Goal: Task Accomplishment & Management: Manage account settings

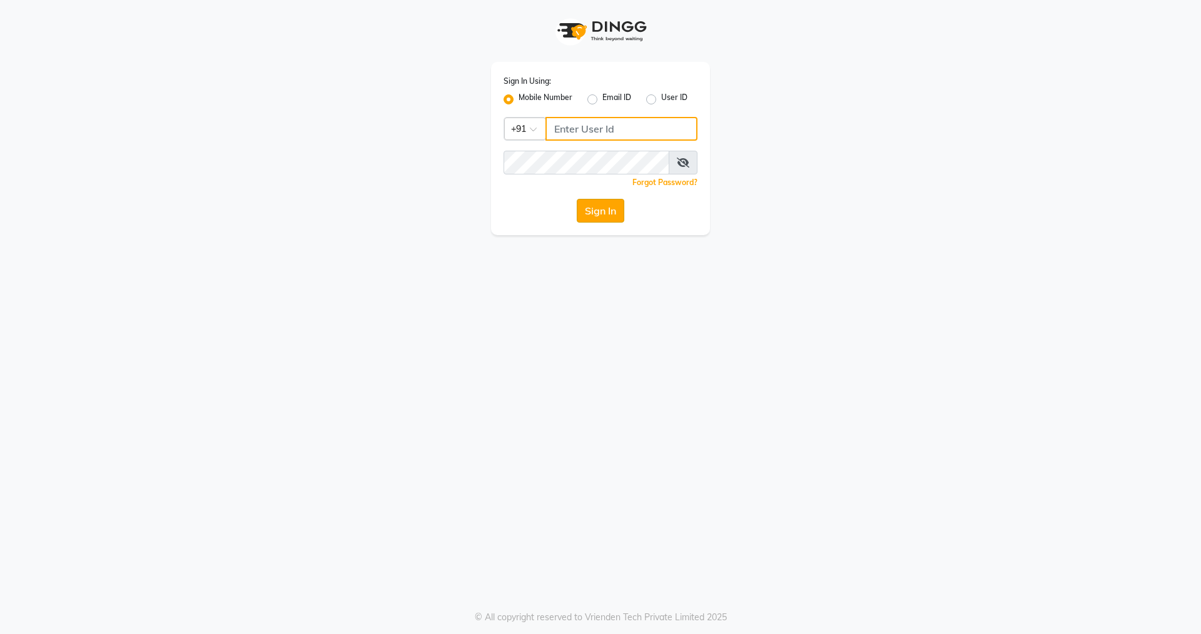
type input "7286074622"
click at [599, 214] on button "Sign In" at bounding box center [601, 211] width 48 height 24
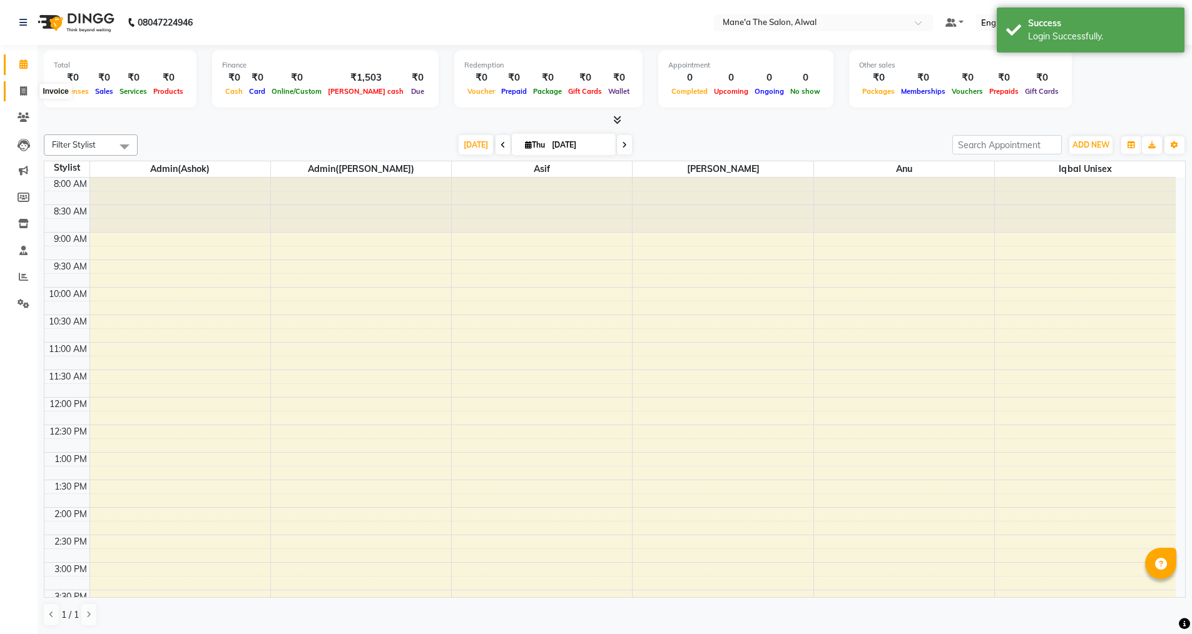
click at [20, 92] on icon at bounding box center [23, 90] width 7 height 9
select select "8493"
select select "service"
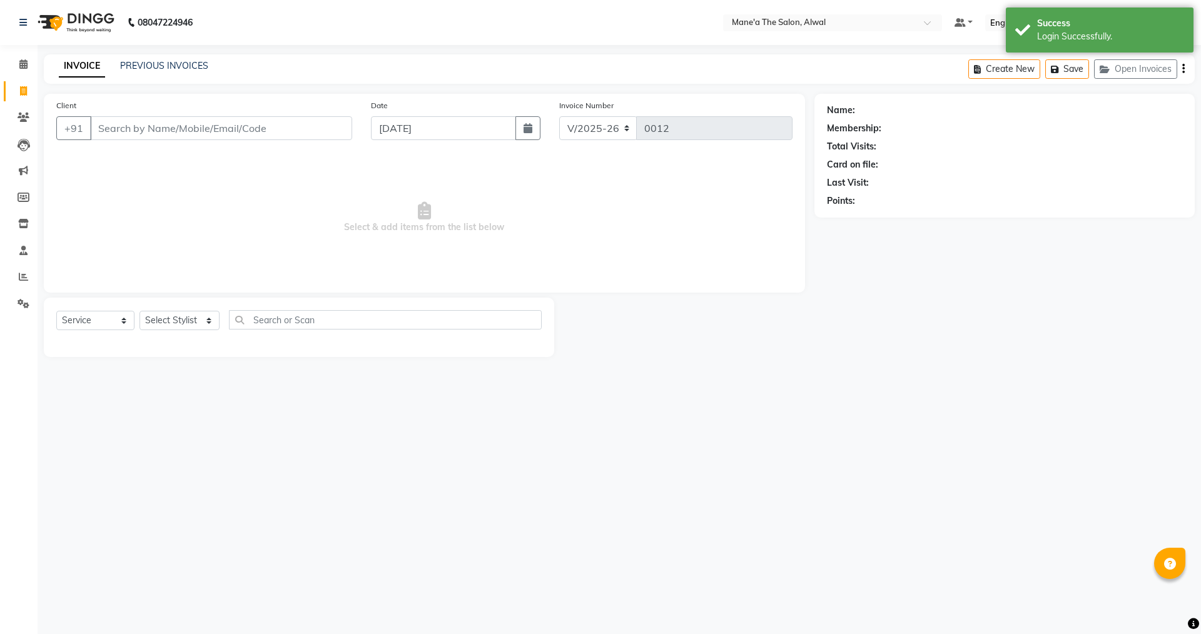
click at [180, 128] on input "Client" at bounding box center [221, 128] width 262 height 24
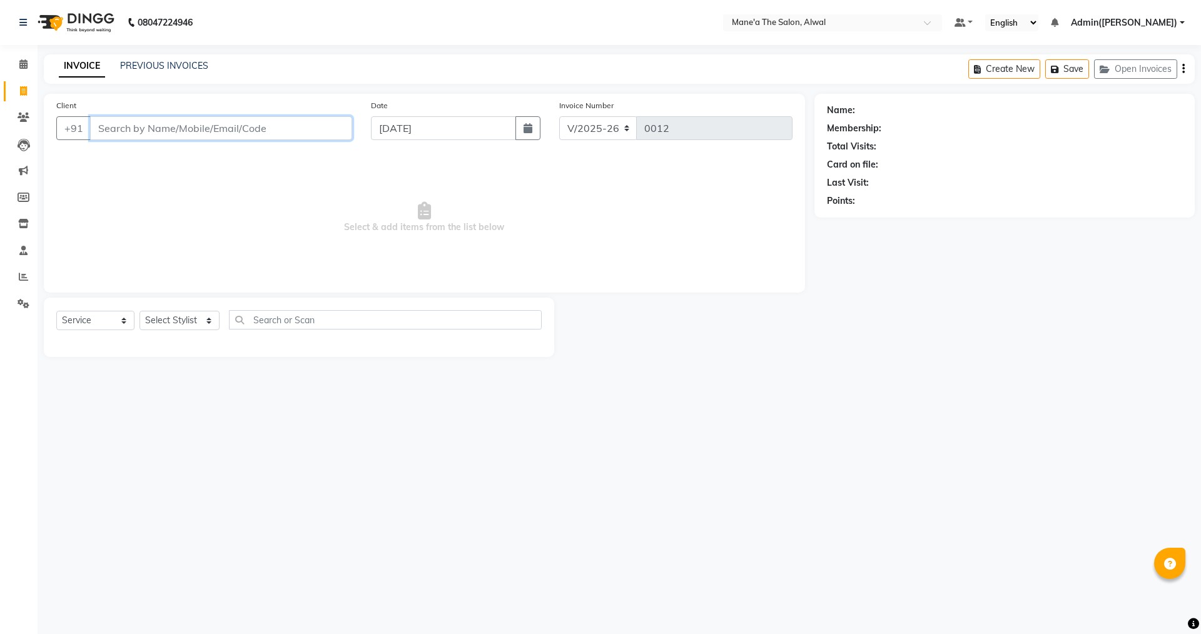
click at [135, 127] on input "Client" at bounding box center [221, 128] width 262 height 24
paste input "[PERSON_NAME]"
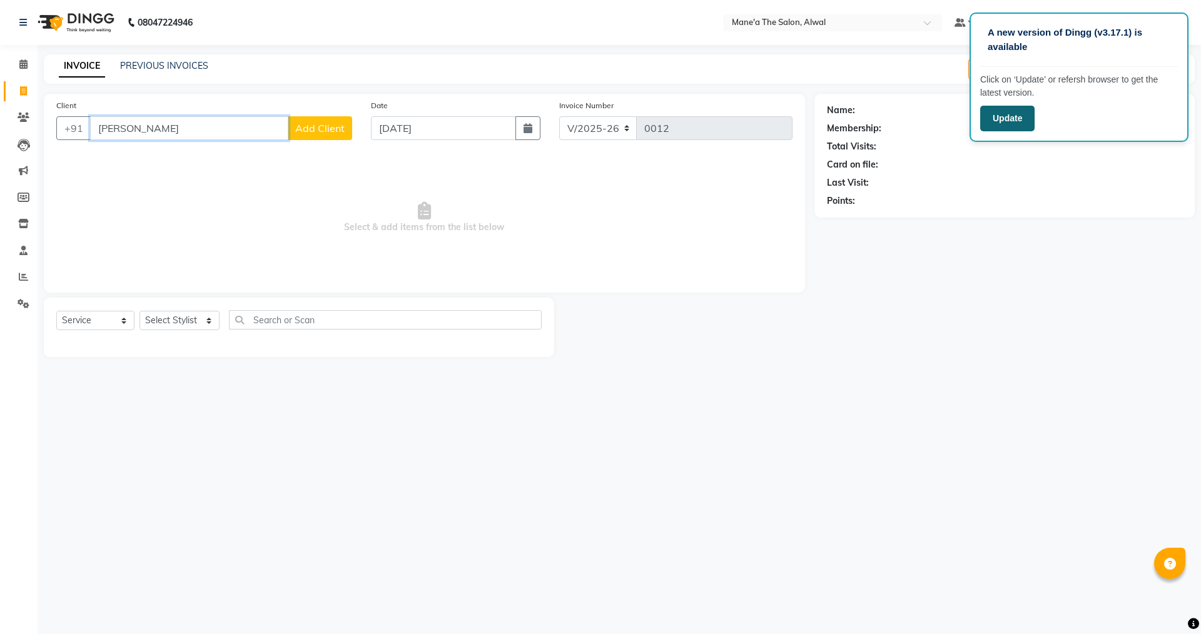
type input "[PERSON_NAME]"
click at [1022, 117] on button "Update" at bounding box center [1007, 119] width 54 height 26
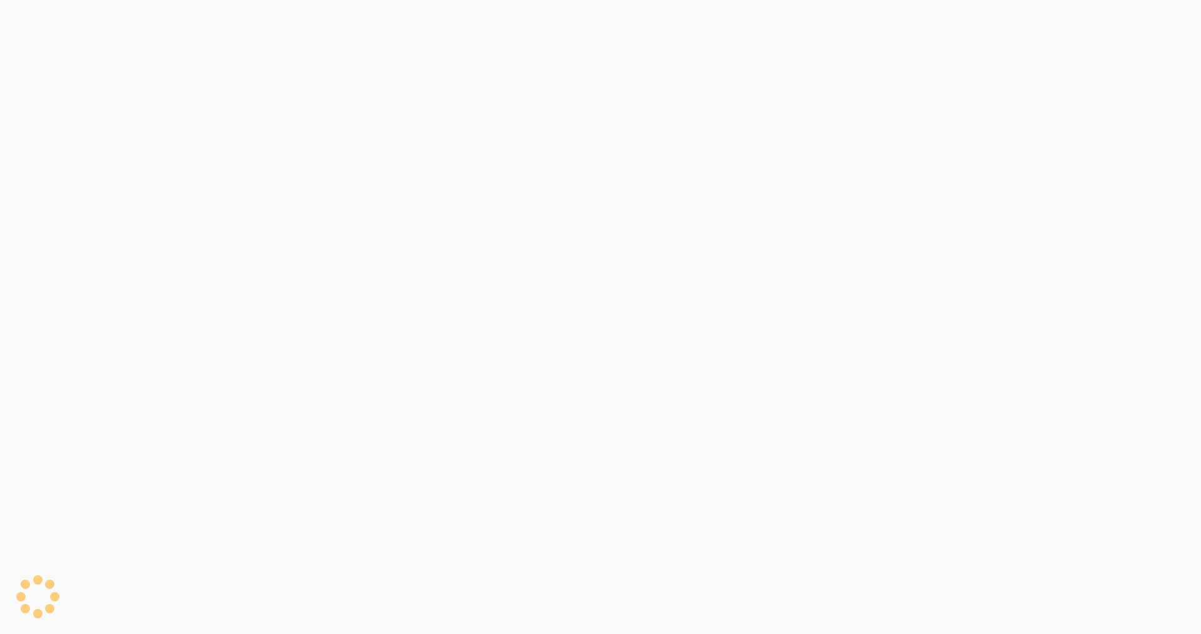
select select "8493"
select select "service"
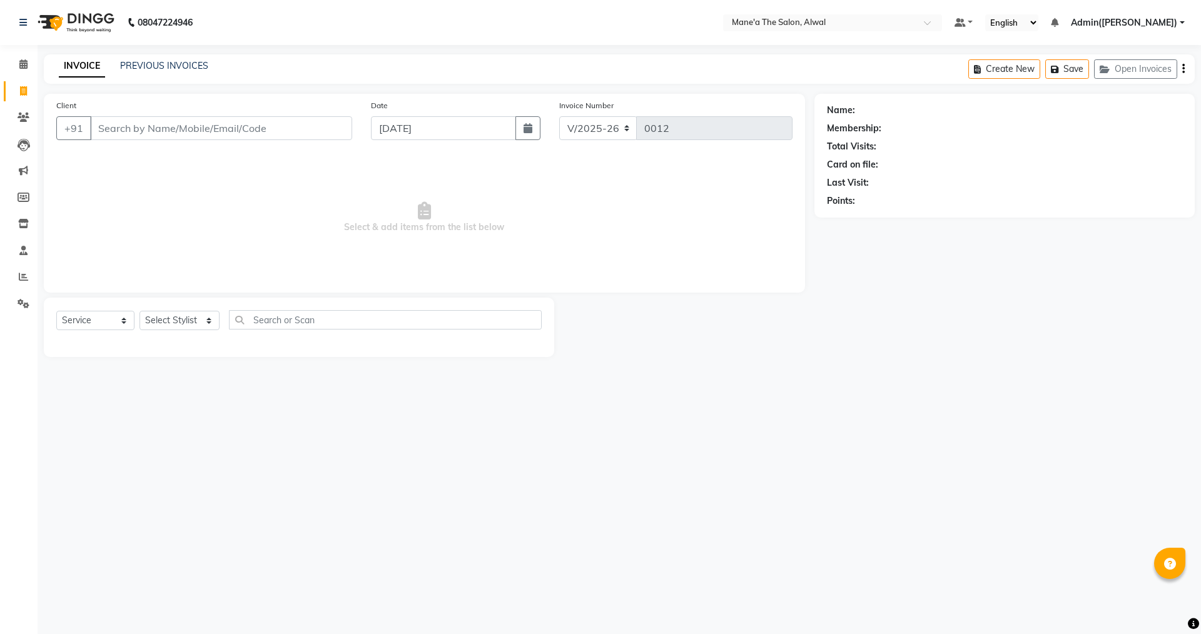
click at [231, 123] on input "Client" at bounding box center [221, 128] width 262 height 24
type input "[PERSON_NAME]"
click at [329, 130] on span "Add Client" at bounding box center [319, 128] width 49 height 13
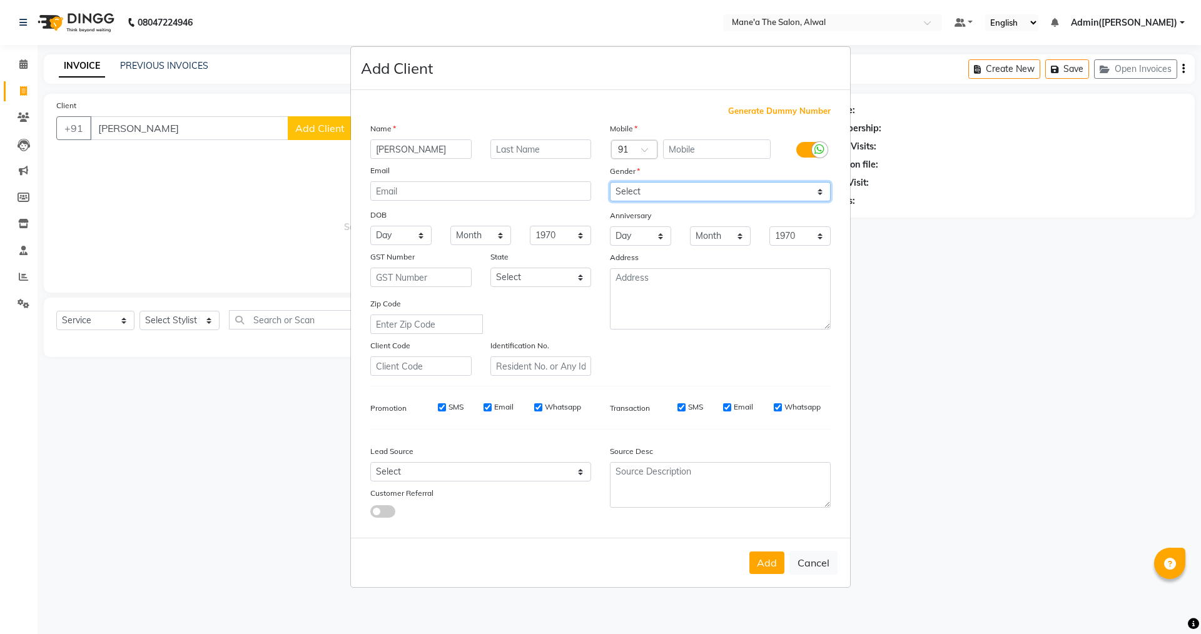
click at [668, 191] on select "Select [DEMOGRAPHIC_DATA] [DEMOGRAPHIC_DATA] Other Prefer Not To Say" at bounding box center [720, 191] width 221 height 19
select select "[DEMOGRAPHIC_DATA]"
click at [610, 182] on select "Select [DEMOGRAPHIC_DATA] [DEMOGRAPHIC_DATA] Other Prefer Not To Say" at bounding box center [720, 191] width 221 height 19
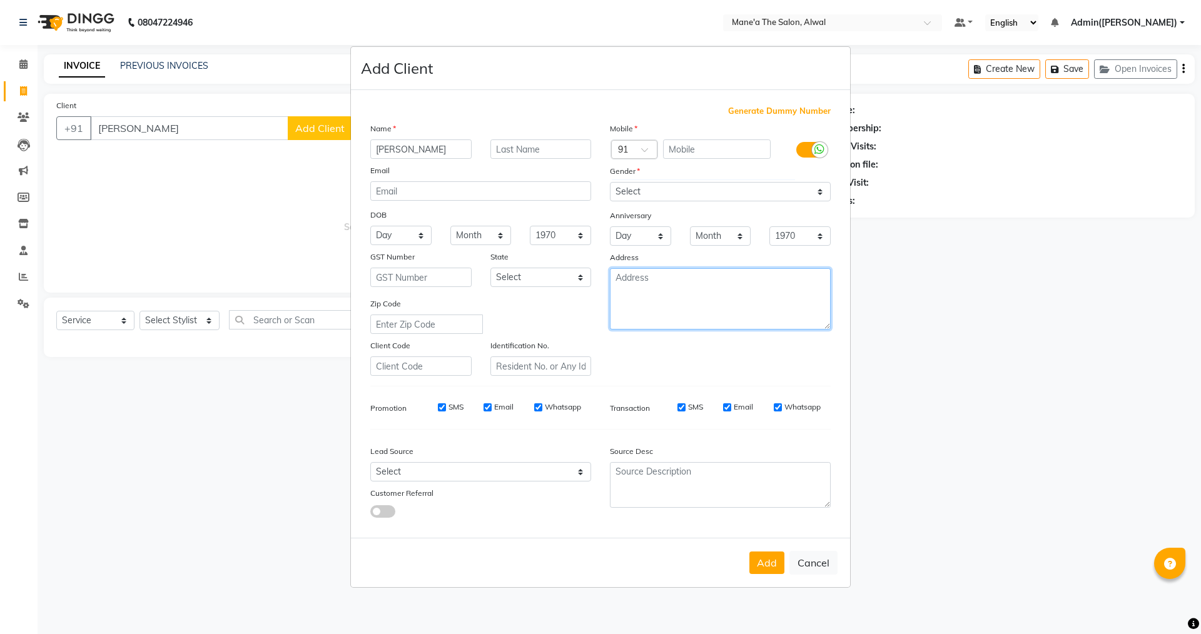
click at [670, 291] on textarea at bounding box center [720, 298] width 221 height 61
click at [681, 302] on textarea at bounding box center [720, 298] width 221 height 61
click at [706, 149] on input "text" at bounding box center [717, 149] width 108 height 19
paste input "6301524450"
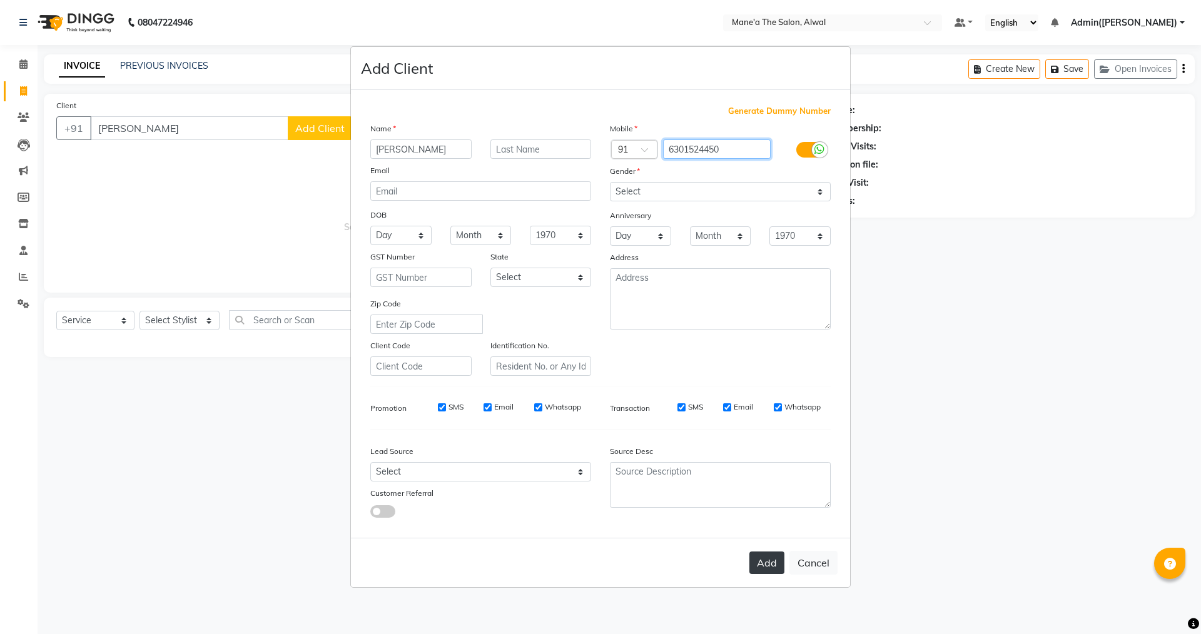
type input "6301524450"
click at [770, 567] on button "Add" at bounding box center [766, 563] width 35 height 23
type input "6301524450"
select select
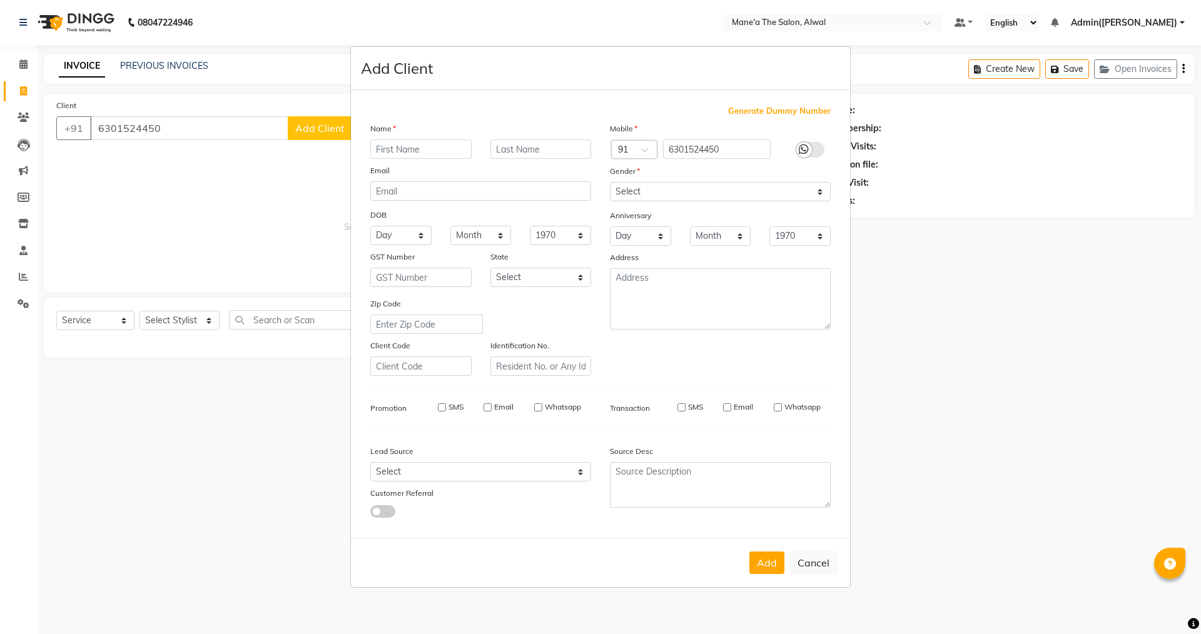
select select
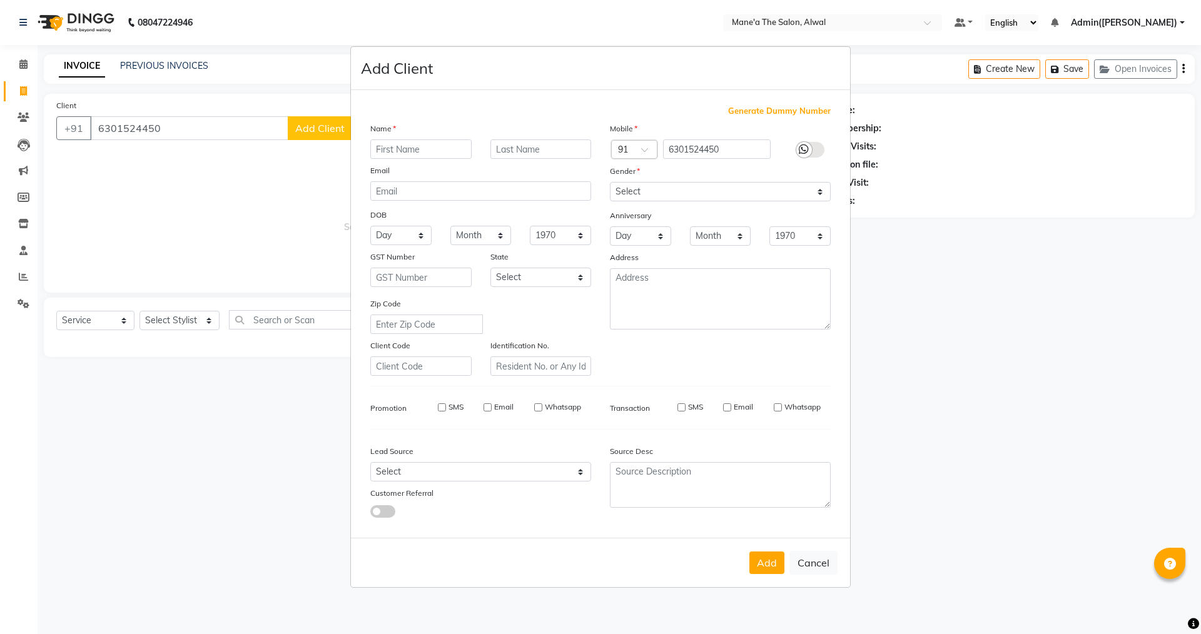
checkbox input "false"
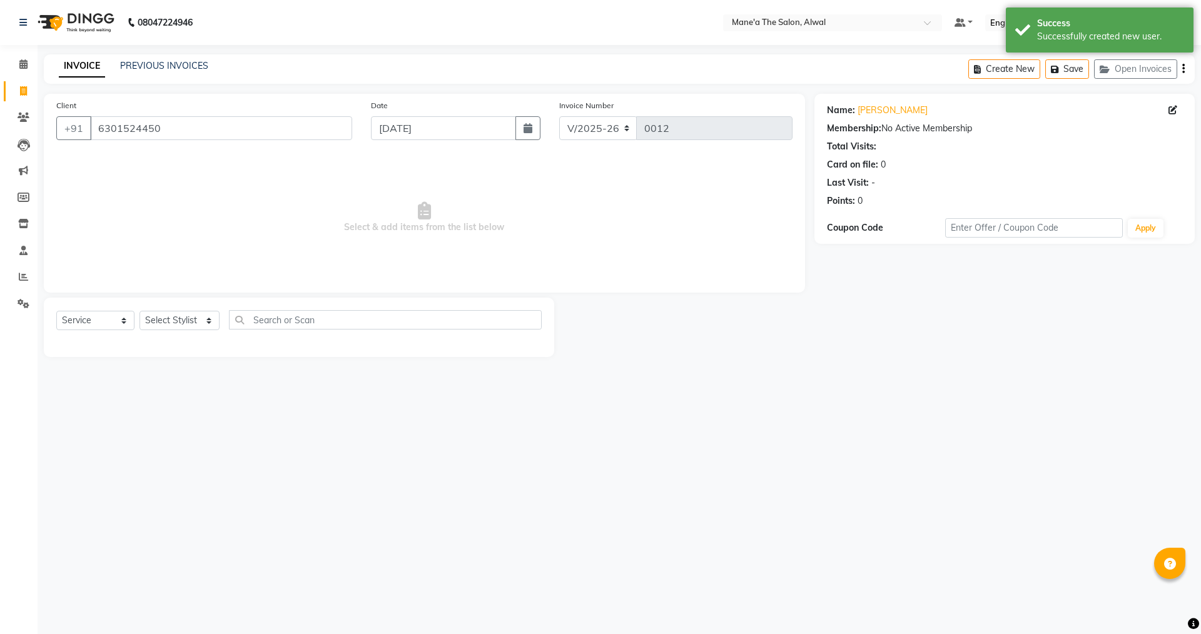
click at [677, 435] on div "08047224946 Select Location × Mane'a The Salon, Alwal Default Panel My Panel En…" at bounding box center [600, 317] width 1201 height 634
click at [936, 131] on div "Membership: No Active Membership" at bounding box center [1004, 128] width 355 height 13
click at [927, 372] on main "INVOICE PREVIOUS INVOICES Create New Save Open Invoices Client [PHONE_NUMBER] D…" at bounding box center [620, 215] width 1164 height 322
click at [980, 397] on div "08047224946 Select Location × Mane'a The Salon, Alwal Default Panel My Panel En…" at bounding box center [600, 317] width 1201 height 634
click at [651, 404] on div "08047224946 Select Location × Mane'a The Salon, Alwal Default Panel My Panel En…" at bounding box center [600, 317] width 1201 height 634
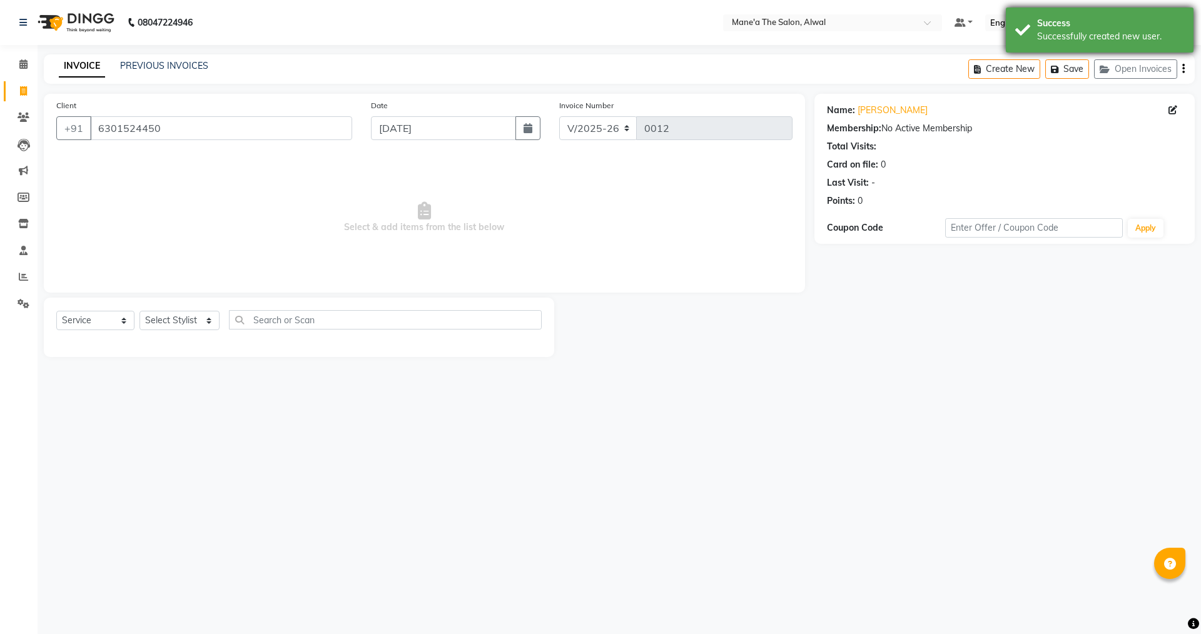
click at [1070, 36] on div "Successfully created new user." at bounding box center [1110, 36] width 147 height 13
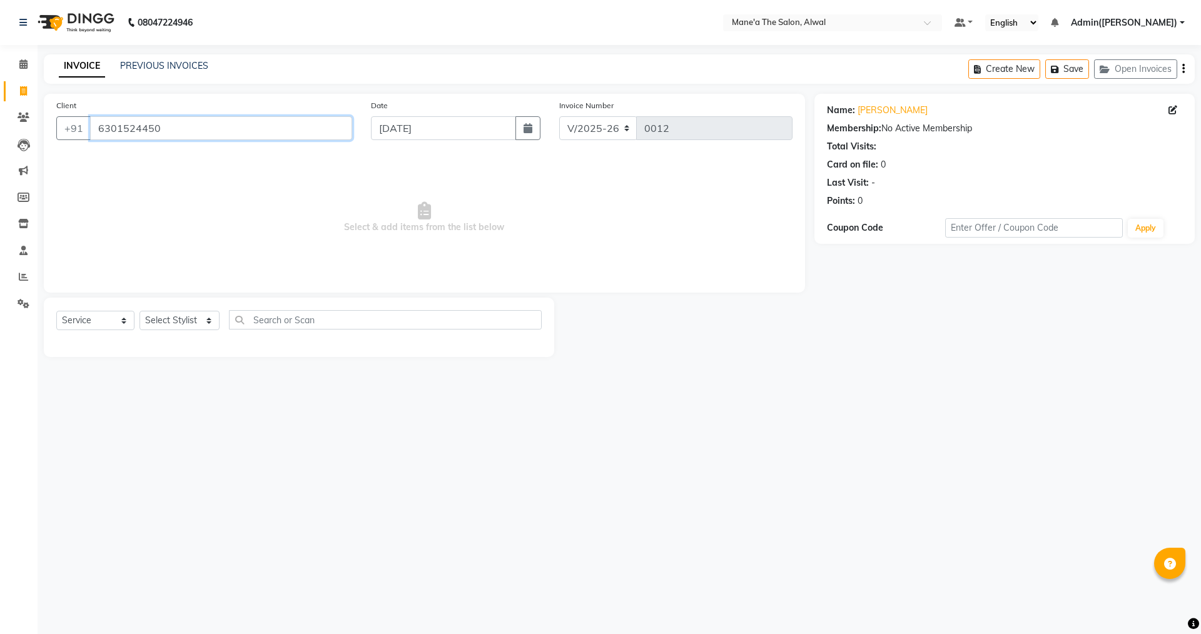
click at [240, 122] on input "6301524450" at bounding box center [221, 128] width 262 height 24
click at [93, 317] on select "Select Service Product Membership Package Voucher Prepaid Gift Card" at bounding box center [95, 320] width 78 height 19
click at [56, 311] on select "Select Service Product Membership Package Voucher Prepaid Gift Card" at bounding box center [95, 320] width 78 height 19
click at [194, 323] on select "Select Stylist Admin(Ashok) Admin([PERSON_NAME]) [PERSON_NAME] [PERSON_NAME] Un…" at bounding box center [180, 320] width 80 height 19
select select "86010"
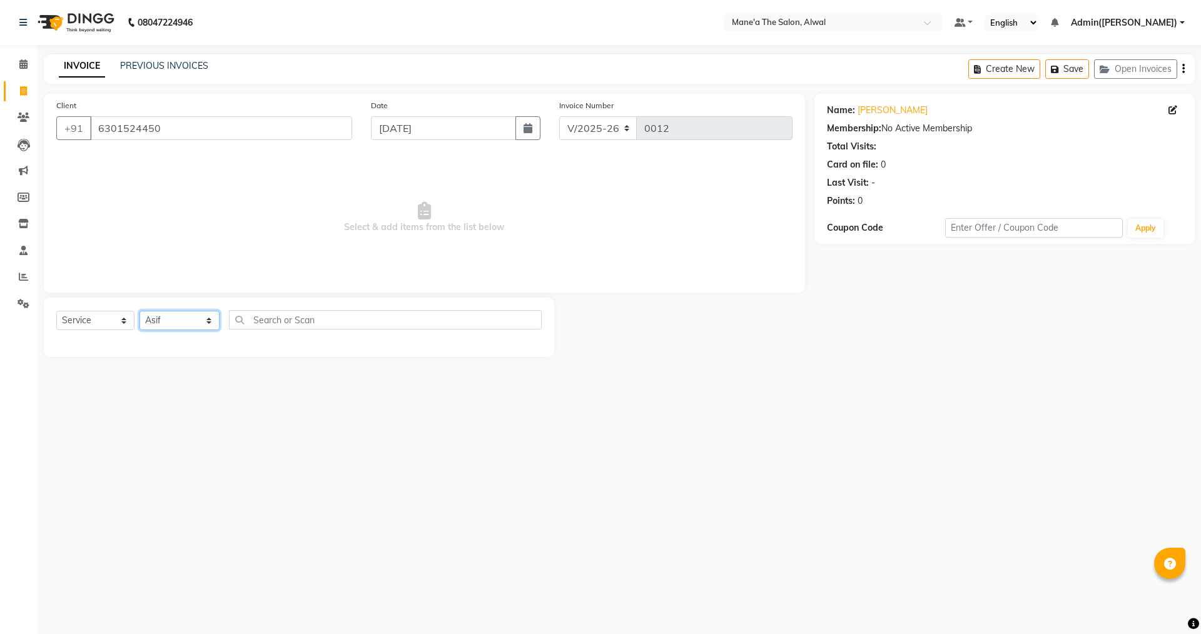
click at [140, 311] on select "Select Stylist Admin(Ashok) Admin([PERSON_NAME]) [PERSON_NAME] [PERSON_NAME] Un…" at bounding box center [180, 320] width 80 height 19
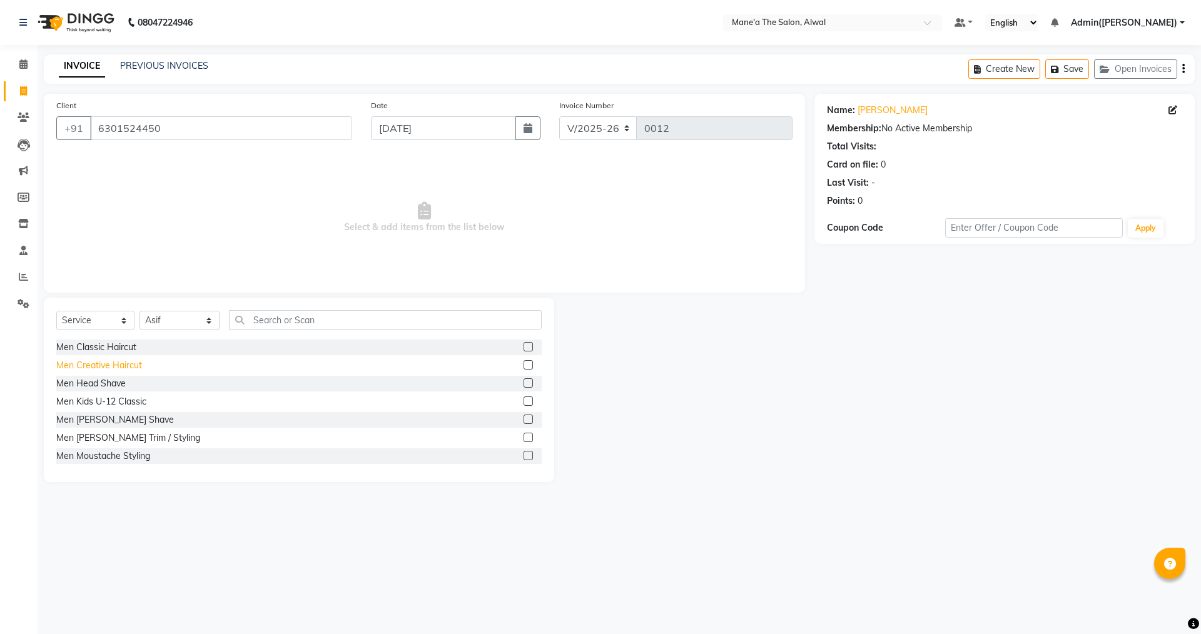
click at [128, 366] on div "Men Creative Haircut" at bounding box center [99, 365] width 86 height 13
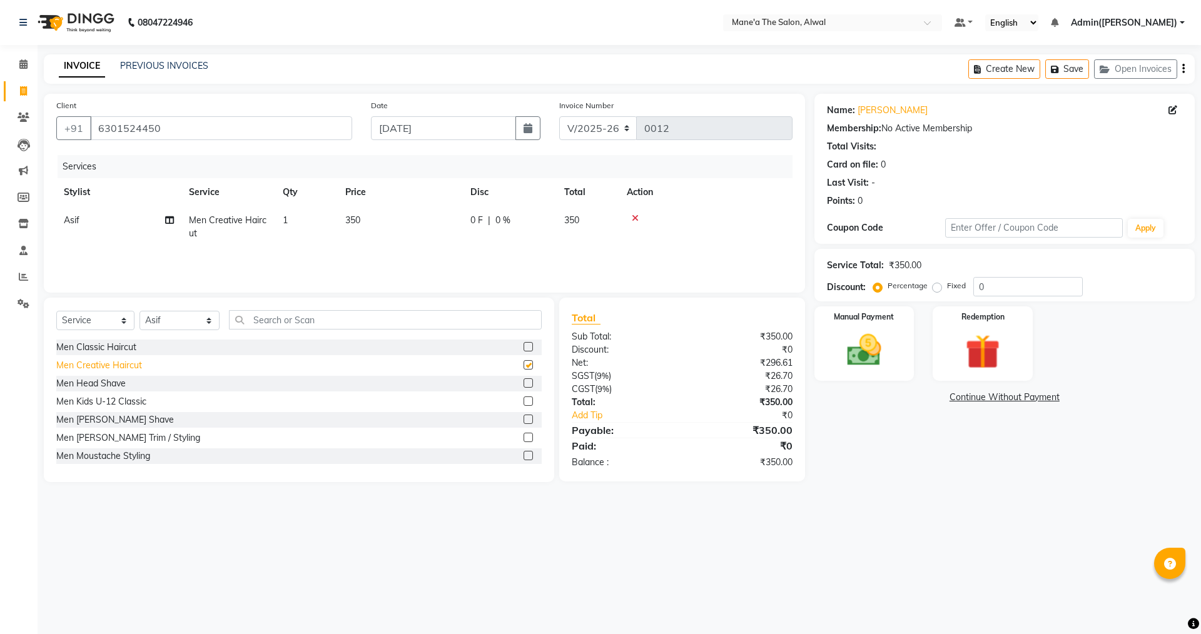
checkbox input "false"
click at [498, 221] on span "0 %" at bounding box center [502, 220] width 15 height 13
select select "86010"
drag, startPoint x: 542, startPoint y: 225, endPoint x: 526, endPoint y: 222, distance: 16.5
click at [526, 222] on td "0 F | 0 %" at bounding box center [579, 230] width 115 height 48
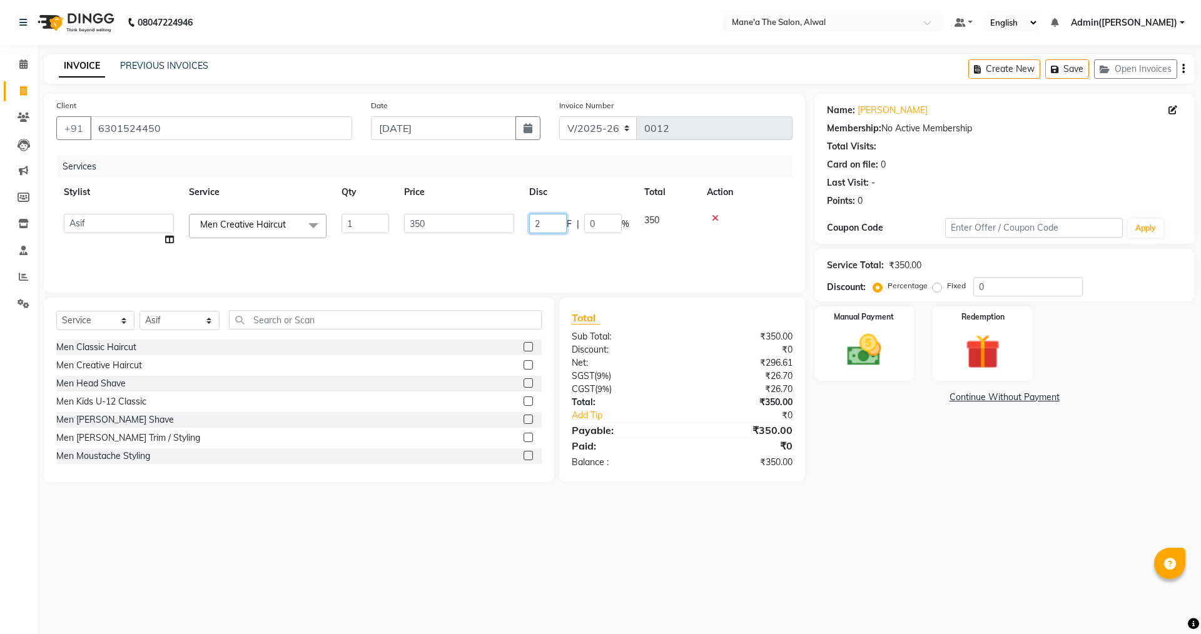
type input "20"
click at [579, 569] on div "08047224946 Select Location × Mane'a The Salon, Alwal Default Panel My Panel En…" at bounding box center [600, 317] width 1201 height 634
click at [470, 244] on td "20 F | 5.71 %" at bounding box center [510, 226] width 94 height 41
select select "86010"
drag, startPoint x: 549, startPoint y: 222, endPoint x: 525, endPoint y: 221, distance: 24.4
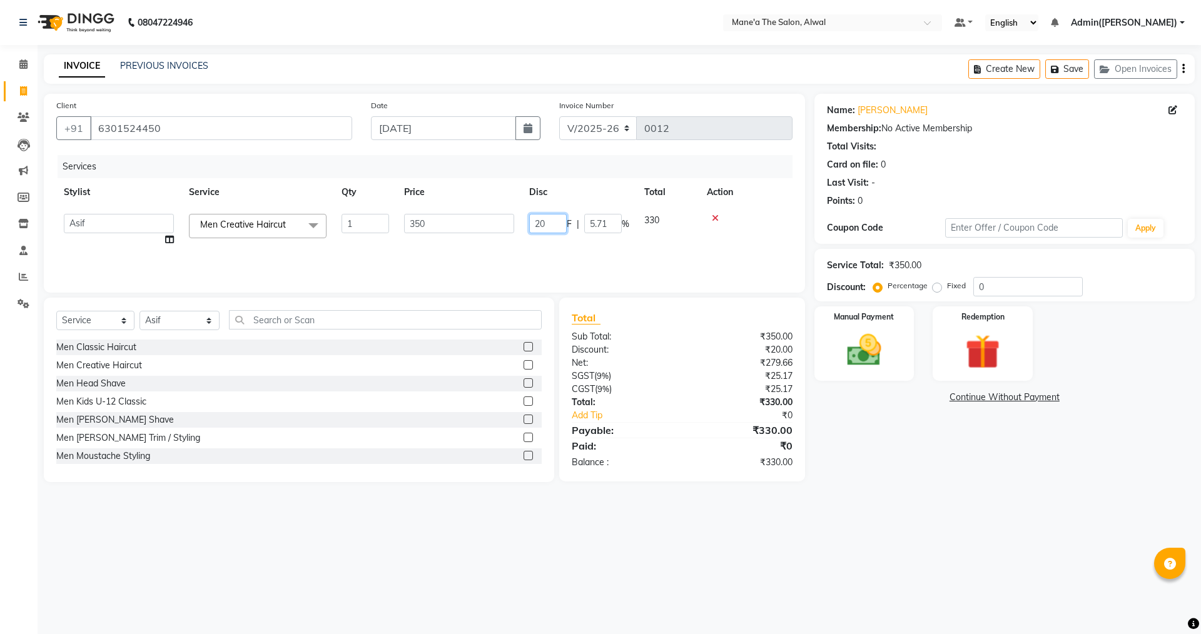
click at [526, 221] on td "20 F | 5.71 %" at bounding box center [579, 230] width 115 height 48
drag, startPoint x: 615, startPoint y: 224, endPoint x: 557, endPoint y: 224, distance: 57.6
click at [502, 218] on span "0 %" at bounding box center [502, 220] width 15 height 13
select select "86010"
drag, startPoint x: 603, startPoint y: 225, endPoint x: 584, endPoint y: 222, distance: 19.6
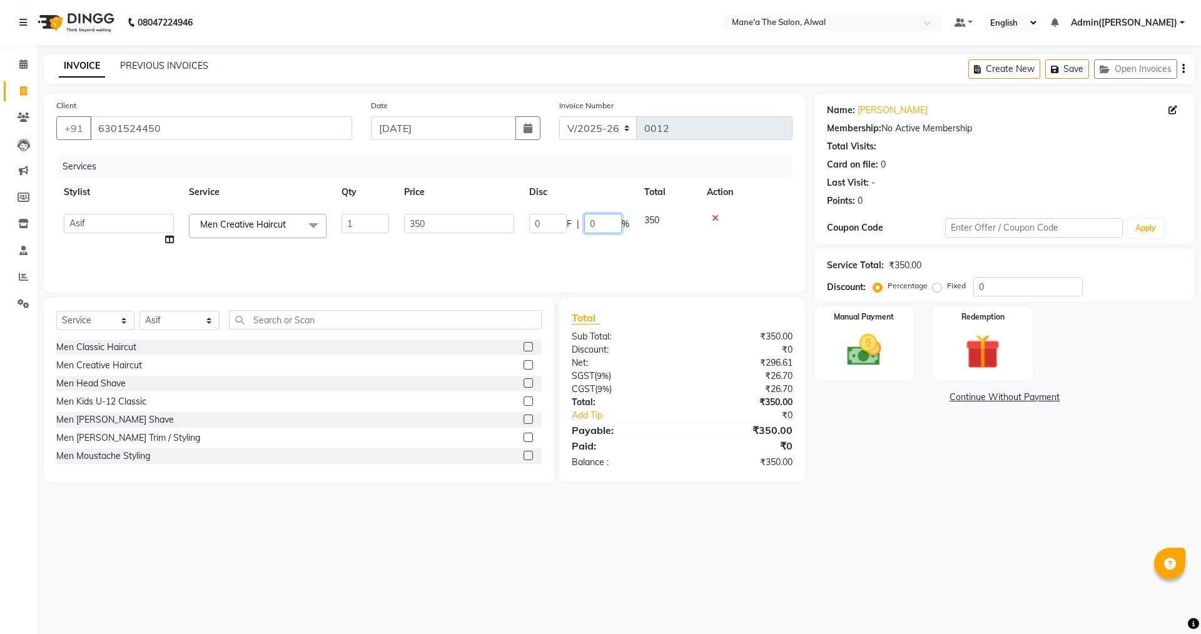
click at [584, 222] on input "0" at bounding box center [603, 223] width 38 height 19
type input "20"
click at [616, 260] on div "Services Stylist Service Qty Price Disc Total Action Asif Men Creative Haircut …" at bounding box center [424, 217] width 736 height 125
click at [549, 532] on div "08047224946 Select Location × Mane'a The Salon, Alwal Default Panel My Panel En…" at bounding box center [600, 317] width 1201 height 634
click at [870, 360] on img at bounding box center [864, 350] width 58 height 41
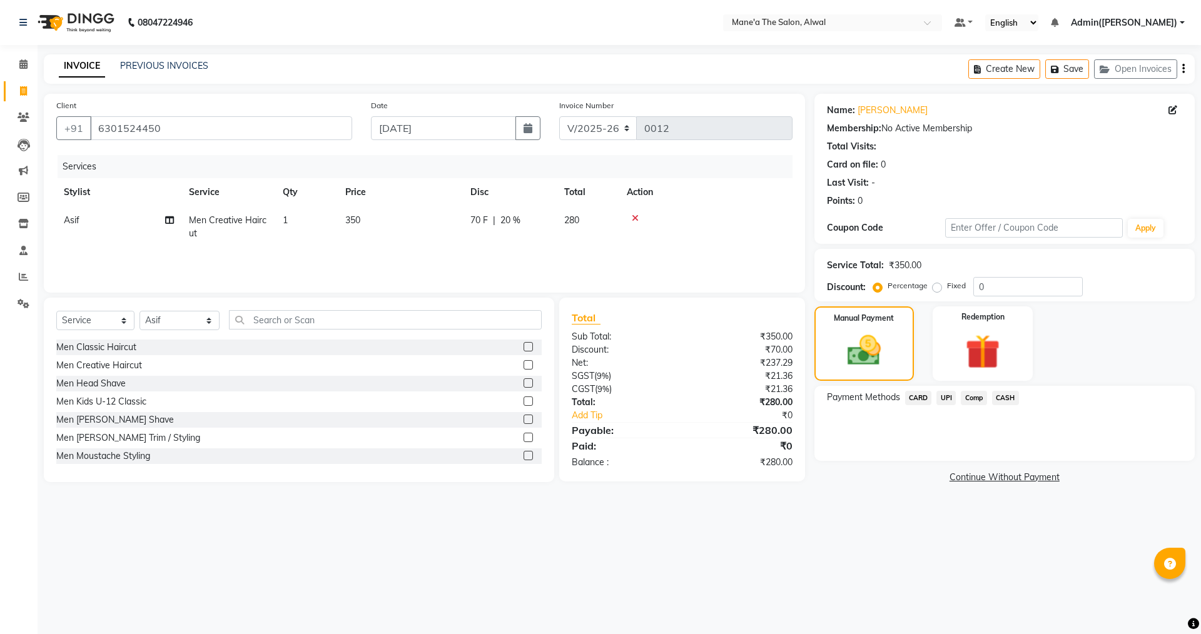
click at [924, 402] on span "CARD" at bounding box center [918, 398] width 27 height 14
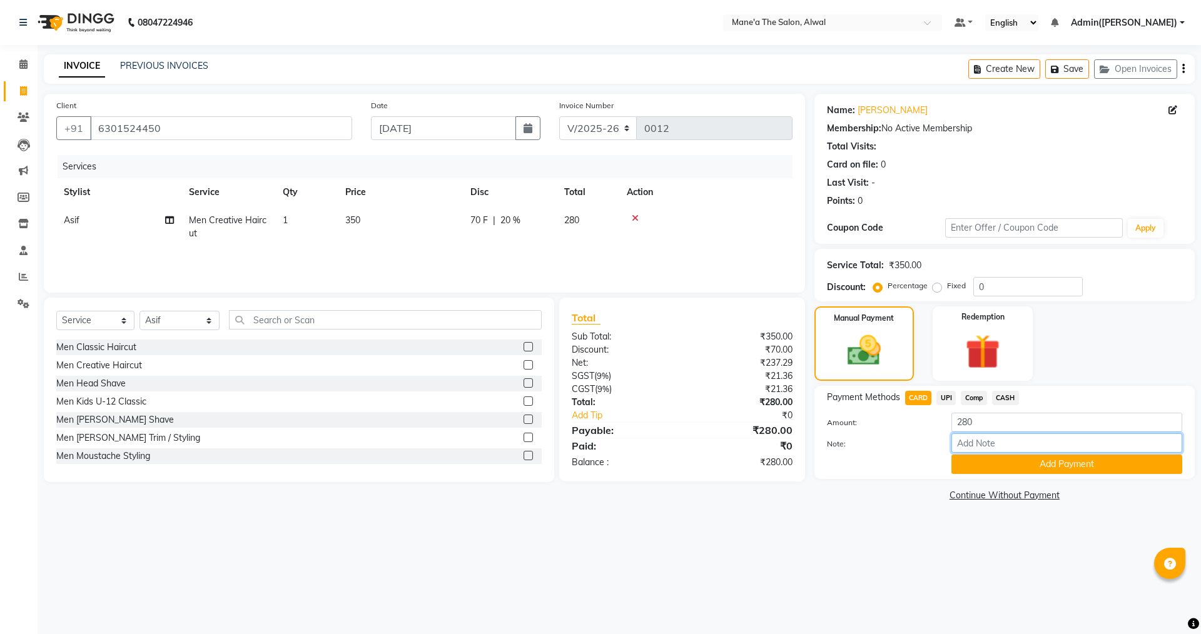
click at [987, 444] on input "Note:" at bounding box center [1067, 443] width 231 height 19
click at [871, 484] on div "Name: [PERSON_NAME] Membership: No Active Membership Total Visits: Card on file…" at bounding box center [1010, 299] width 390 height 411
click at [985, 447] on input "Note:" at bounding box center [1067, 443] width 231 height 19
type input "H cut"
click at [897, 490] on link "Continue Without Payment" at bounding box center [1004, 495] width 375 height 13
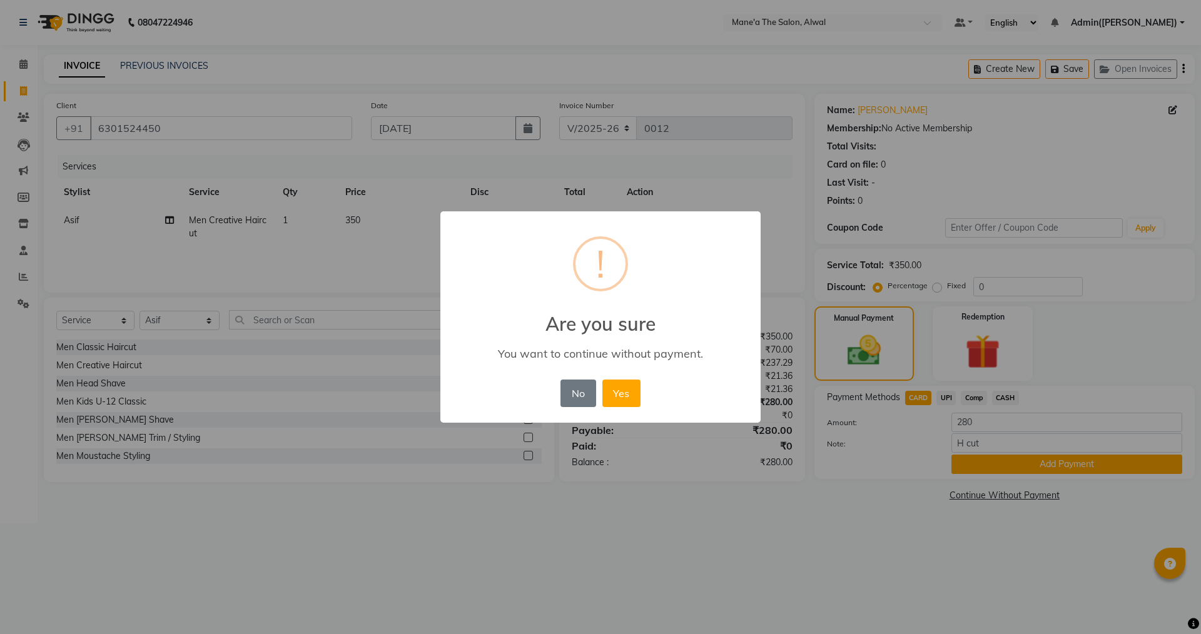
click at [586, 402] on button "No" at bounding box center [578, 394] width 35 height 28
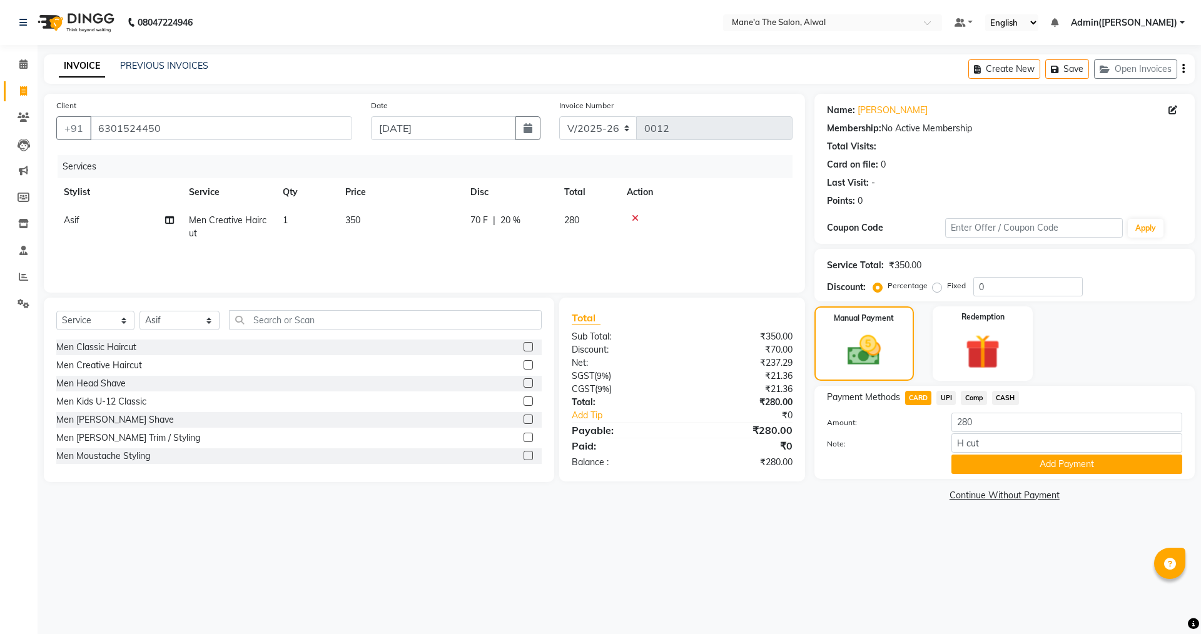
click at [862, 512] on main "INVOICE PREVIOUS INVOICES Create New Save Open Invoices Client [PHONE_NUMBER] D…" at bounding box center [620, 288] width 1164 height 469
click at [1024, 460] on button "Add Payment" at bounding box center [1067, 464] width 231 height 19
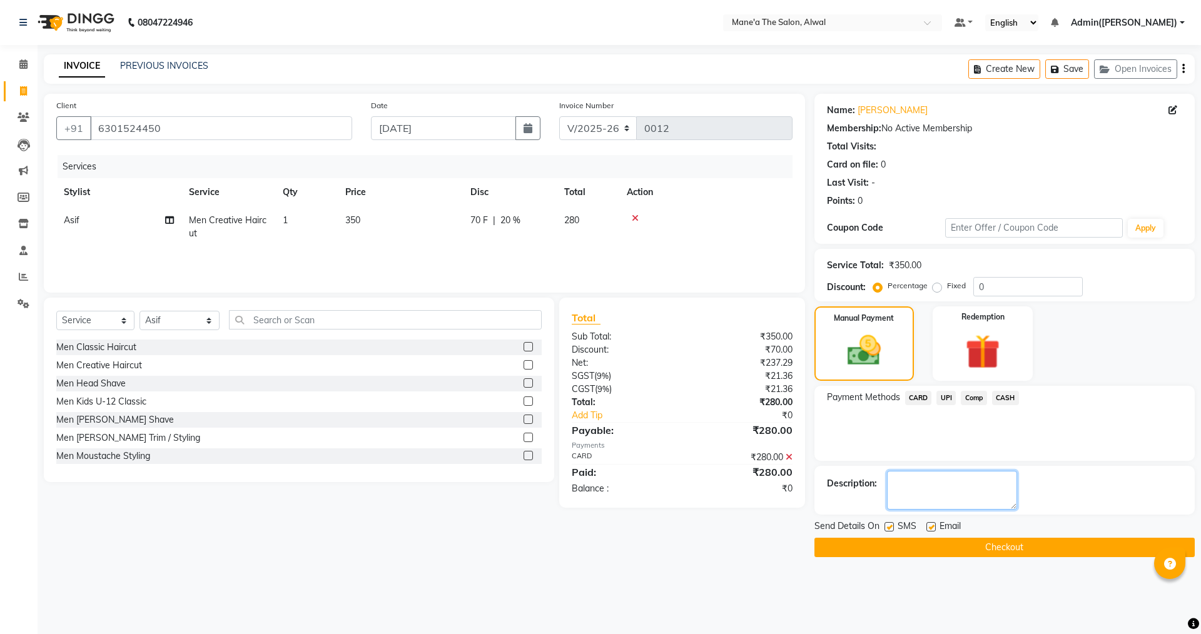
click at [915, 481] on textarea at bounding box center [952, 490] width 130 height 39
click at [1006, 549] on button "Checkout" at bounding box center [1005, 547] width 380 height 19
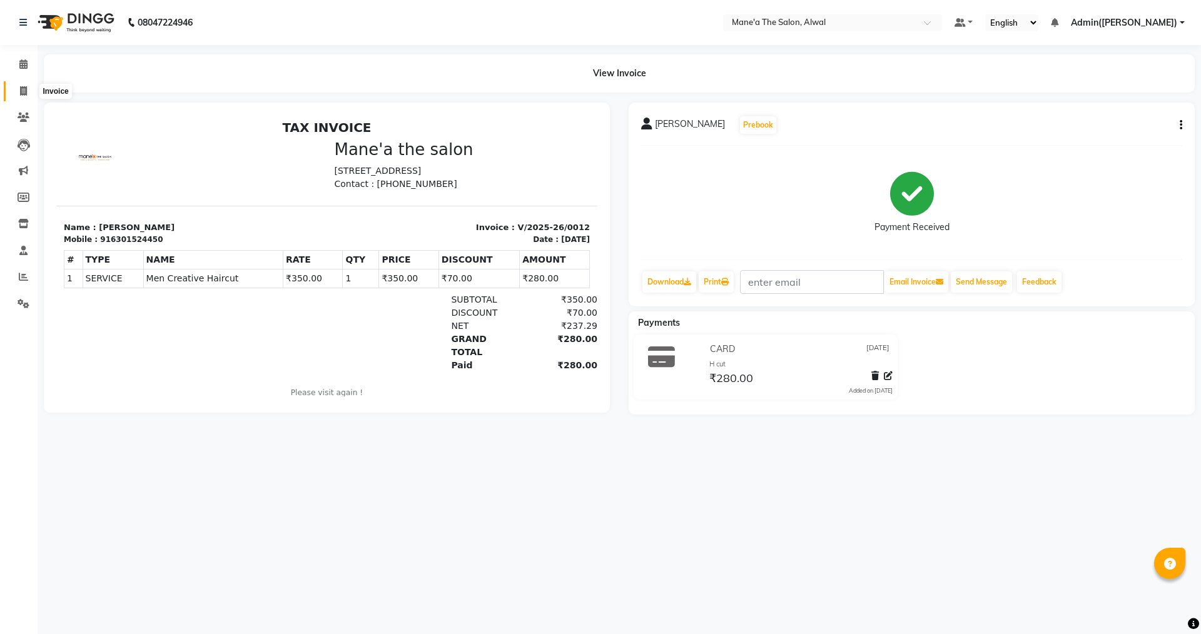
click at [31, 94] on span at bounding box center [24, 91] width 22 height 14
select select "service"
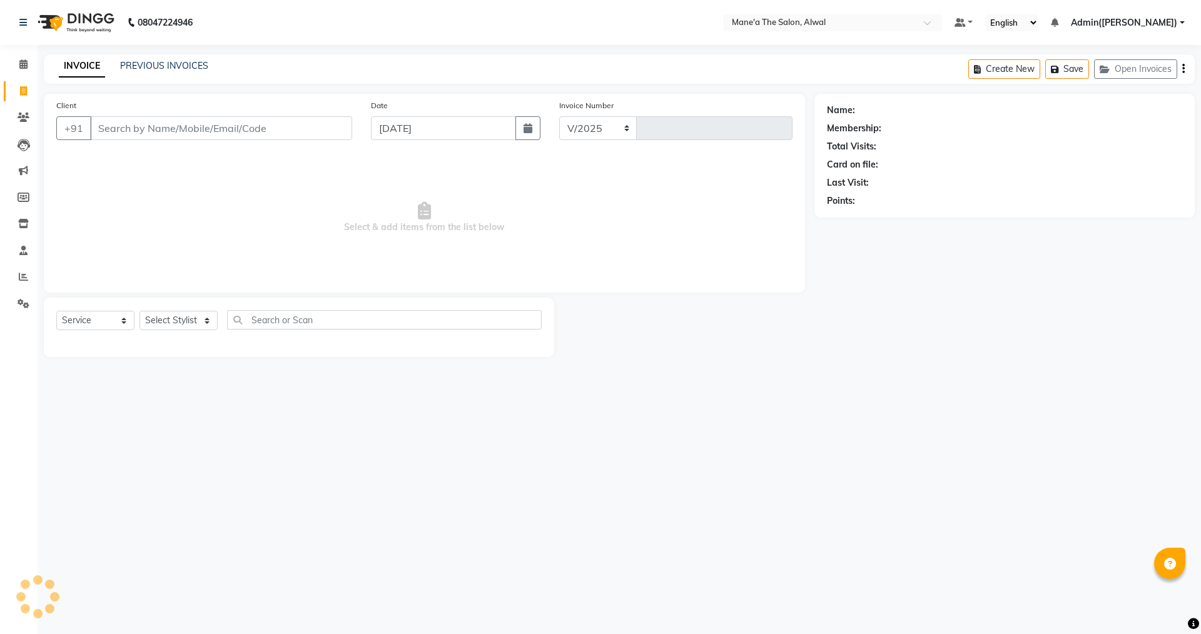
select select "8493"
type input "0013"
click at [178, 135] on input "Client" at bounding box center [221, 128] width 262 height 24
type input "[PERSON_NAME]"
click at [319, 124] on span "Add Client" at bounding box center [319, 128] width 49 height 13
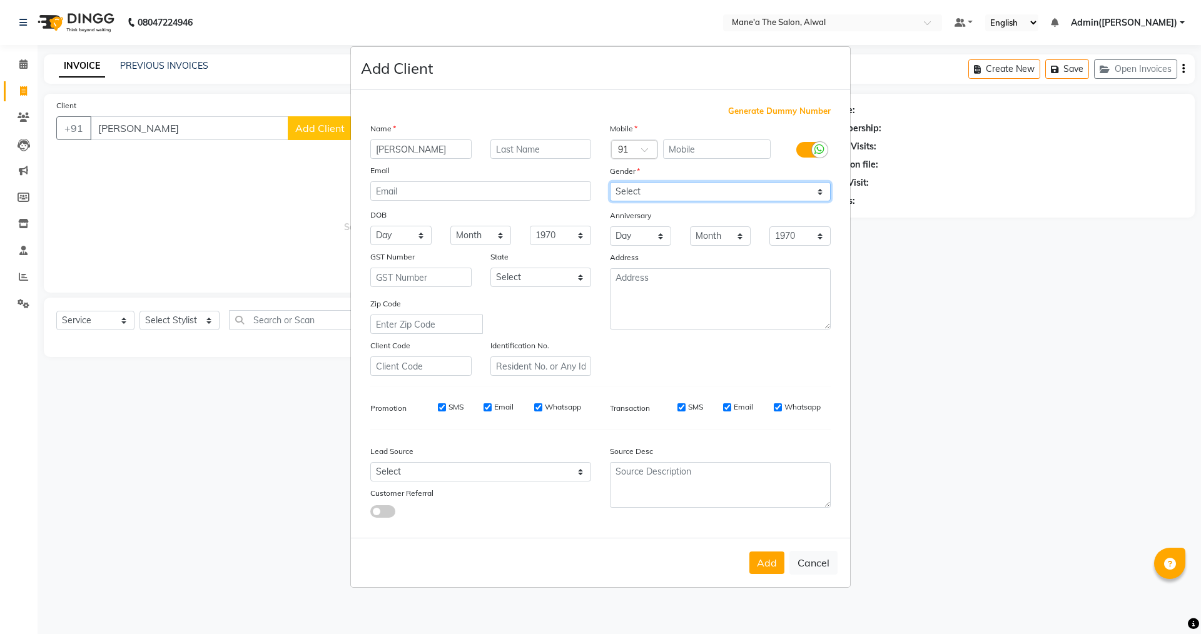
click at [667, 188] on select "Select [DEMOGRAPHIC_DATA] [DEMOGRAPHIC_DATA] Other Prefer Not To Say" at bounding box center [720, 191] width 221 height 19
select select "[DEMOGRAPHIC_DATA]"
click at [610, 182] on select "Select [DEMOGRAPHIC_DATA] [DEMOGRAPHIC_DATA] Other Prefer Not To Say" at bounding box center [720, 191] width 221 height 19
click at [696, 143] on input "text" at bounding box center [717, 149] width 108 height 19
paste input "7013105755"
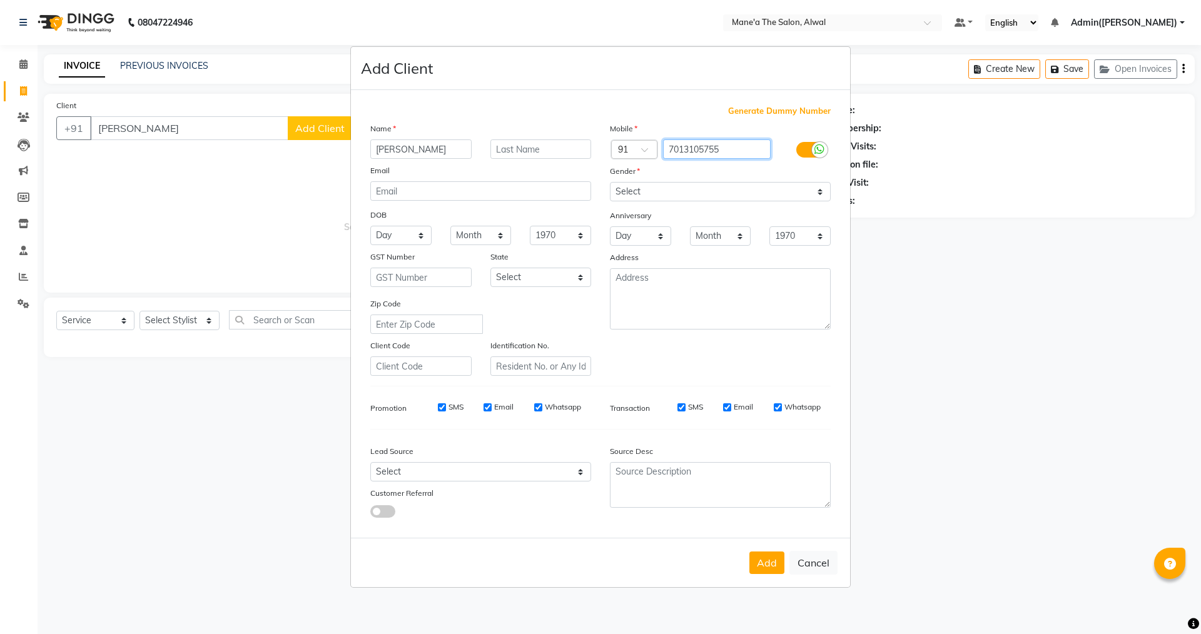
type input "7013105755"
click at [626, 367] on div "Mobile Country Code × 91 7013105755 Gender Select [DEMOGRAPHIC_DATA] [DEMOGRAPH…" at bounding box center [721, 249] width 240 height 254
click at [770, 562] on button "Add" at bounding box center [766, 563] width 35 height 23
type input "7013105755"
select select
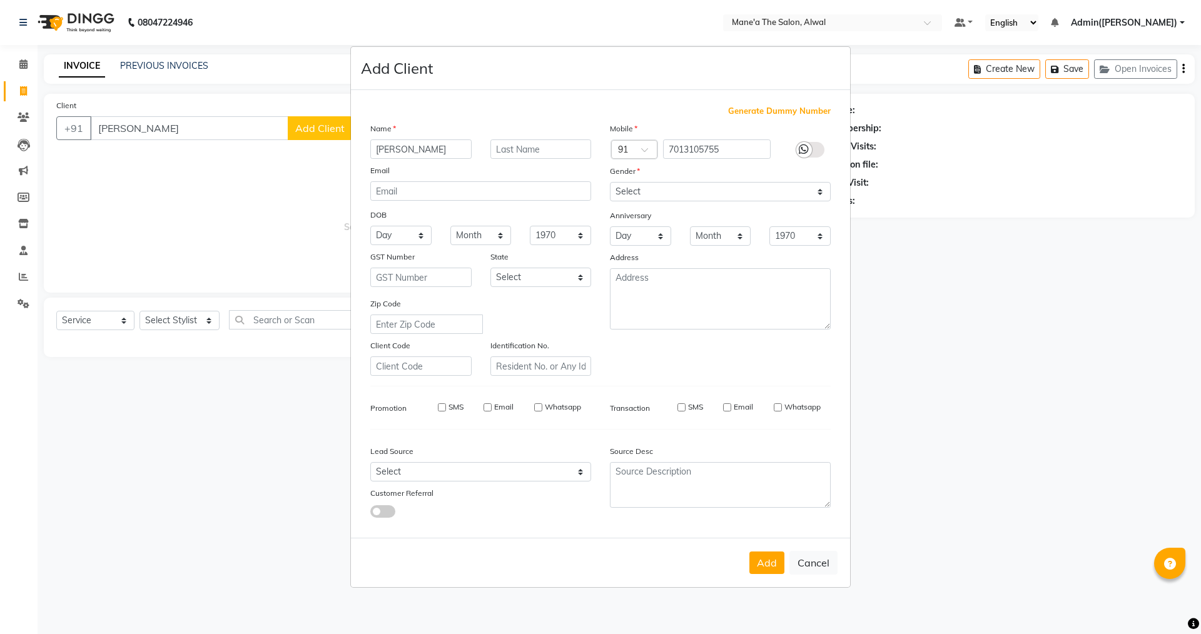
select select
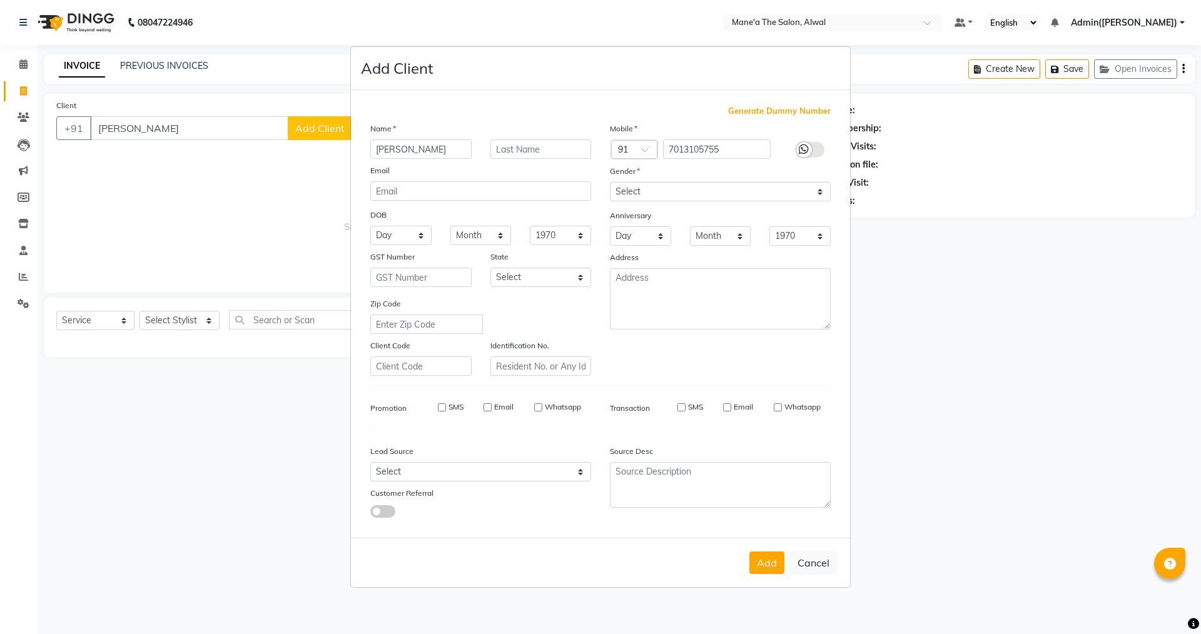
select select
checkbox input "false"
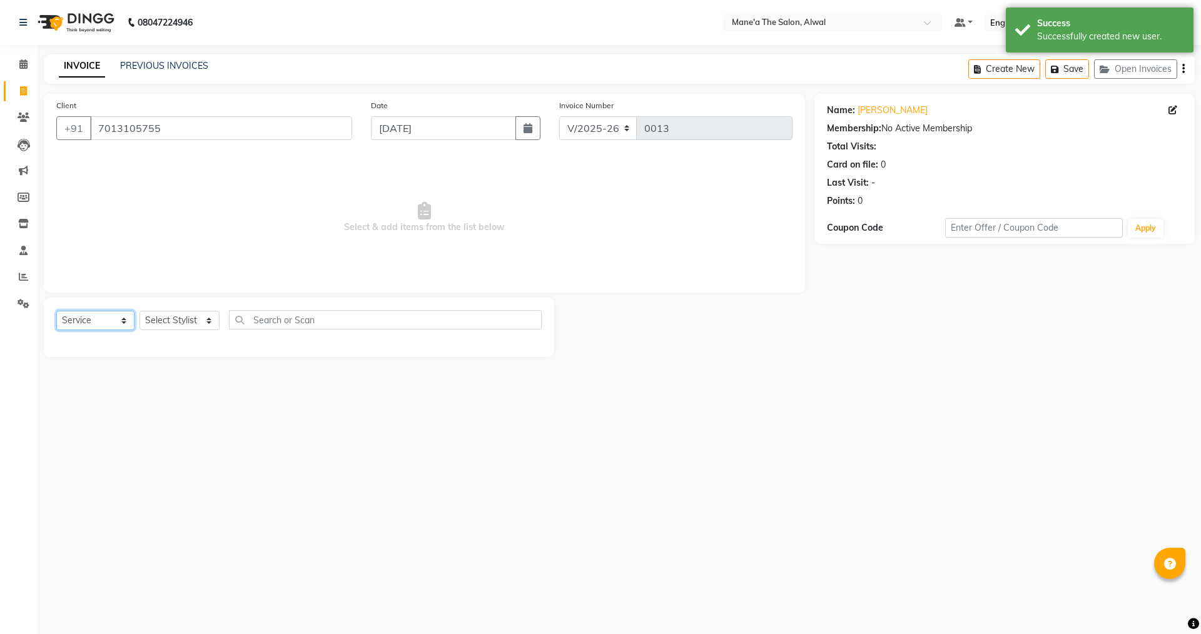
click at [121, 322] on select "Select Service Product Membership Package Voucher Prepaid Gift Card" at bounding box center [95, 320] width 78 height 19
click at [56, 311] on select "Select Service Product Membership Package Voucher Prepaid Gift Card" at bounding box center [95, 320] width 78 height 19
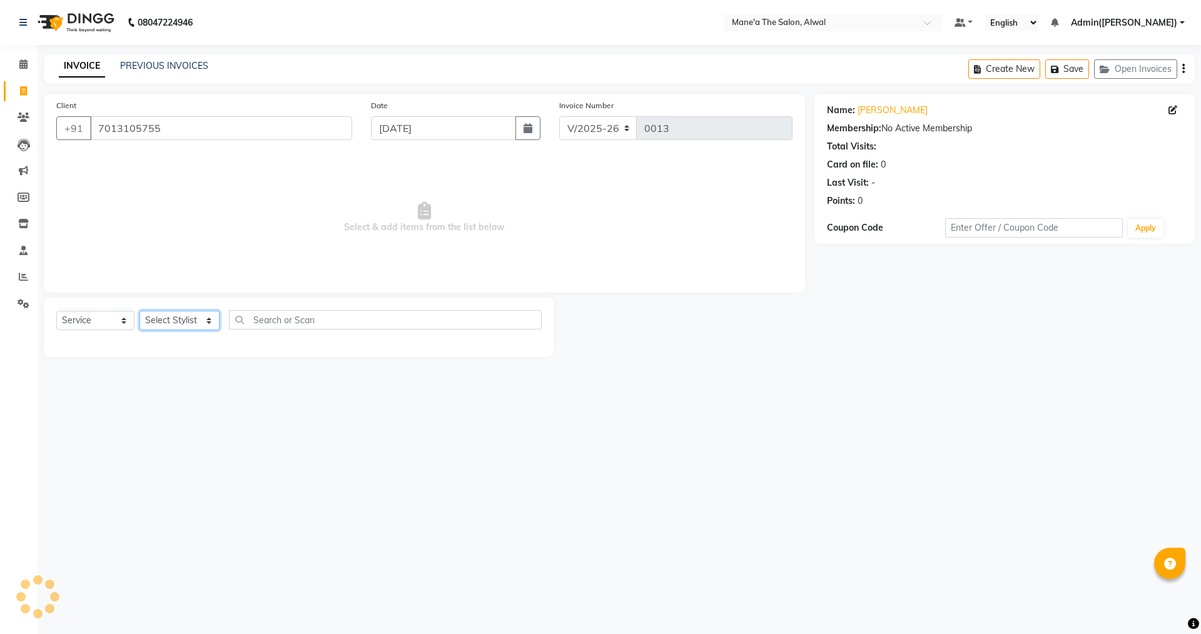
click at [185, 325] on select "Select Stylist Admin(Ashok) Admin([PERSON_NAME]) [PERSON_NAME] [PERSON_NAME] Un…" at bounding box center [180, 320] width 80 height 19
select select "88265"
click at [140, 311] on select "Select Stylist Admin(Ashok) Admin([PERSON_NAME]) [PERSON_NAME] [PERSON_NAME] Un…" at bounding box center [180, 320] width 80 height 19
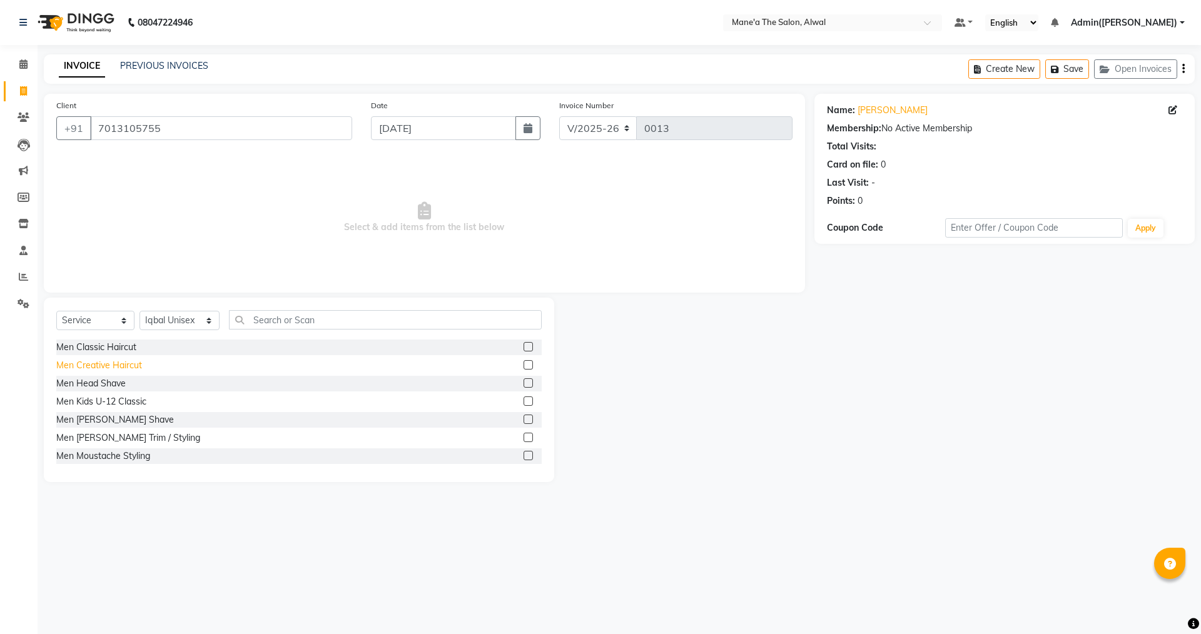
click at [136, 363] on div "Men Creative Haircut" at bounding box center [99, 365] width 86 height 13
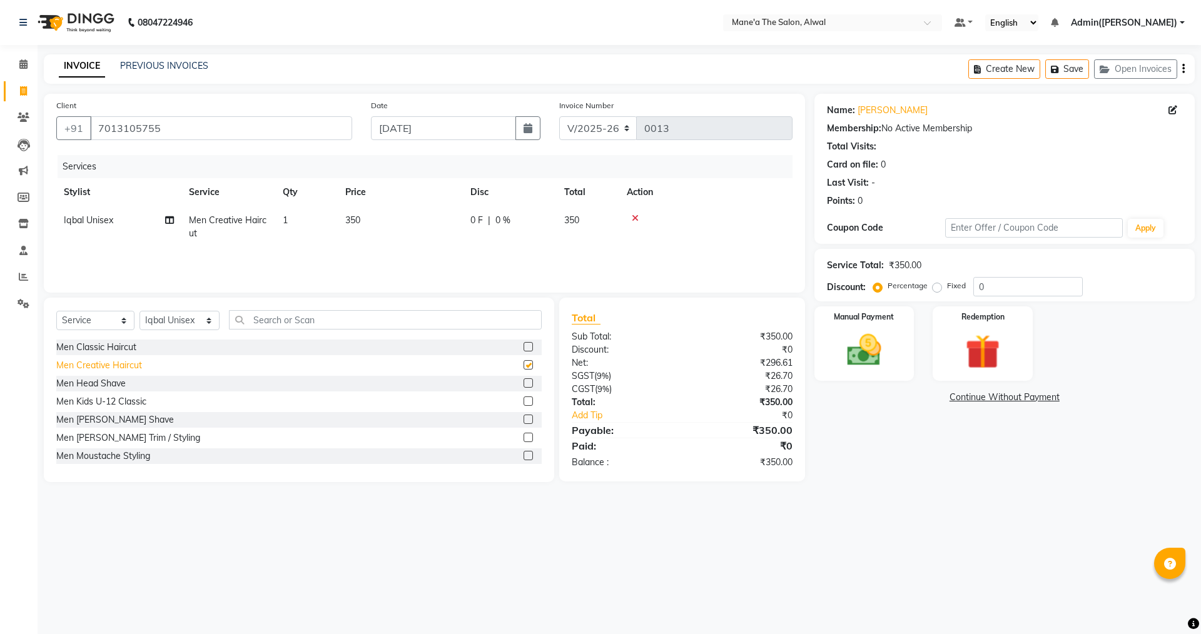
checkbox input "false"
click at [114, 442] on div "Men [PERSON_NAME] Trim / Styling" at bounding box center [128, 438] width 144 height 13
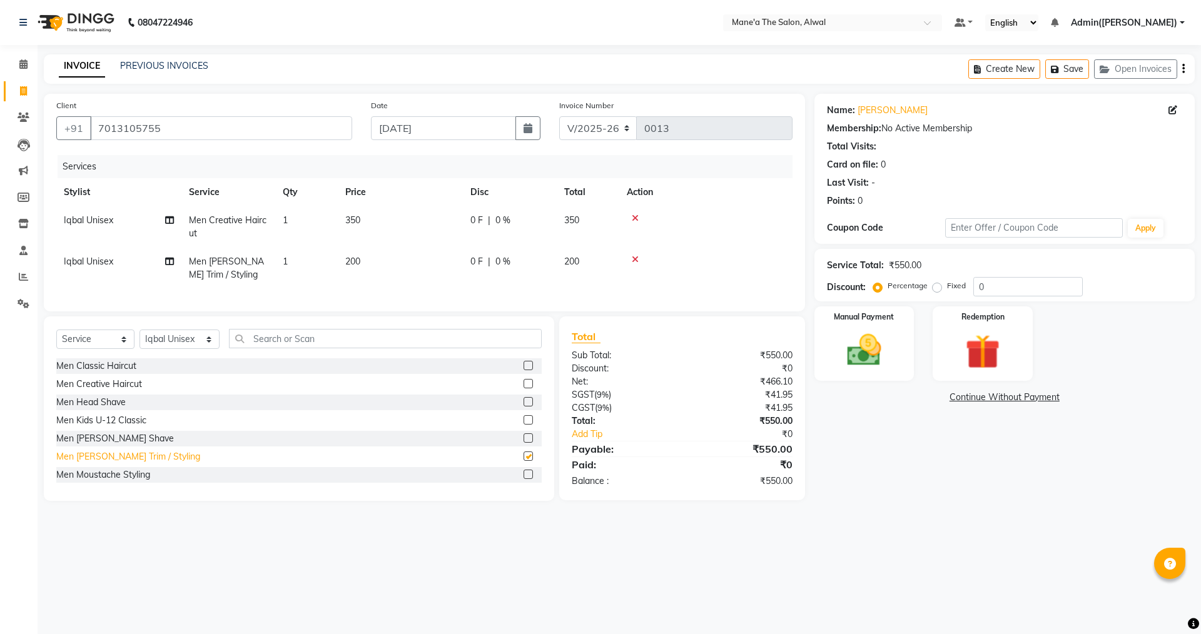
checkbox input "false"
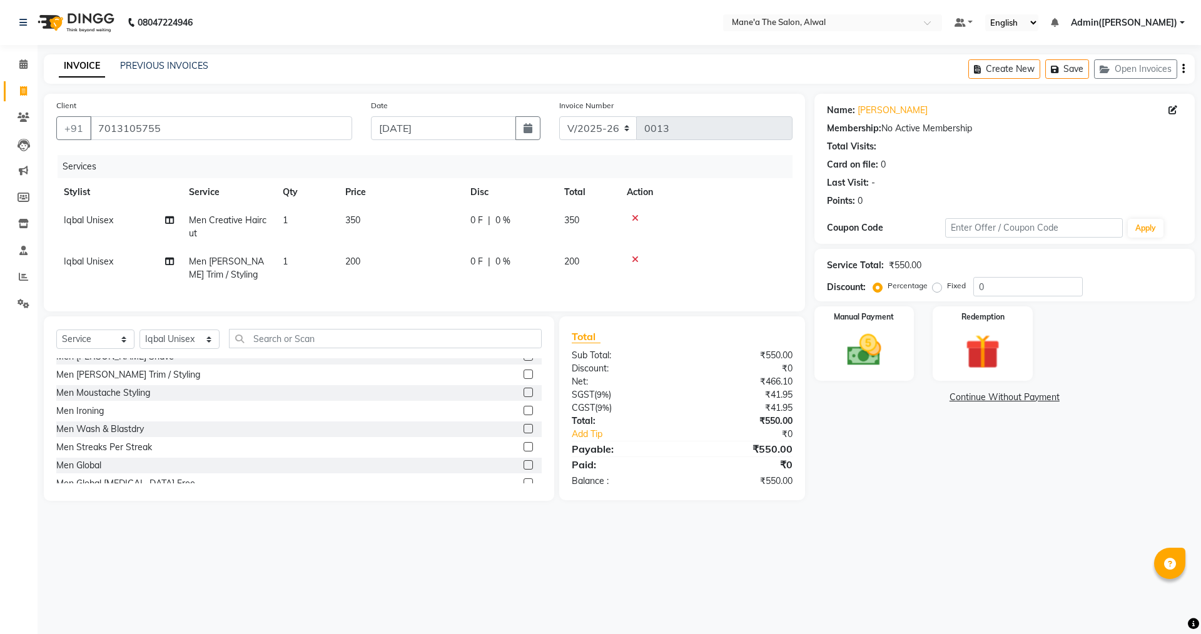
scroll to position [109, 0]
click at [114, 445] on div "Men Global" at bounding box center [298, 438] width 485 height 16
click at [86, 445] on div "Men Global" at bounding box center [78, 438] width 45 height 13
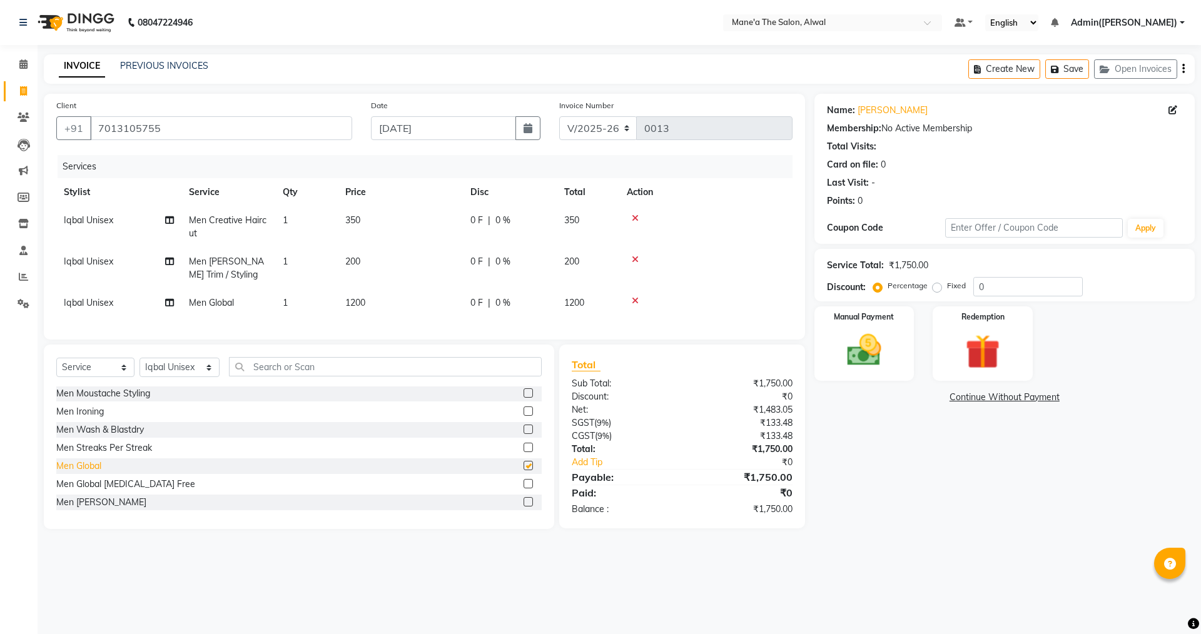
checkbox input "false"
click at [84, 491] on div "Men Global [MEDICAL_DATA] Free" at bounding box center [125, 484] width 139 height 13
checkbox input "false"
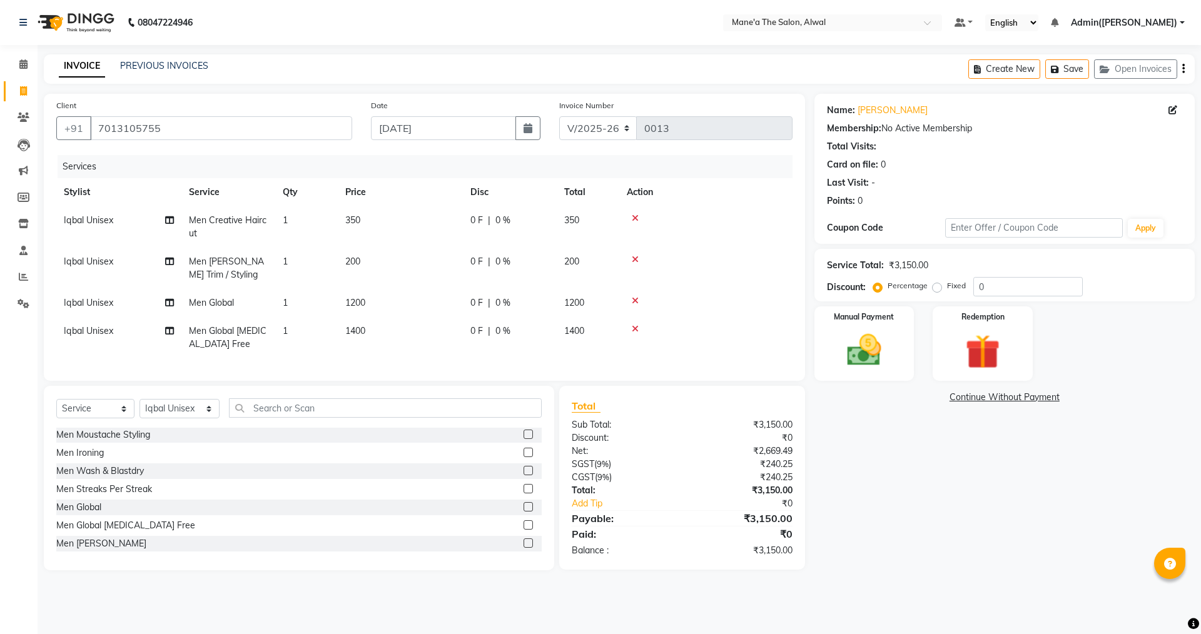
click at [634, 302] on icon at bounding box center [635, 301] width 7 height 9
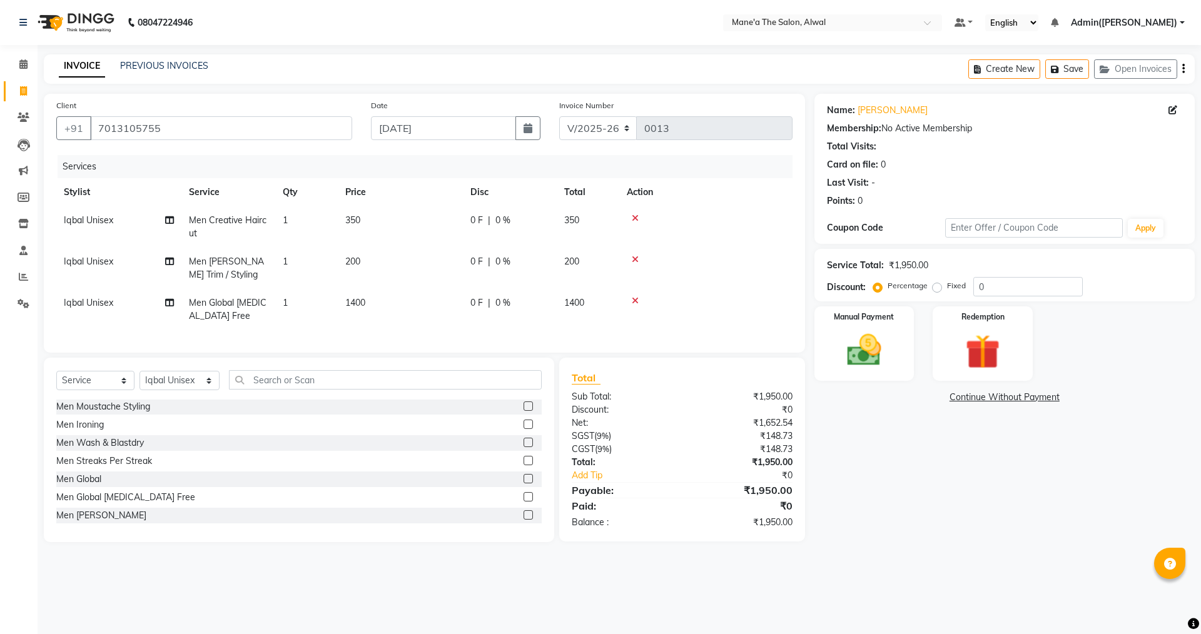
click at [502, 302] on span "0 %" at bounding box center [502, 303] width 15 height 13
select select "88265"
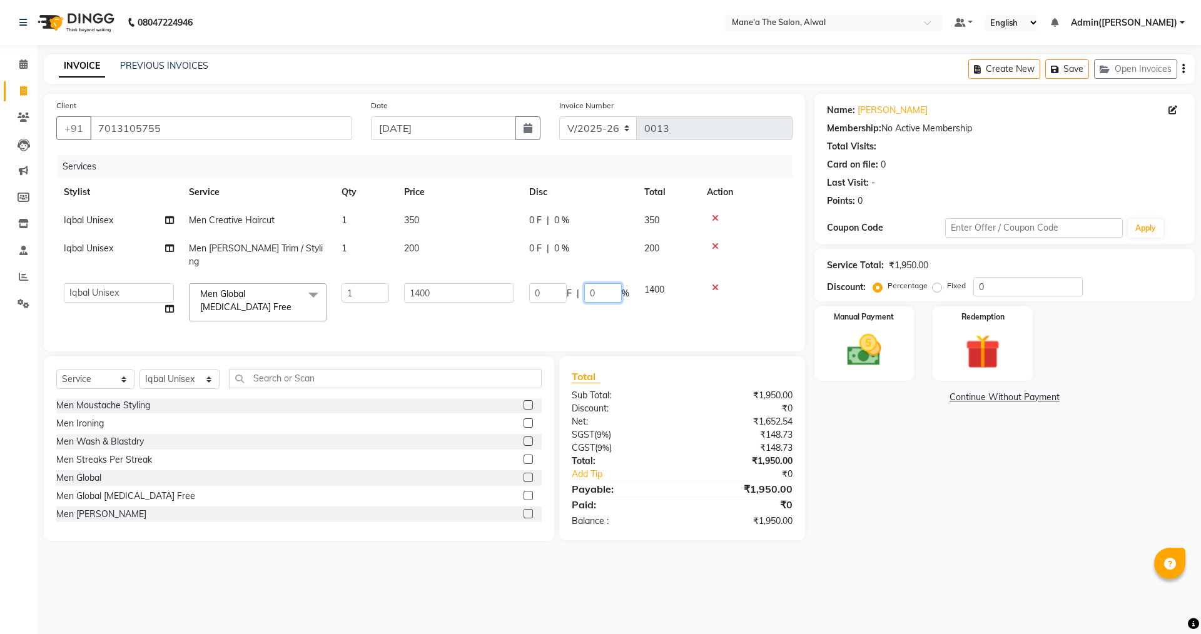
drag, startPoint x: 606, startPoint y: 278, endPoint x: 571, endPoint y: 282, distance: 35.3
click at [571, 283] on div "0 F | 0 %" at bounding box center [579, 292] width 100 height 19
type input "20"
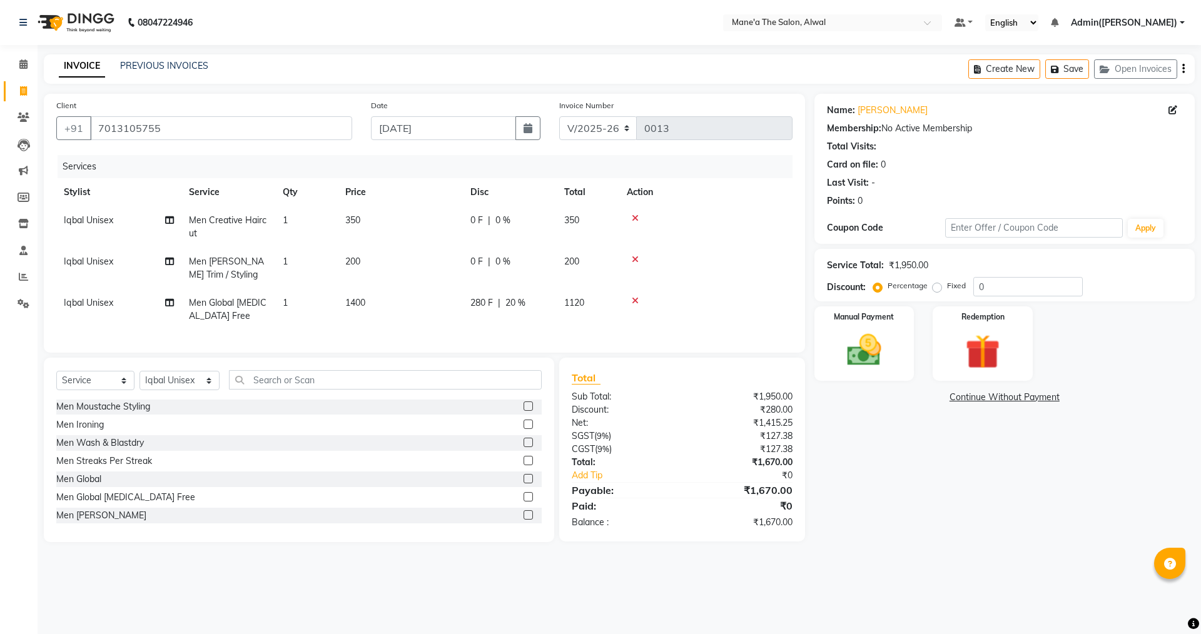
click at [572, 245] on tbody "Iqbal Unisex Men Creative Haircut 1 350 0 F | 0 % 350 Iqbal Unisex Men [PERSON_…" at bounding box center [424, 268] width 736 height 124
click at [520, 262] on div "0 F | 0 %" at bounding box center [509, 261] width 79 height 13
select select "88265"
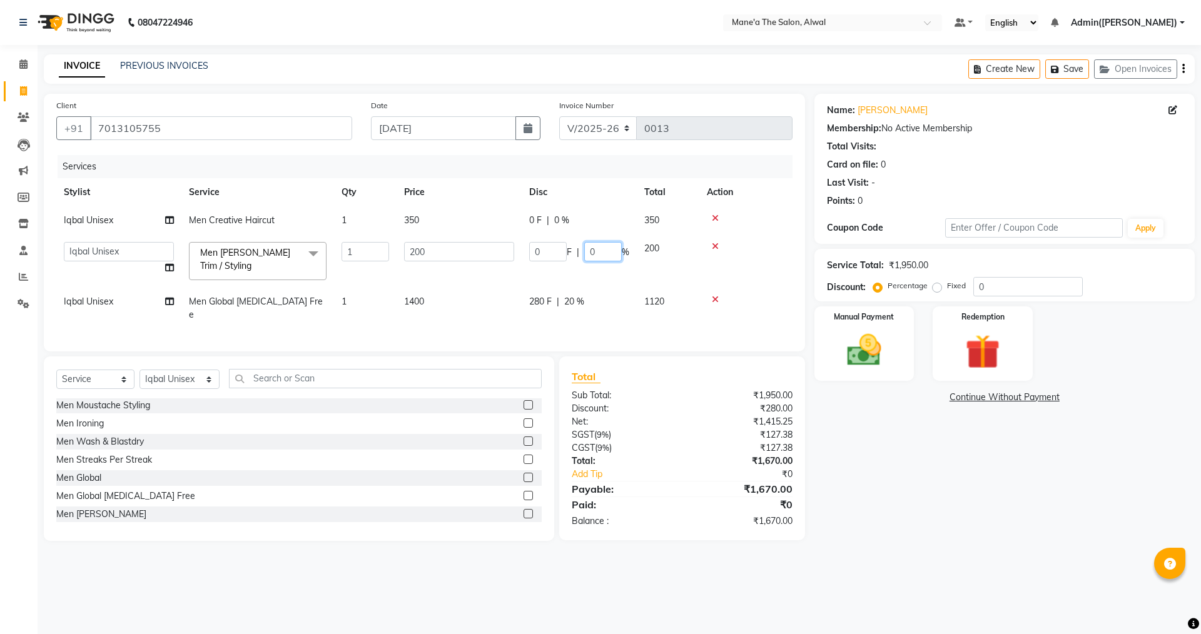
drag, startPoint x: 597, startPoint y: 252, endPoint x: 577, endPoint y: 251, distance: 20.0
click at [577, 251] on div "0 F | 0 %" at bounding box center [579, 251] width 100 height 19
type input "20"
click at [578, 220] on tr "Iqbal Unisex Men Creative Haircut 1 350 0 F | 0 % 350" at bounding box center [424, 220] width 736 height 28
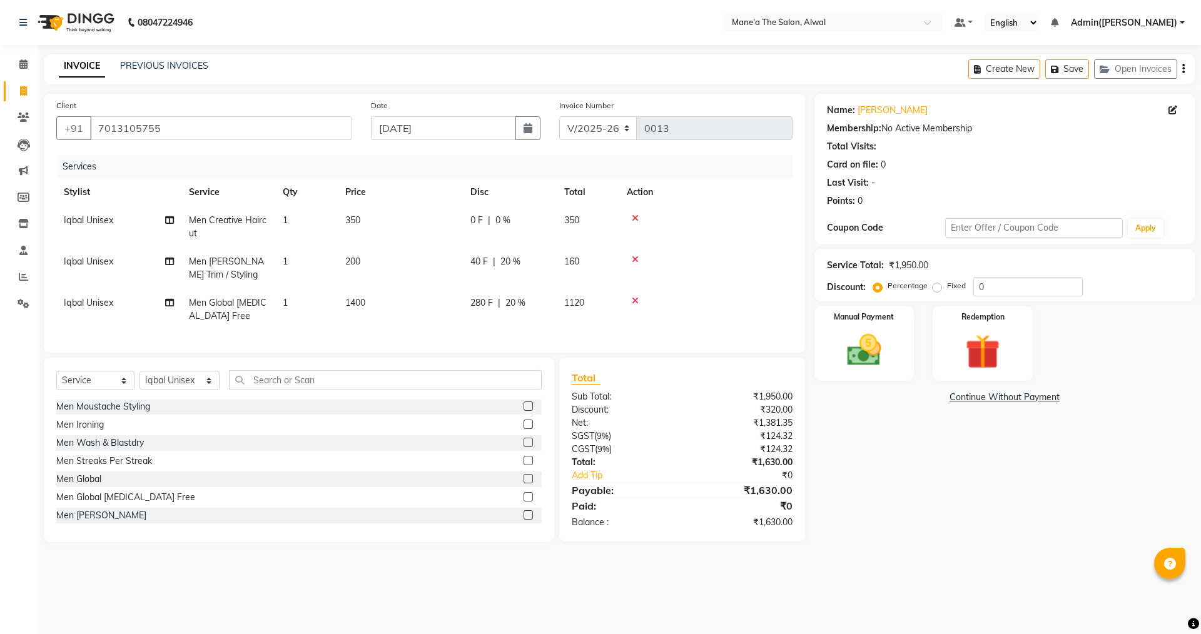
click at [516, 221] on div "0 F | 0 %" at bounding box center [509, 220] width 79 height 13
select select "88265"
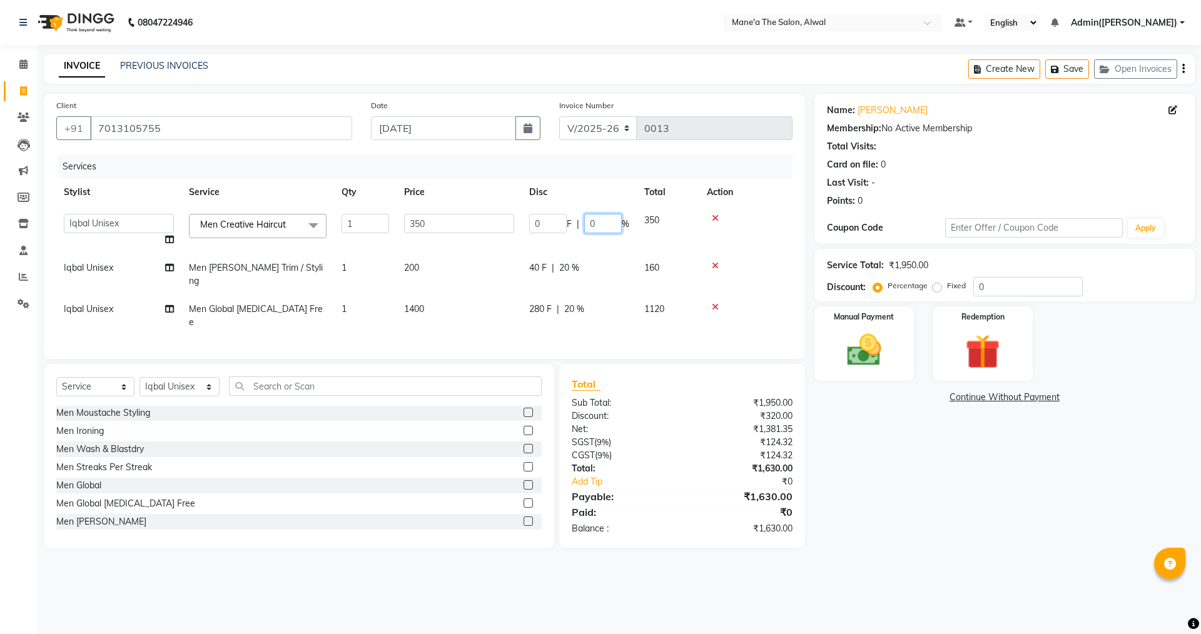
drag, startPoint x: 594, startPoint y: 222, endPoint x: 581, endPoint y: 223, distance: 12.6
click at [581, 223] on div "0 F | 0 %" at bounding box center [579, 223] width 100 height 19
type input "20"
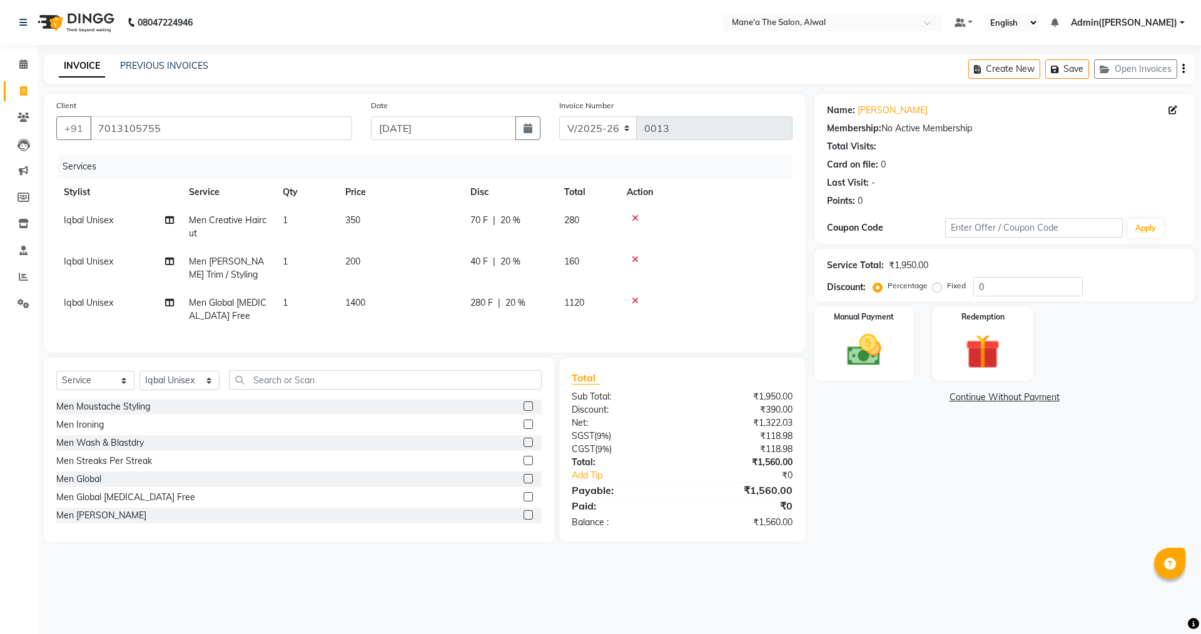
click at [601, 265] on tr "Iqbal Unisex Men [PERSON_NAME] Trim / Styling 1 200 40 F | 20 % 160" at bounding box center [424, 268] width 736 height 41
click at [298, 561] on main "INVOICE PREVIOUS INVOICES Create New Save Open Invoices Client [PHONE_NUMBER] D…" at bounding box center [620, 307] width 1164 height 507
click at [626, 584] on div "08047224946 Select Location × Mane'a The Salon, Alwal Default Panel My Panel En…" at bounding box center [600, 317] width 1201 height 634
click at [592, 455] on span "CGST" at bounding box center [583, 449] width 23 height 11
click at [732, 590] on div "08047224946 Select Location × Mane'a The Salon, Alwal Default Panel My Panel En…" at bounding box center [600, 317] width 1201 height 634
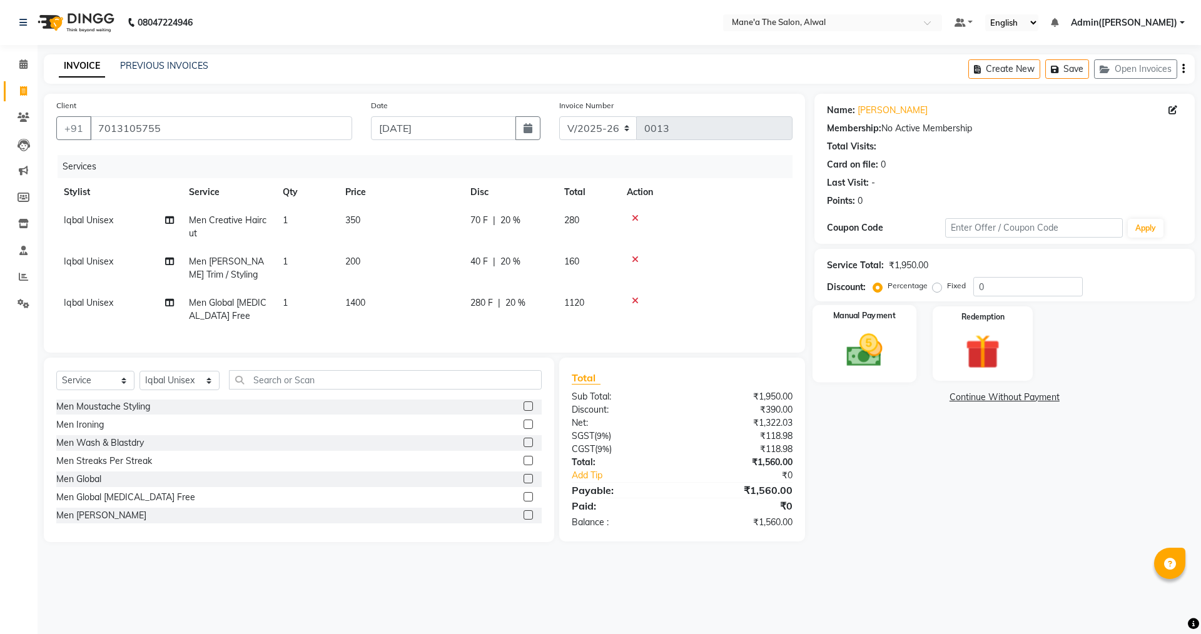
click at [874, 366] on img at bounding box center [864, 350] width 58 height 41
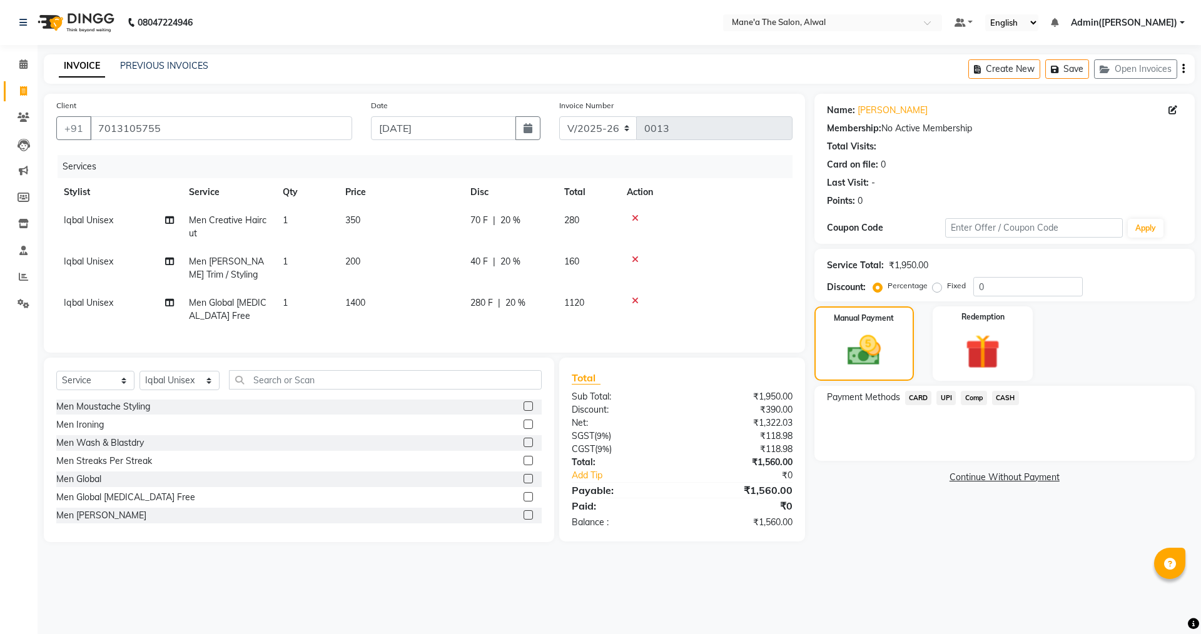
click at [951, 399] on span "UPI" at bounding box center [946, 398] width 19 height 14
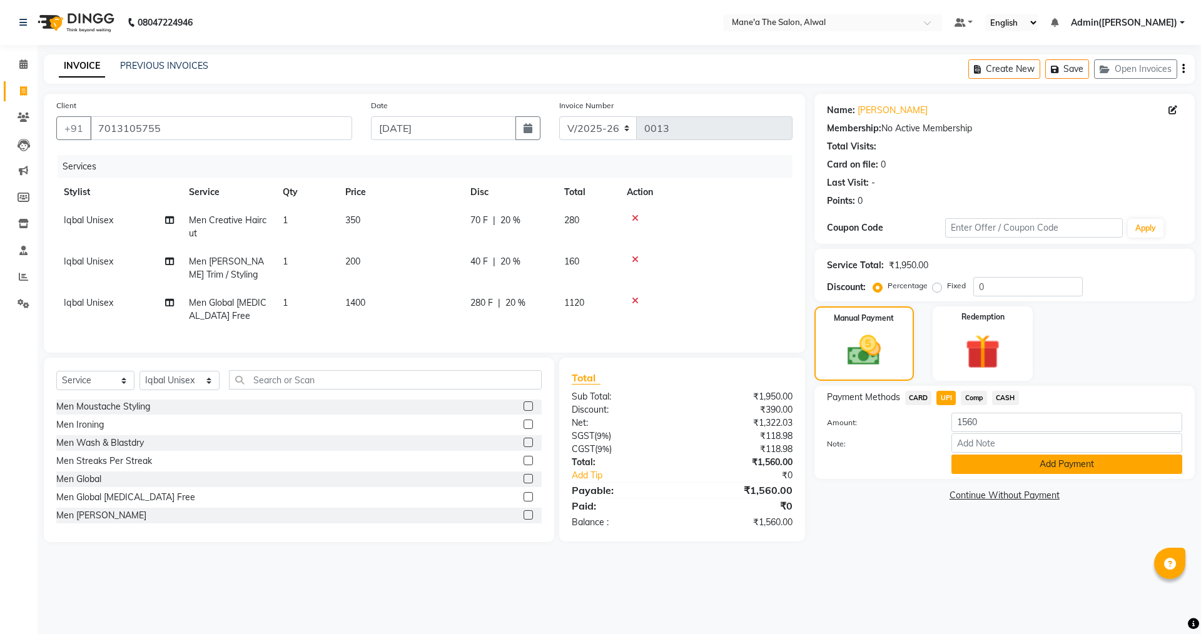
click at [996, 471] on button "Add Payment" at bounding box center [1067, 464] width 231 height 19
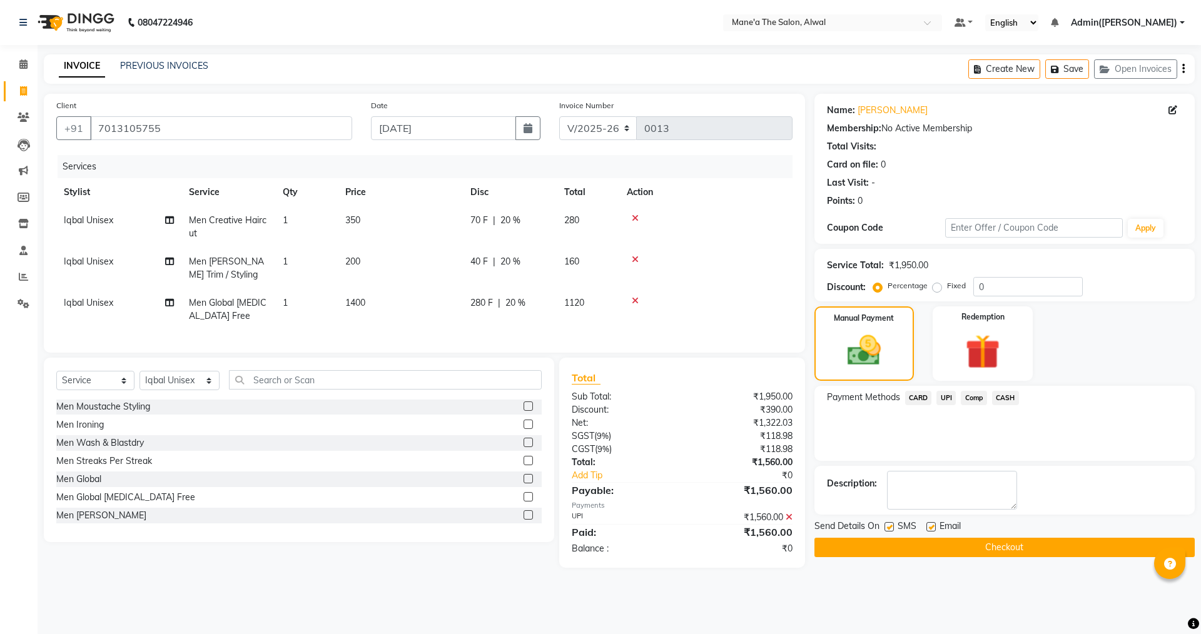
click at [973, 545] on button "Checkout" at bounding box center [1005, 547] width 380 height 19
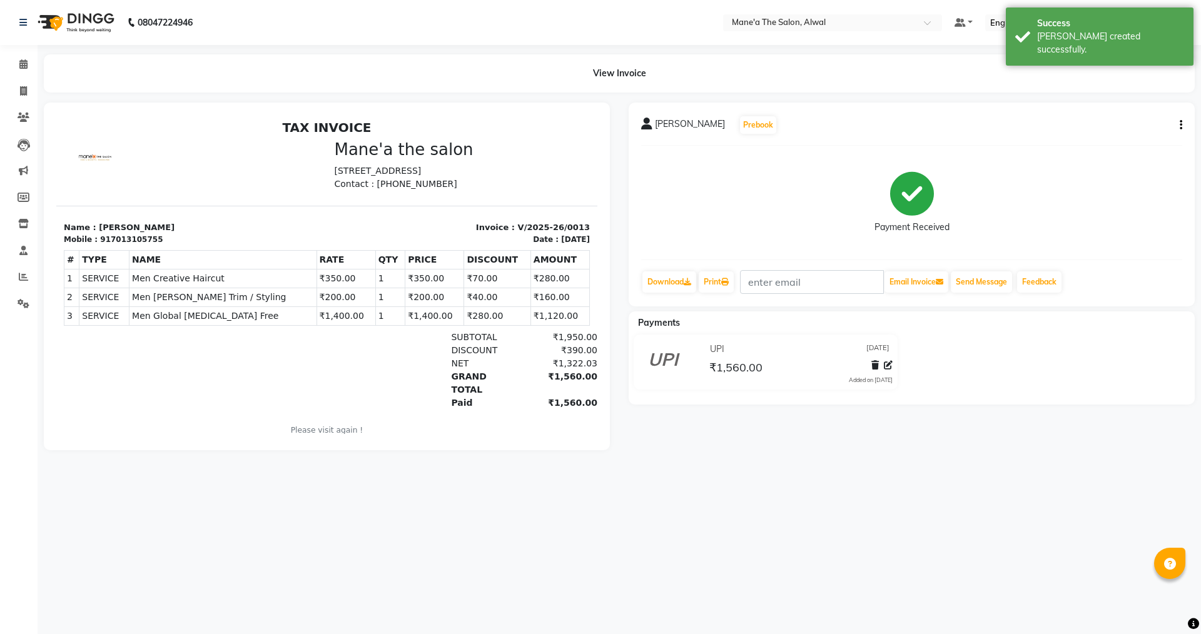
click at [479, 469] on main "View Invoice [PERSON_NAME] Prebook Payment Received Download Print Email Invoic…" at bounding box center [620, 261] width 1164 height 415
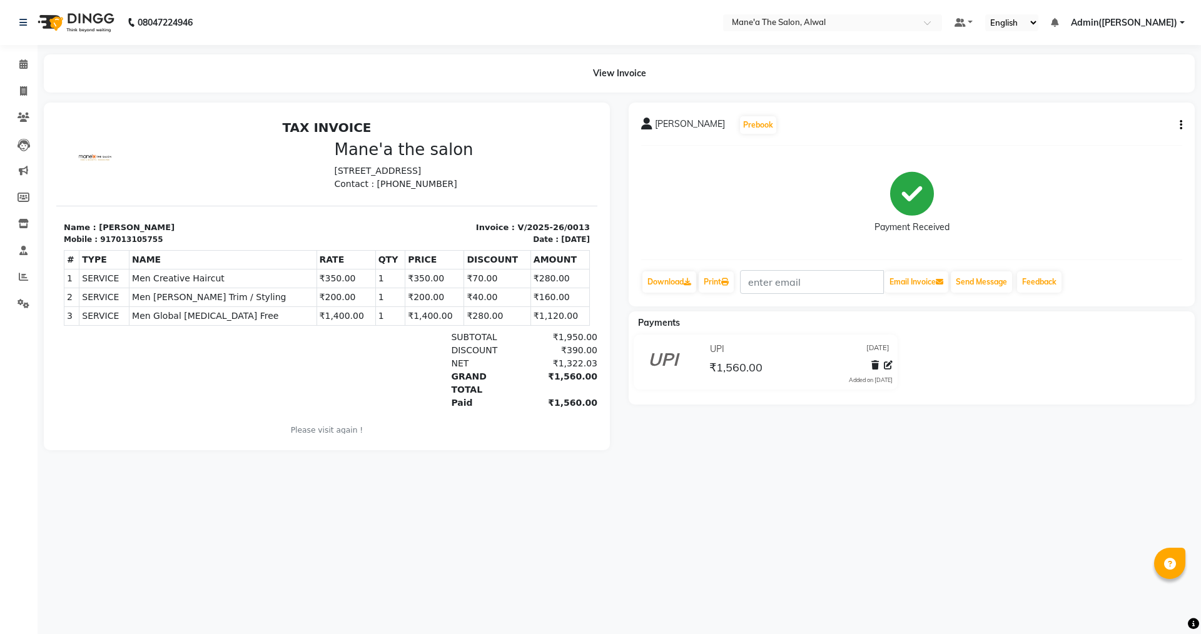
click at [719, 469] on main "View Invoice [PERSON_NAME] Prebook Payment Received Download Print Email Invoic…" at bounding box center [620, 261] width 1164 height 415
click at [780, 276] on input "text" at bounding box center [812, 282] width 144 height 24
click at [773, 504] on div "08047224946 Select Location × Mane'a The Salon, Alwal Default Panel My Panel En…" at bounding box center [600, 317] width 1201 height 634
click at [25, 94] on icon at bounding box center [23, 90] width 7 height 9
select select "8493"
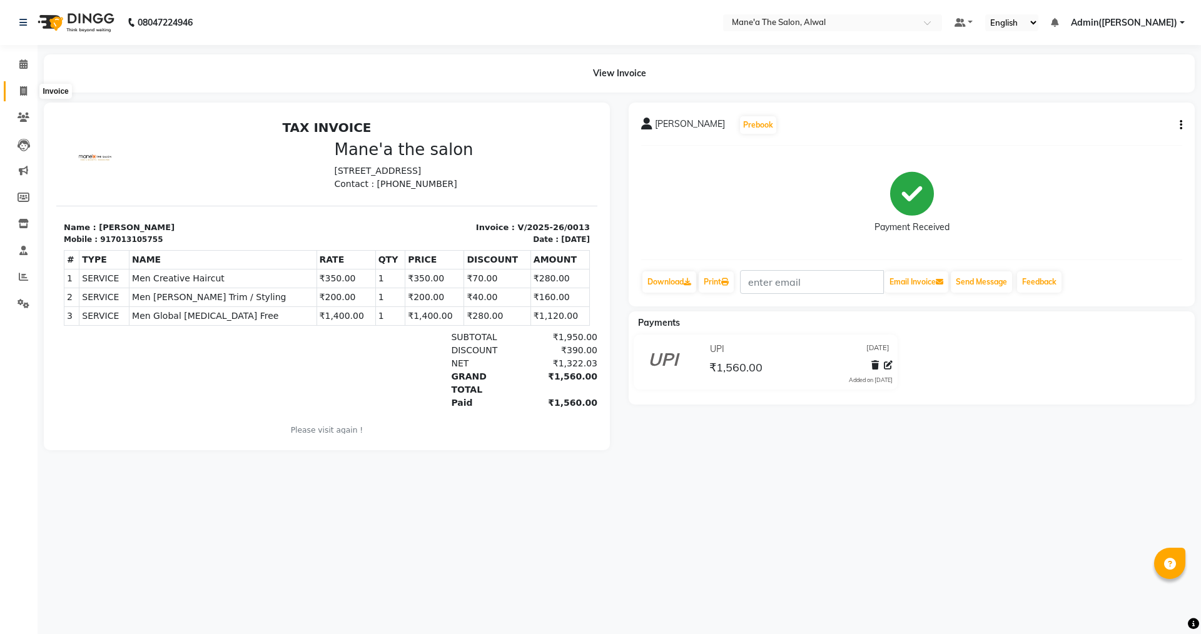
select select "service"
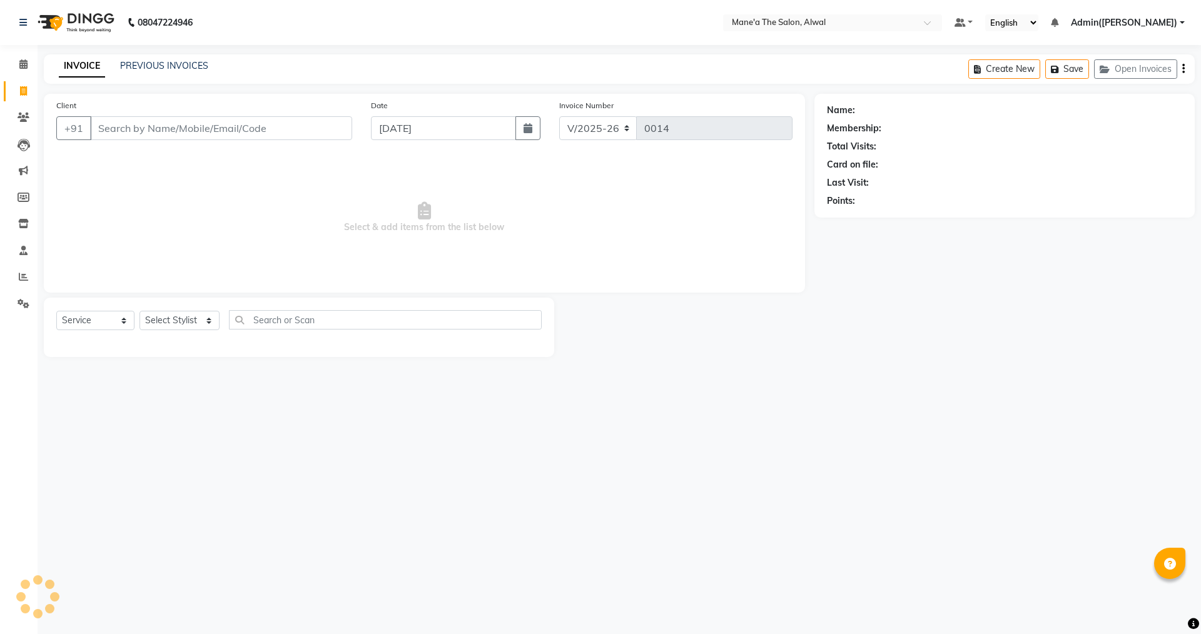
click at [161, 133] on input "Client" at bounding box center [221, 128] width 262 height 24
type input "7013105755"
click at [124, 323] on select "Select Service Product Membership Package Voucher Prepaid Gift Card" at bounding box center [95, 320] width 78 height 19
click at [56, 311] on select "Select Service Product Membership Package Voucher Prepaid Gift Card" at bounding box center [95, 320] width 78 height 19
click at [208, 317] on select "Select Stylist Admin(Ashok) Admin([PERSON_NAME]) [PERSON_NAME] [PERSON_NAME] Un…" at bounding box center [180, 320] width 80 height 19
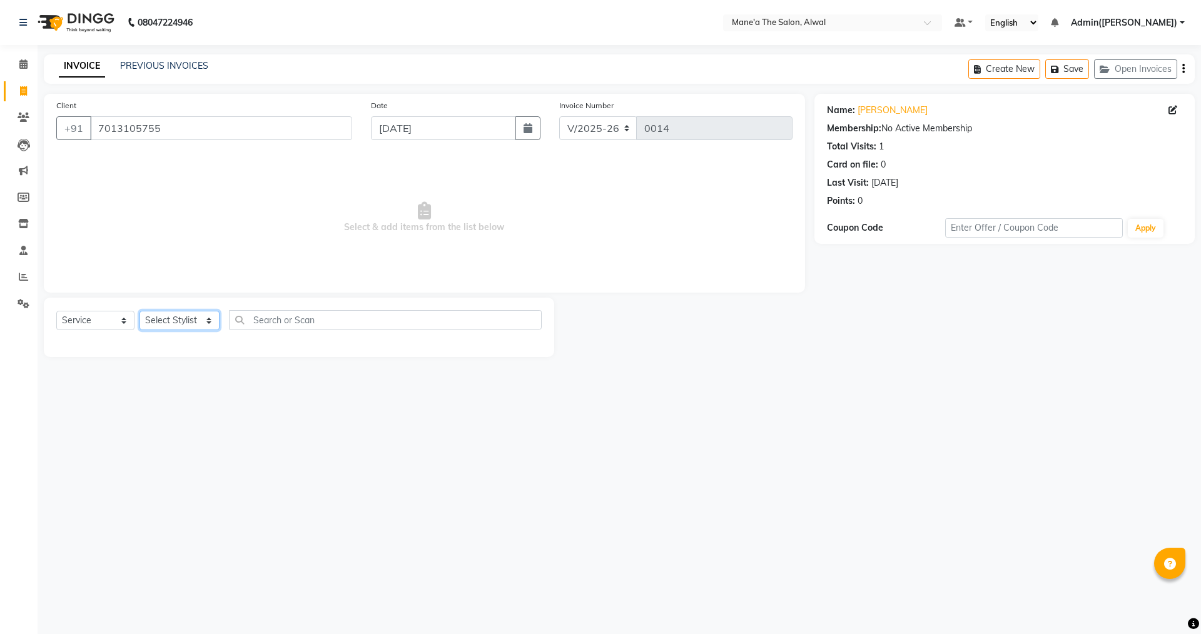
select select "86010"
click at [140, 311] on select "Select Stylist Admin(Ashok) Admin([PERSON_NAME]) [PERSON_NAME] [PERSON_NAME] Un…" at bounding box center [180, 320] width 80 height 19
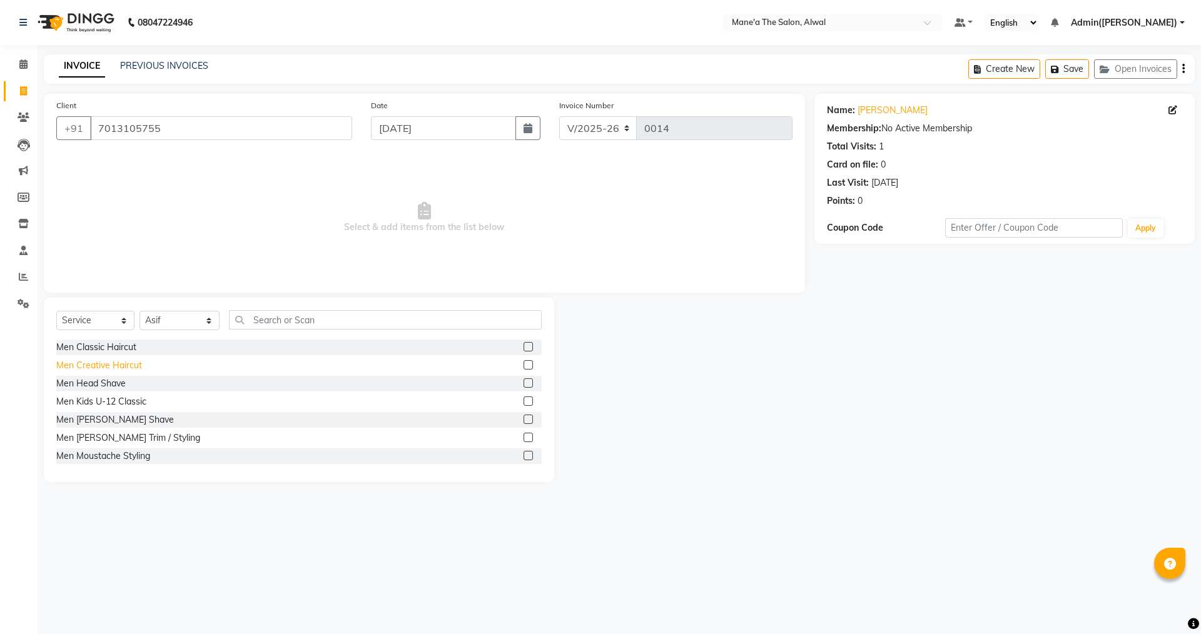
click at [121, 369] on div "Men Creative Haircut" at bounding box center [99, 365] width 86 height 13
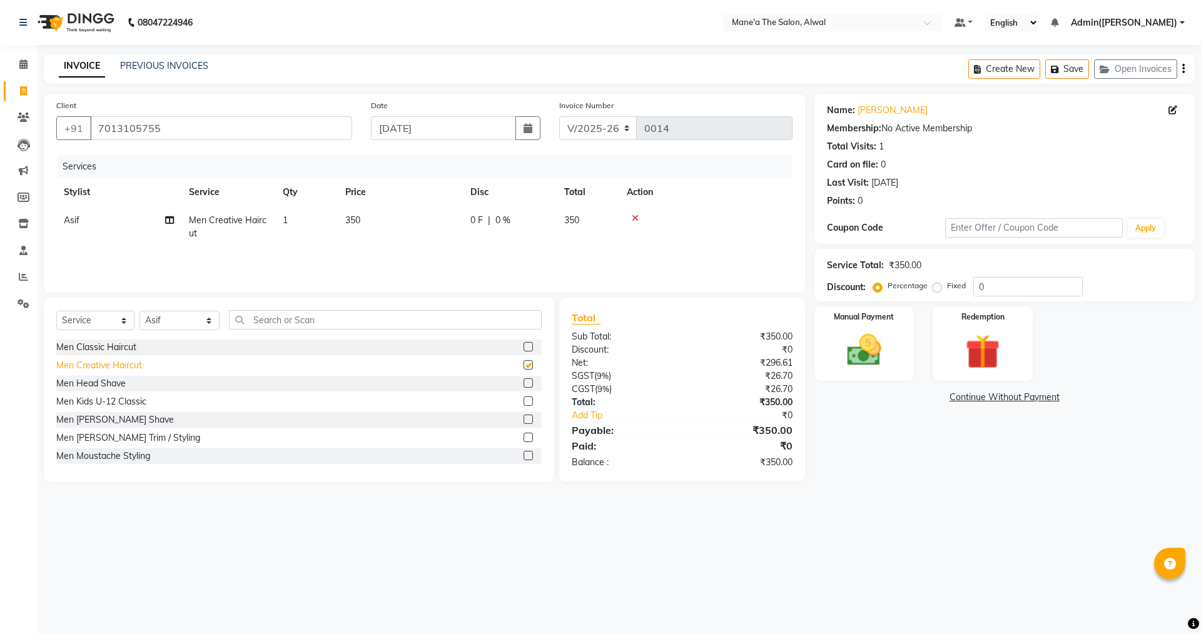
checkbox input "false"
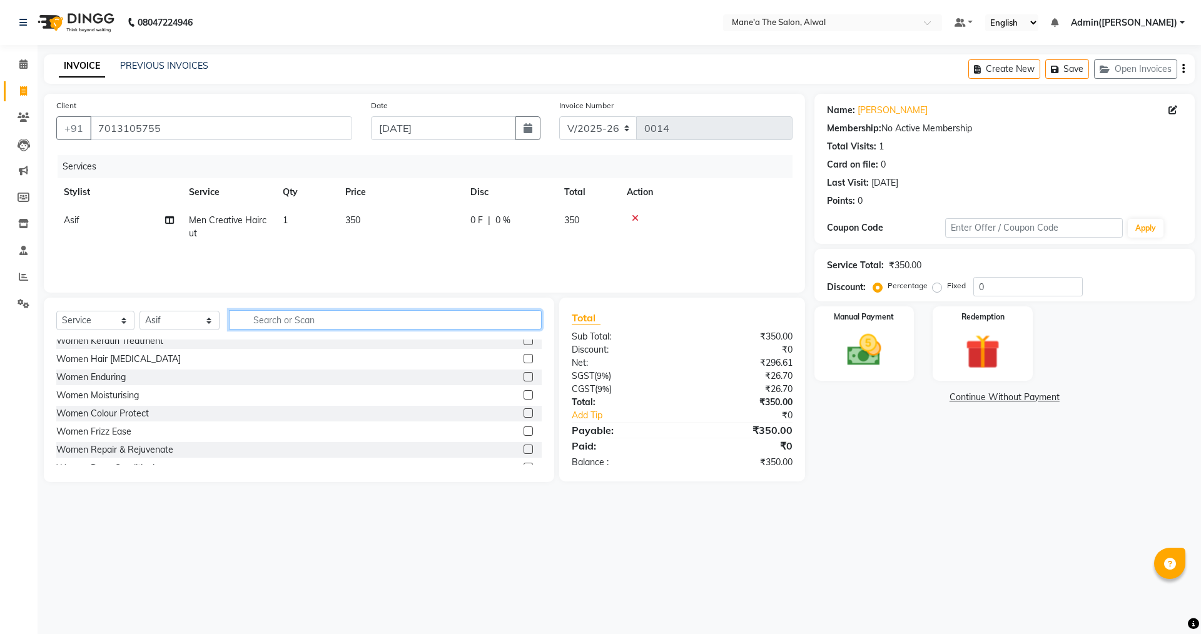
click at [280, 315] on input "text" at bounding box center [385, 319] width 313 height 19
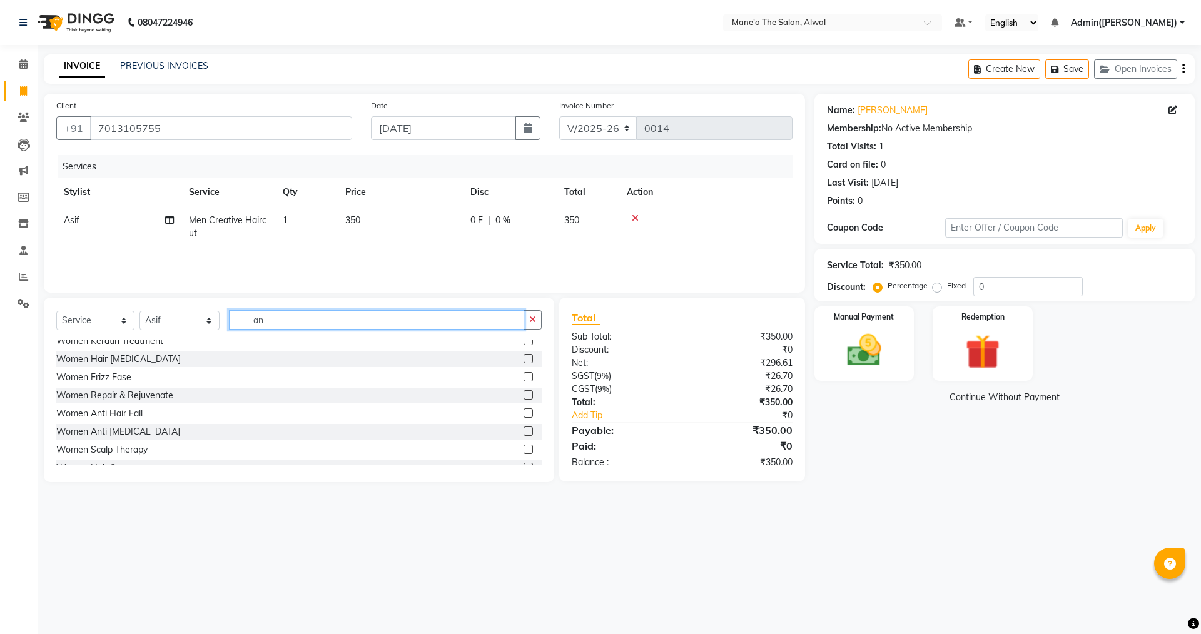
scroll to position [0, 0]
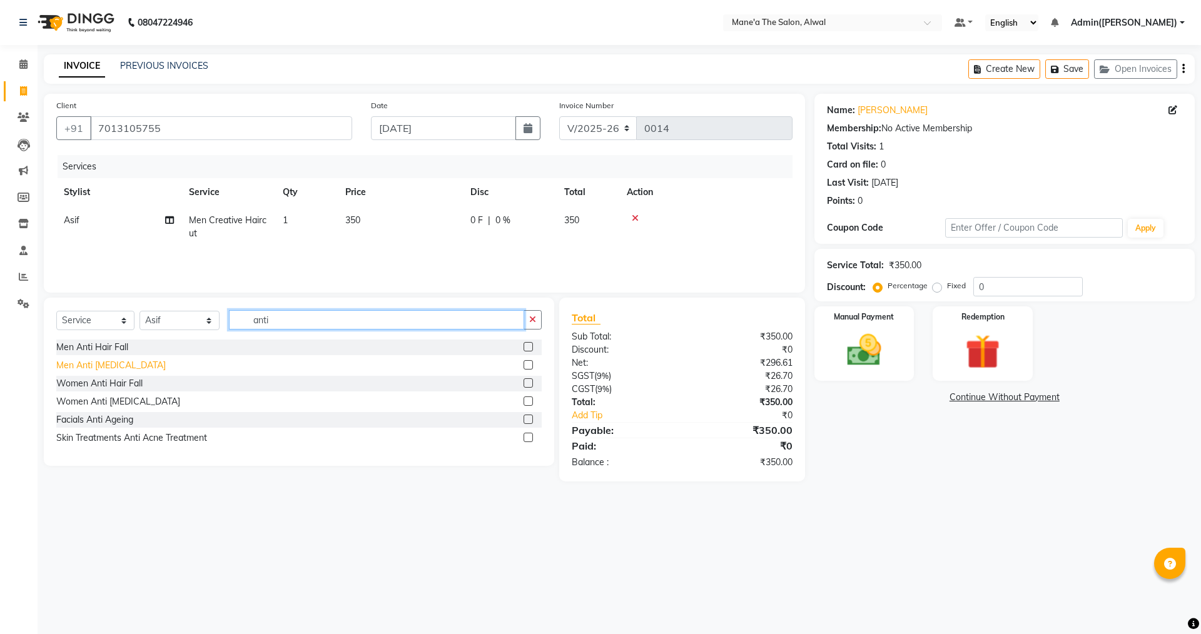
type input "anti"
click at [113, 363] on div "Men Anti [MEDICAL_DATA]" at bounding box center [110, 365] width 109 height 13
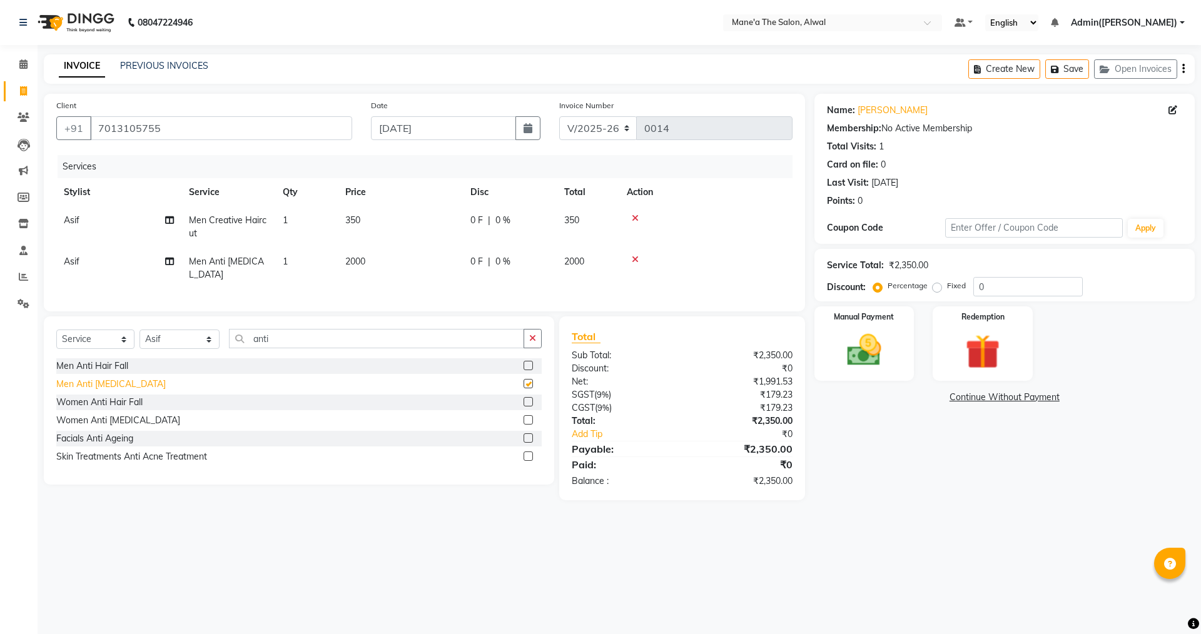
checkbox input "false"
drag, startPoint x: 295, startPoint y: 335, endPoint x: 203, endPoint y: 332, distance: 91.4
click at [203, 332] on div "Select Service Product Membership Package Voucher Prepaid Gift Card Select Styl…" at bounding box center [298, 343] width 485 height 29
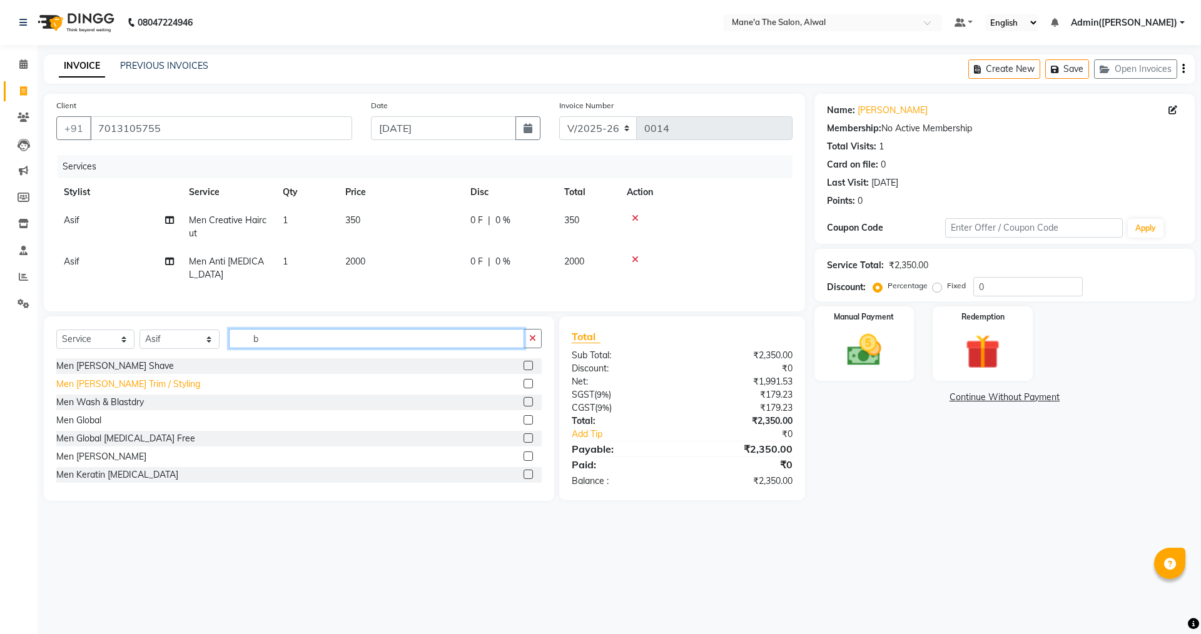
type input "b"
click at [145, 386] on div "Men [PERSON_NAME] Trim / Styling" at bounding box center [128, 384] width 144 height 13
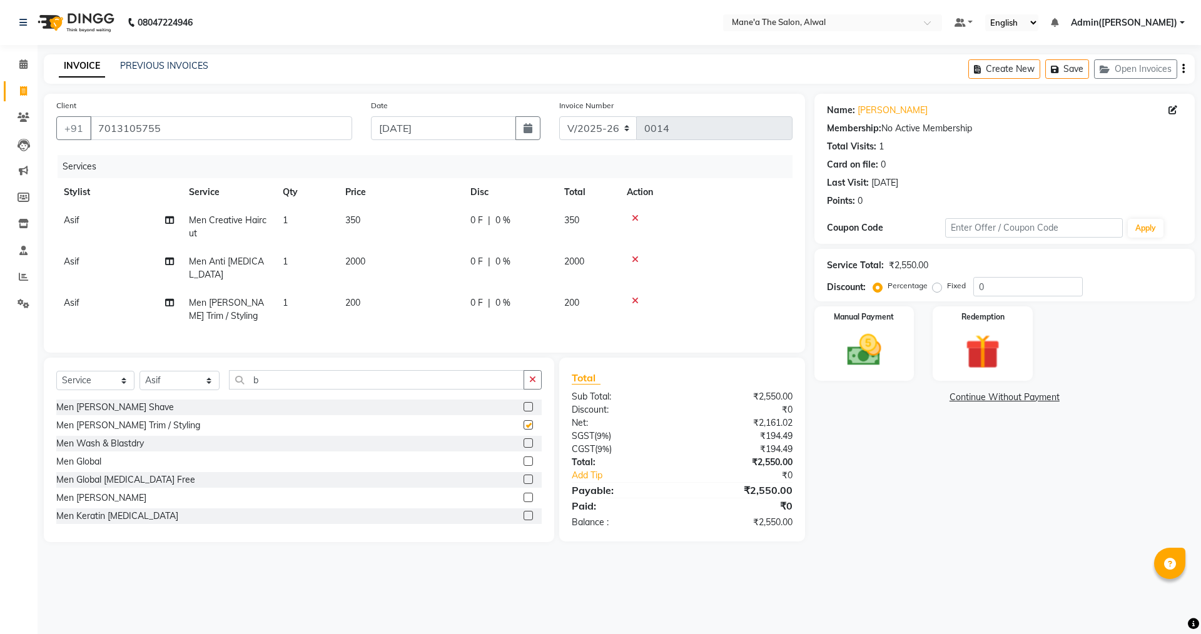
checkbox input "false"
click at [499, 297] on span "0 %" at bounding box center [502, 303] width 15 height 13
select select "86010"
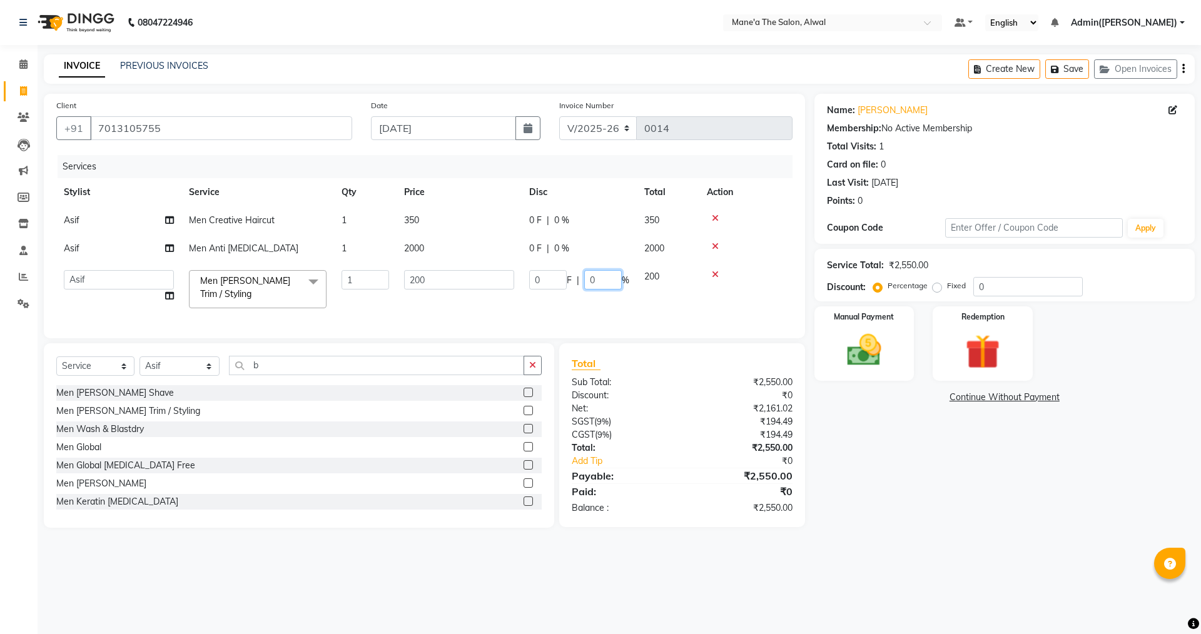
drag, startPoint x: 601, startPoint y: 281, endPoint x: 588, endPoint y: 280, distance: 13.2
click at [588, 280] on input "0" at bounding box center [603, 279] width 38 height 19
type input "20"
click at [577, 253] on tr "Asif Men Anti [MEDICAL_DATA] 1 2000 0 F | 0 % 2000" at bounding box center [424, 249] width 736 height 28
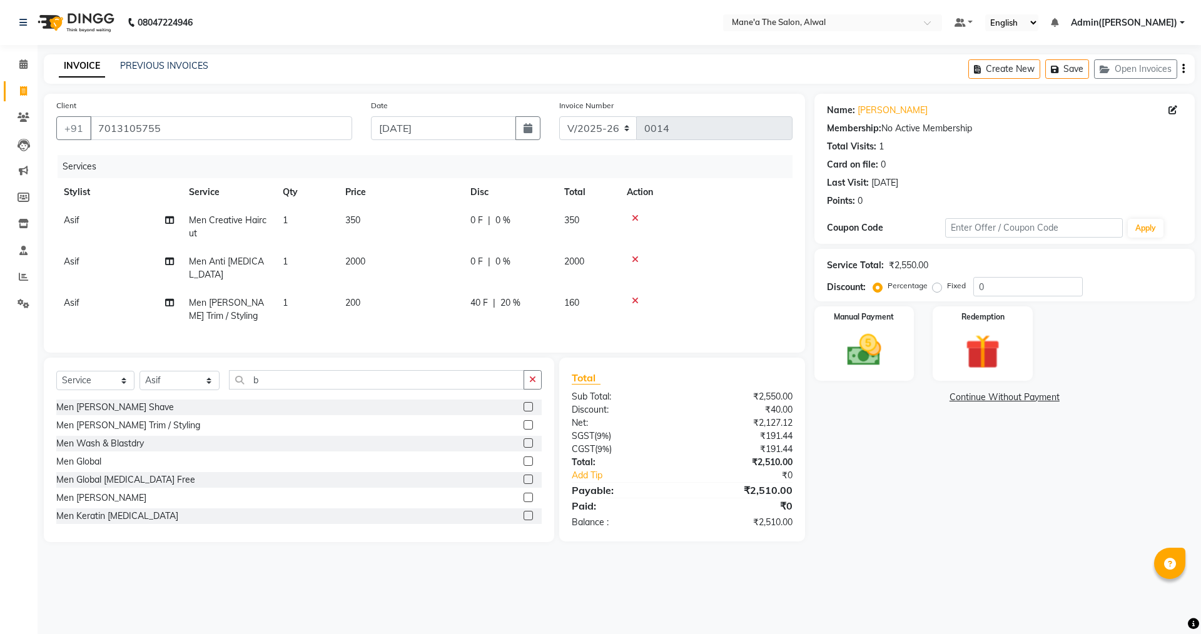
click at [512, 263] on div "0 F | 0 %" at bounding box center [509, 261] width 79 height 13
select select "86010"
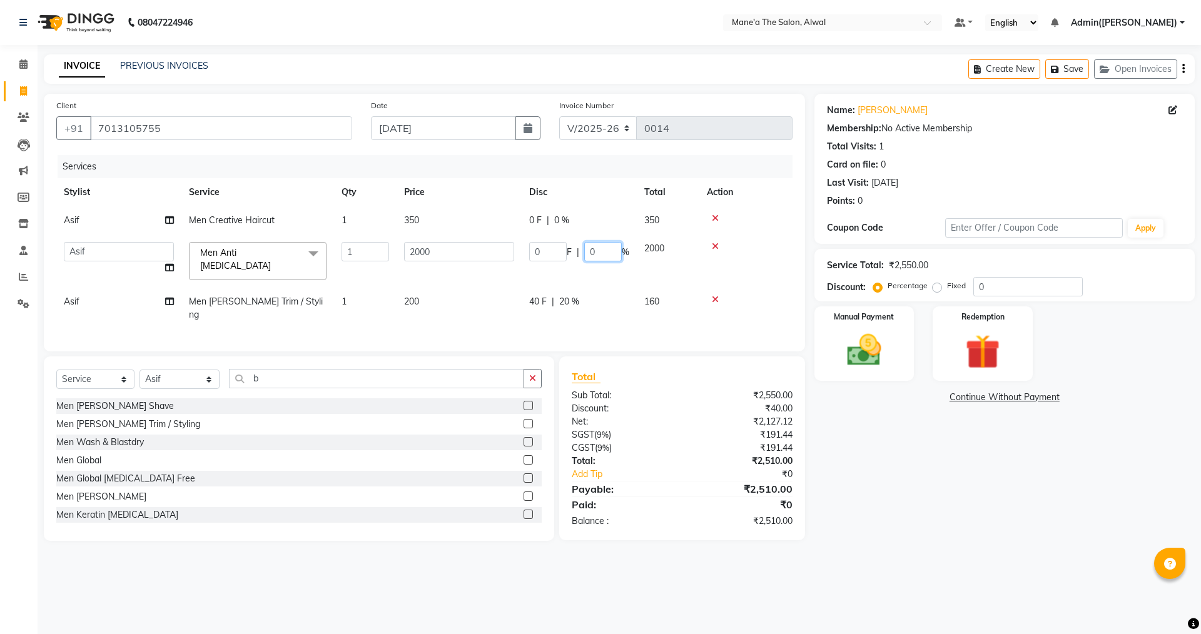
drag, startPoint x: 597, startPoint y: 254, endPoint x: 576, endPoint y: 254, distance: 21.3
click at [576, 254] on div "0 F | 0 %" at bounding box center [579, 251] width 100 height 19
type input "20"
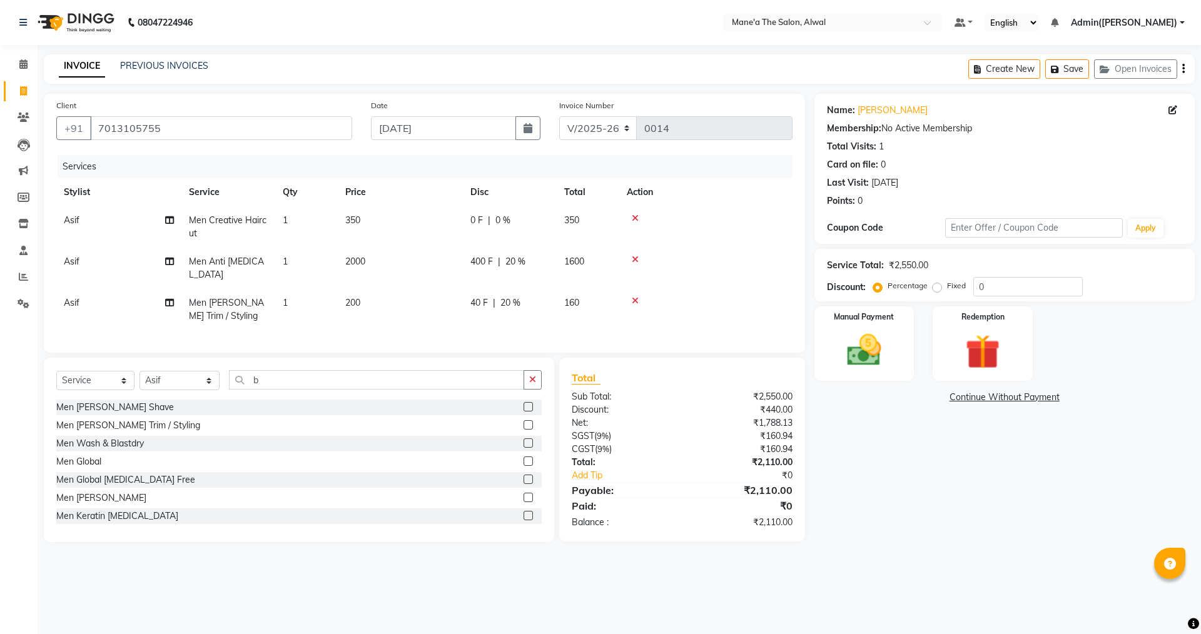
click at [562, 218] on tr "Asif Men Creative Haircut 1 350 0 F | 0 % 350" at bounding box center [424, 226] width 736 height 41
click at [510, 223] on span "0 %" at bounding box center [502, 220] width 15 height 13
select select "86010"
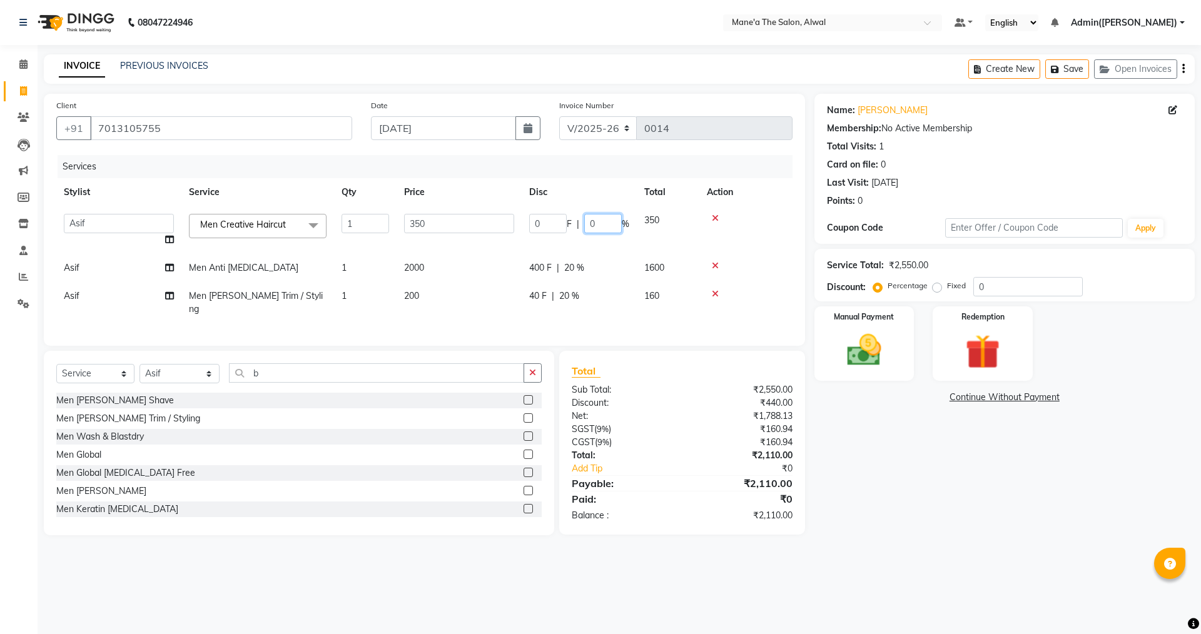
drag, startPoint x: 609, startPoint y: 228, endPoint x: 582, endPoint y: 225, distance: 26.5
click at [584, 226] on input "0" at bounding box center [603, 223] width 38 height 19
type input "20"
click at [595, 333] on div "Client [PHONE_NUMBER] Date [DATE] Invoice Number V/2025 V/[PHONE_NUMBER] Servic…" at bounding box center [424, 220] width 761 height 252
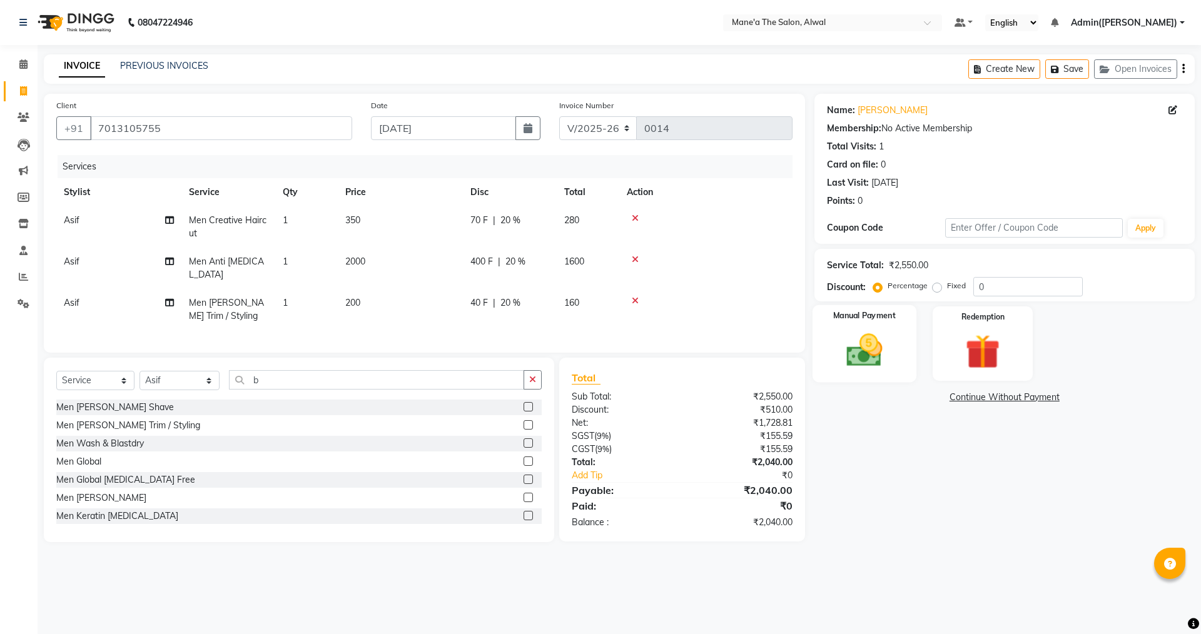
click at [884, 348] on img at bounding box center [864, 350] width 58 height 41
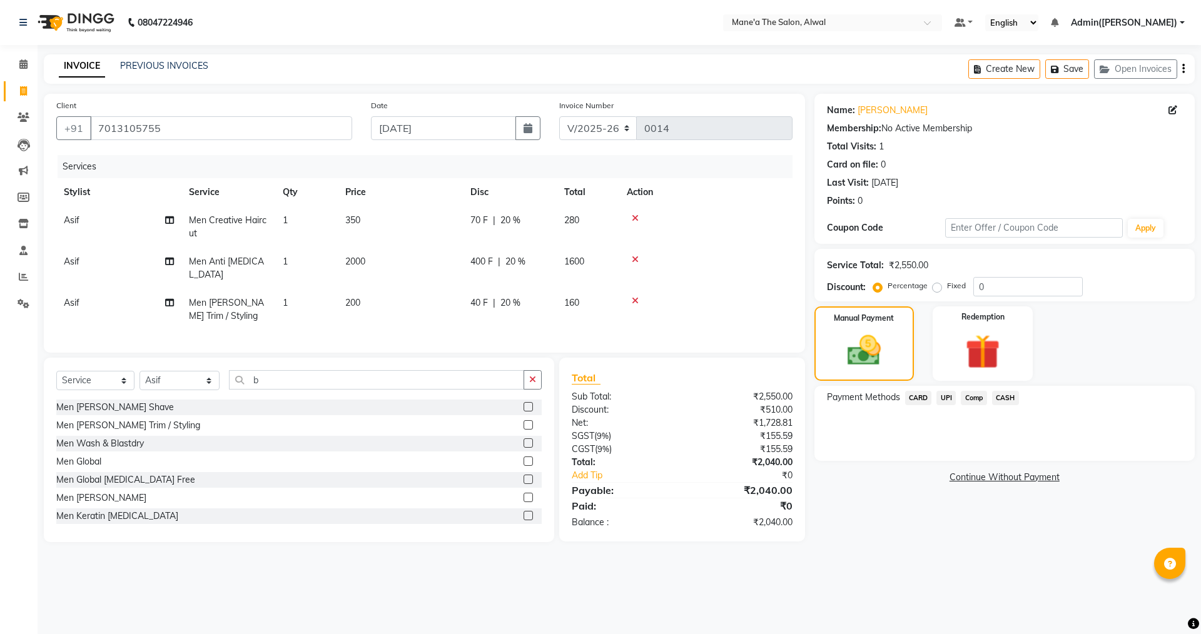
click at [950, 399] on span "UPI" at bounding box center [946, 398] width 19 height 14
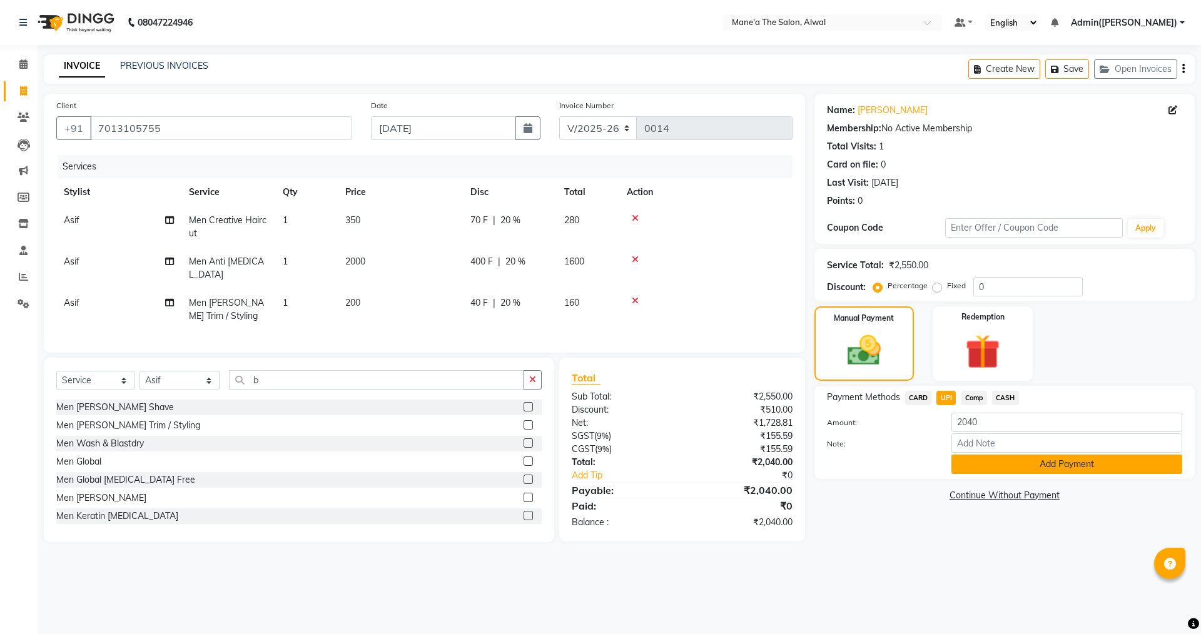
click at [1060, 460] on button "Add Payment" at bounding box center [1067, 464] width 231 height 19
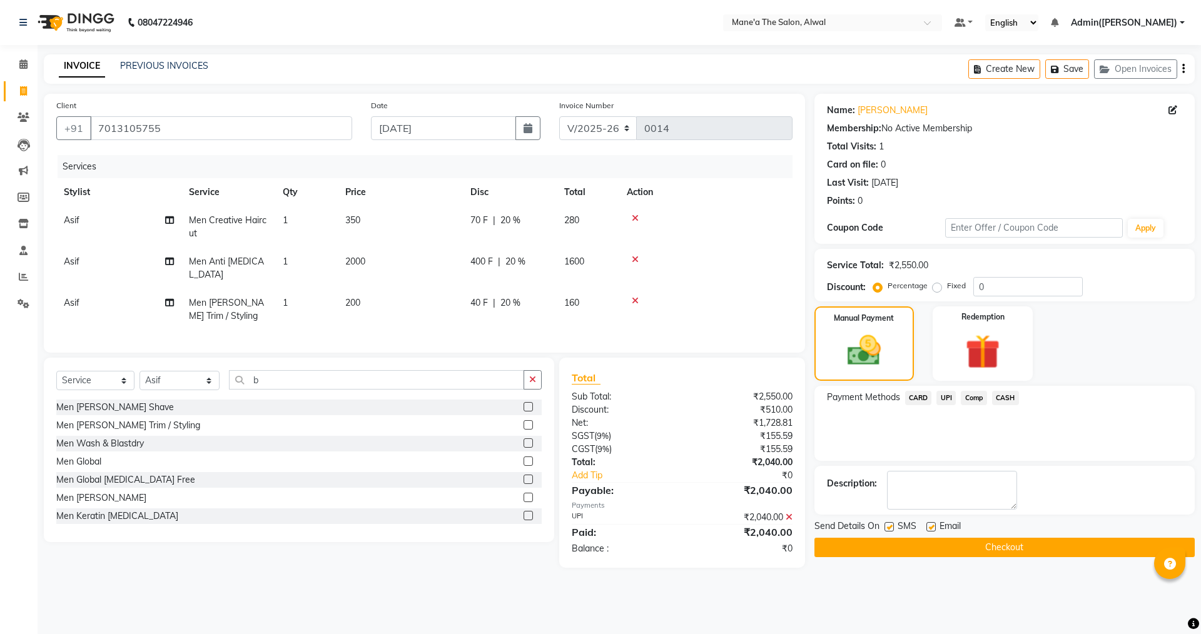
click at [951, 554] on button "Checkout" at bounding box center [1005, 547] width 380 height 19
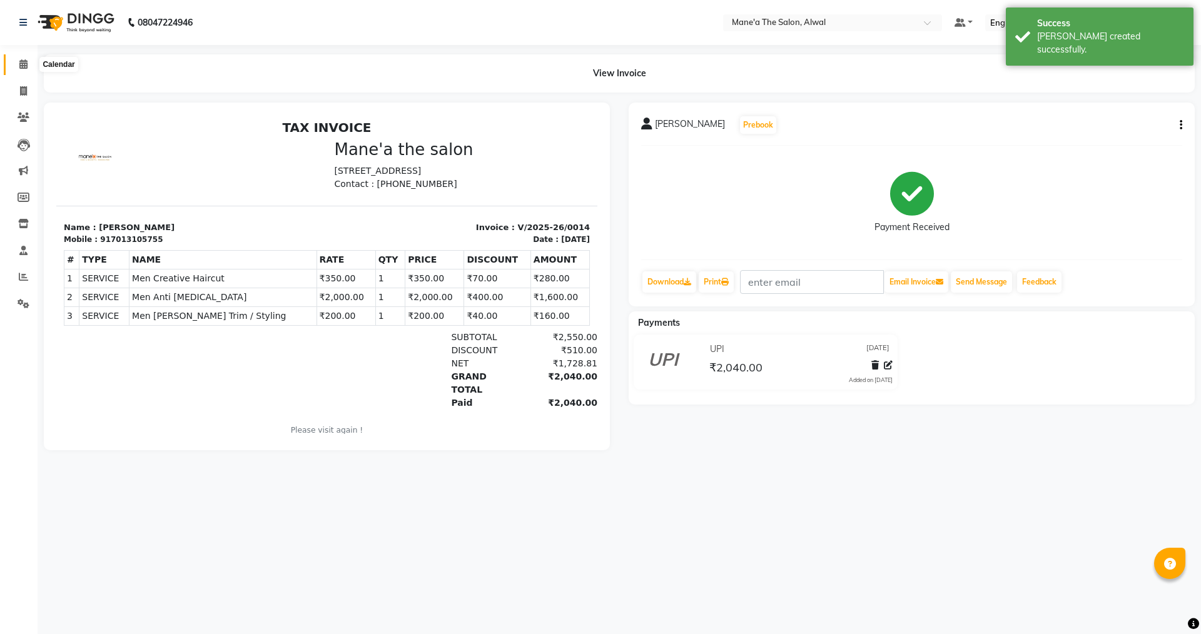
click at [31, 66] on span at bounding box center [24, 65] width 22 height 14
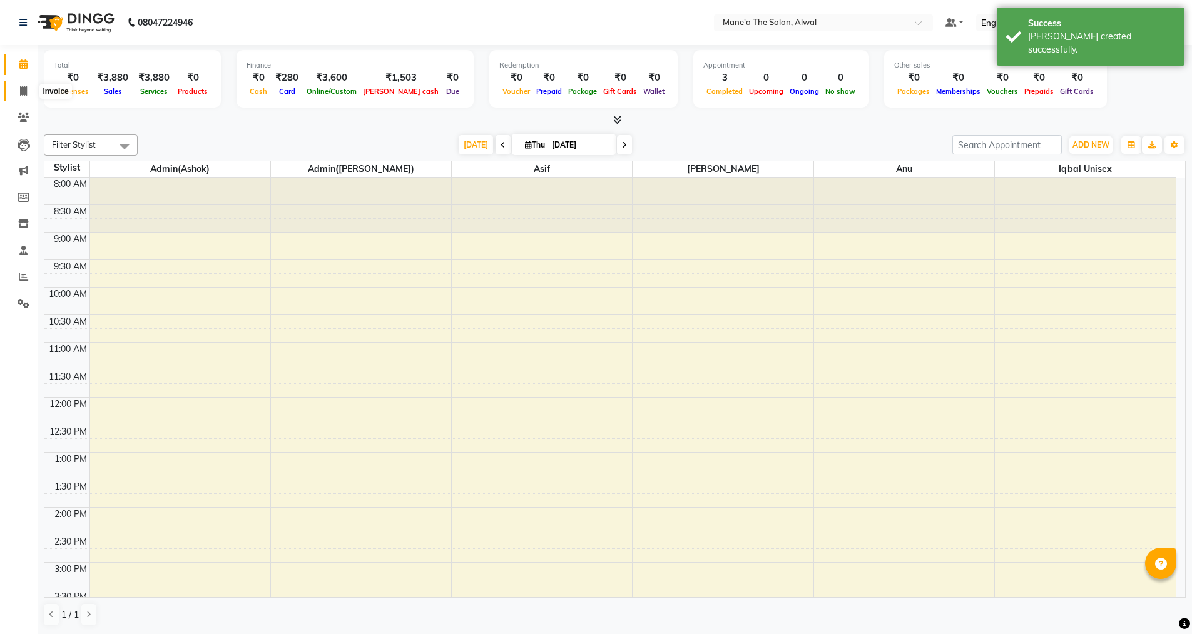
click at [22, 91] on icon at bounding box center [23, 90] width 7 height 9
select select "service"
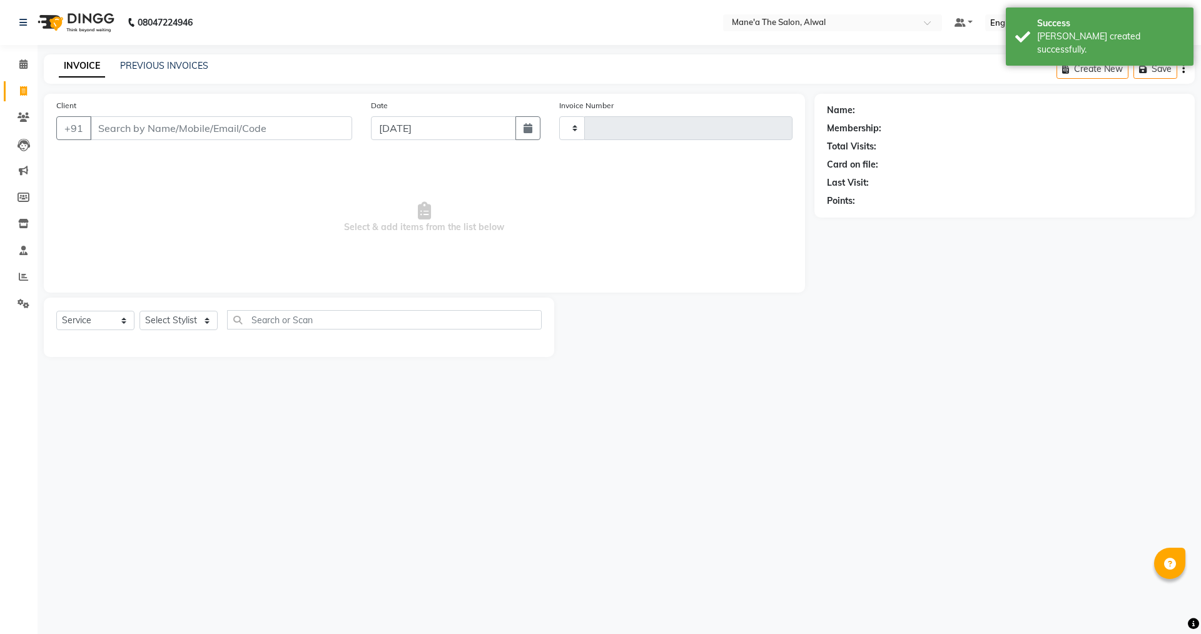
type input "0015"
select select "8493"
click at [193, 135] on input "Client" at bounding box center [221, 128] width 262 height 24
type input "[PERSON_NAME]"
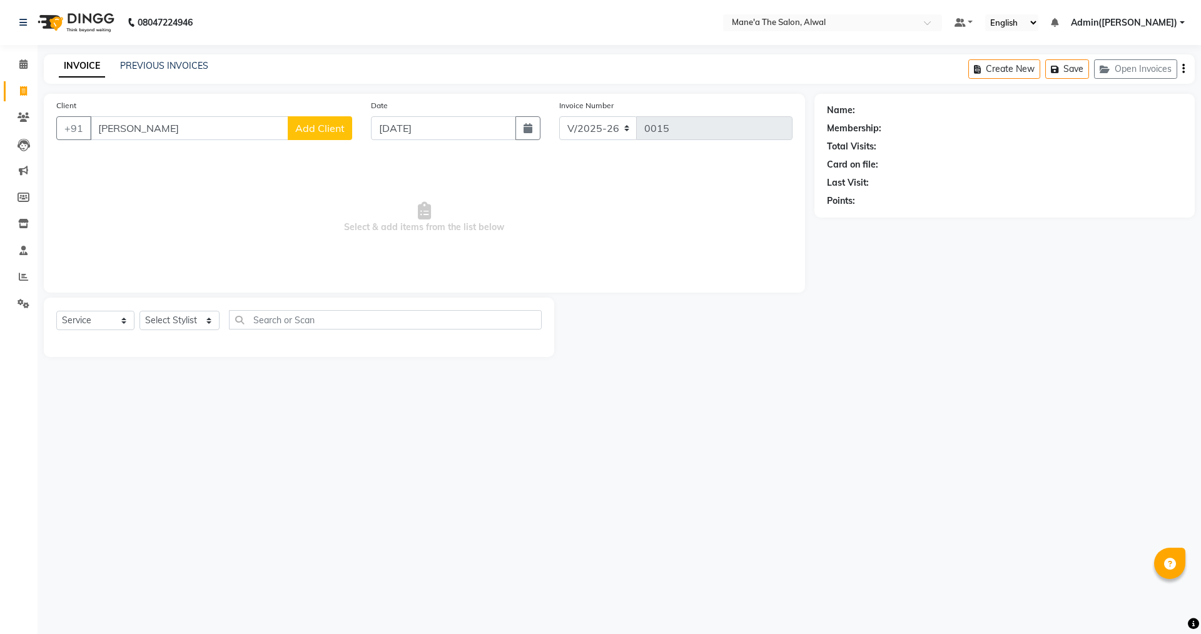
click at [197, 180] on span "Select & add items from the list below" at bounding box center [424, 217] width 736 height 125
click at [311, 131] on span "Add Client" at bounding box center [319, 128] width 49 height 13
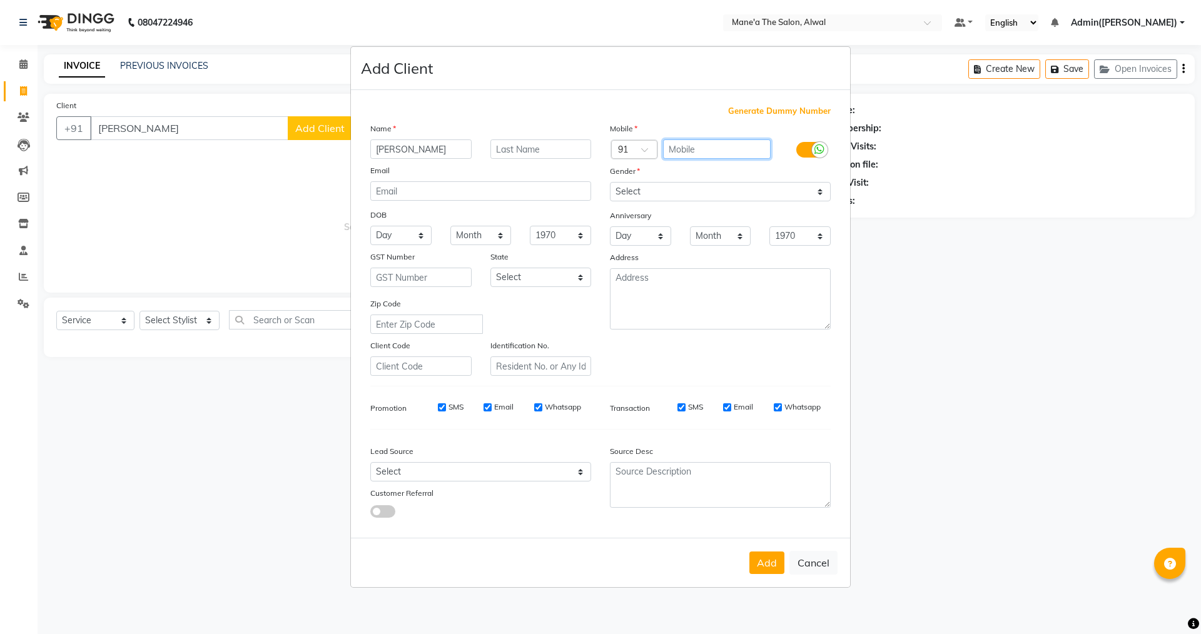
click at [708, 152] on input "text" at bounding box center [717, 149] width 108 height 19
paste input "9700842535"
type input "9700842535"
click at [681, 190] on select "Select [DEMOGRAPHIC_DATA] [DEMOGRAPHIC_DATA] Other Prefer Not To Say" at bounding box center [720, 191] width 221 height 19
select select "[DEMOGRAPHIC_DATA]"
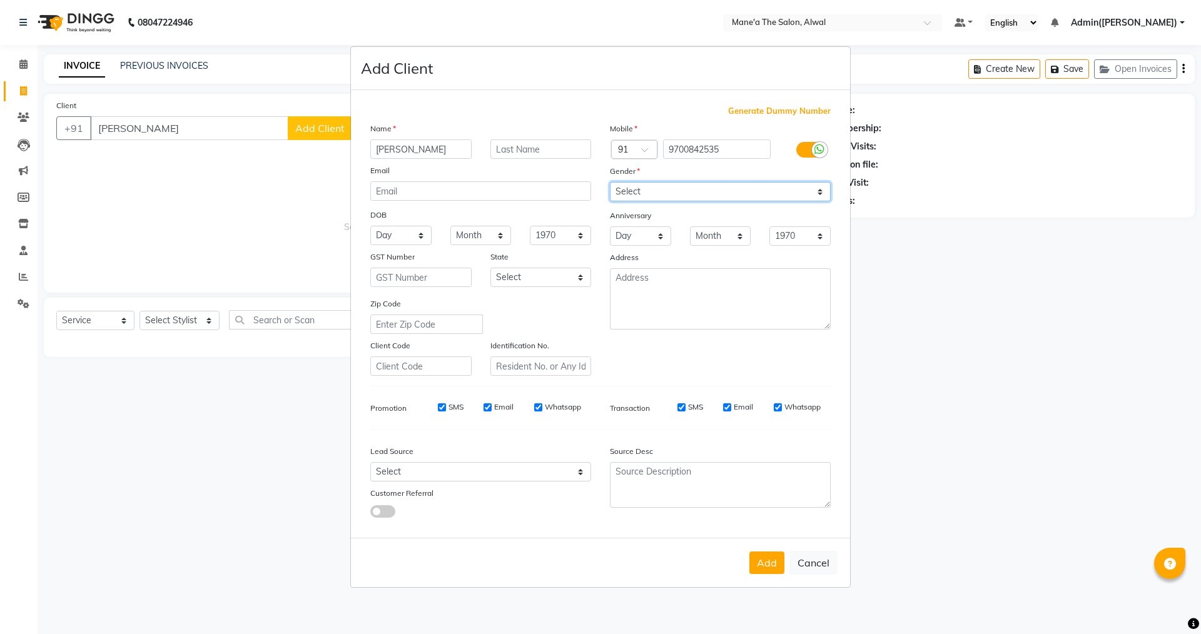
click at [610, 182] on select "Select [DEMOGRAPHIC_DATA] [DEMOGRAPHIC_DATA] Other Prefer Not To Say" at bounding box center [720, 191] width 221 height 19
click at [779, 567] on button "Add" at bounding box center [766, 563] width 35 height 23
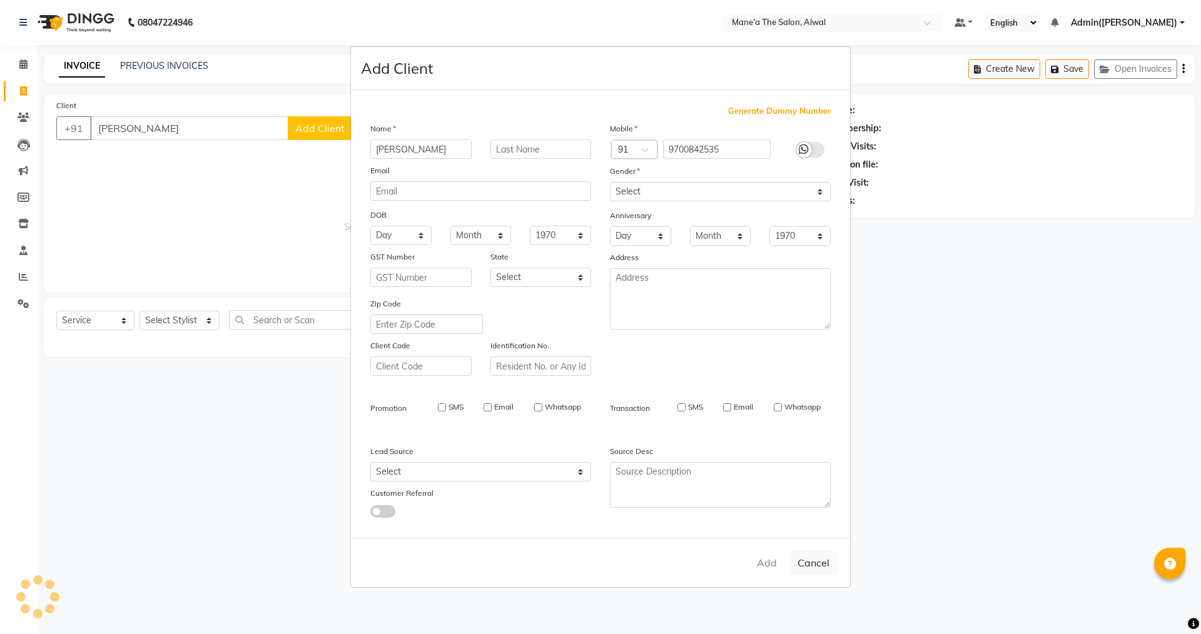
type input "9700842535"
select select
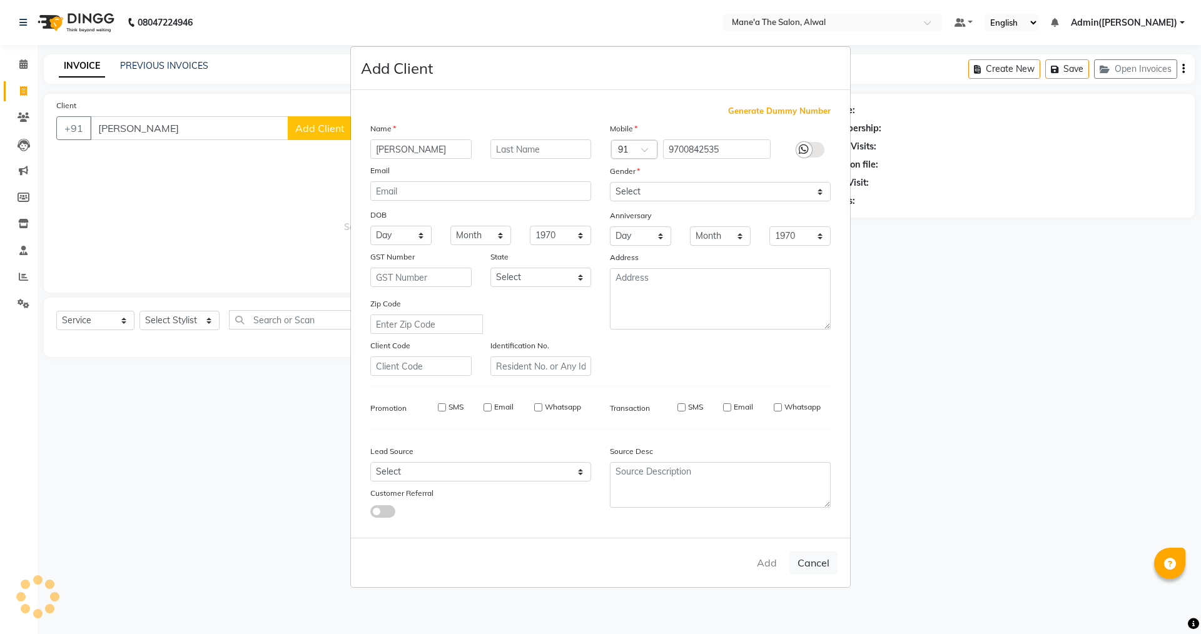
select select
checkbox input "false"
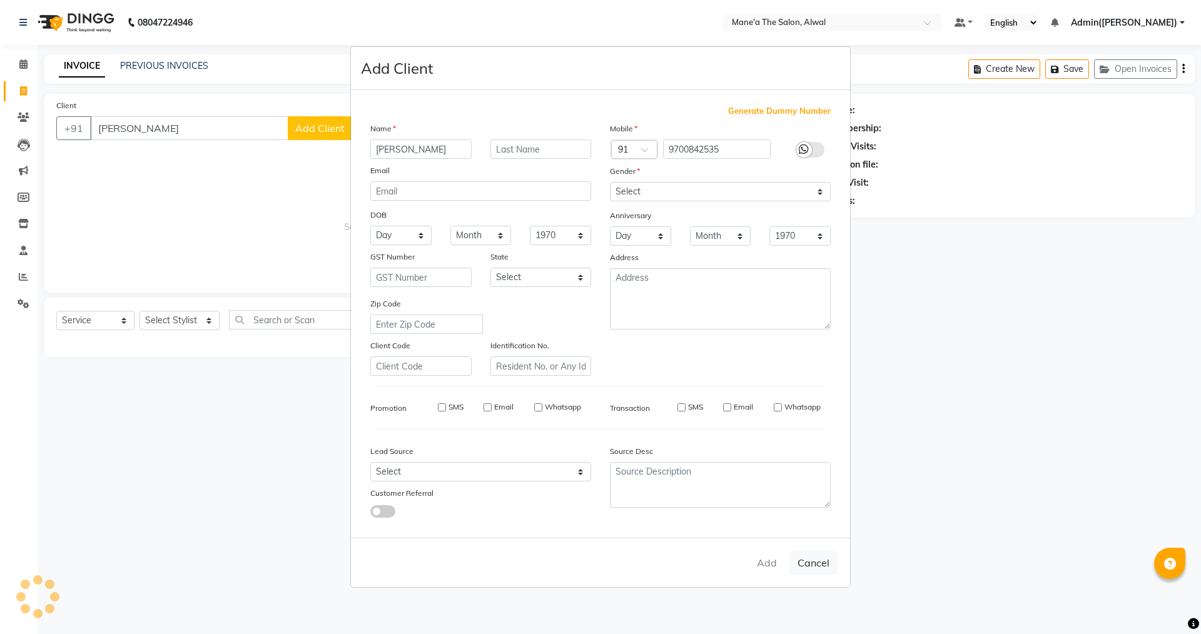
checkbox input "false"
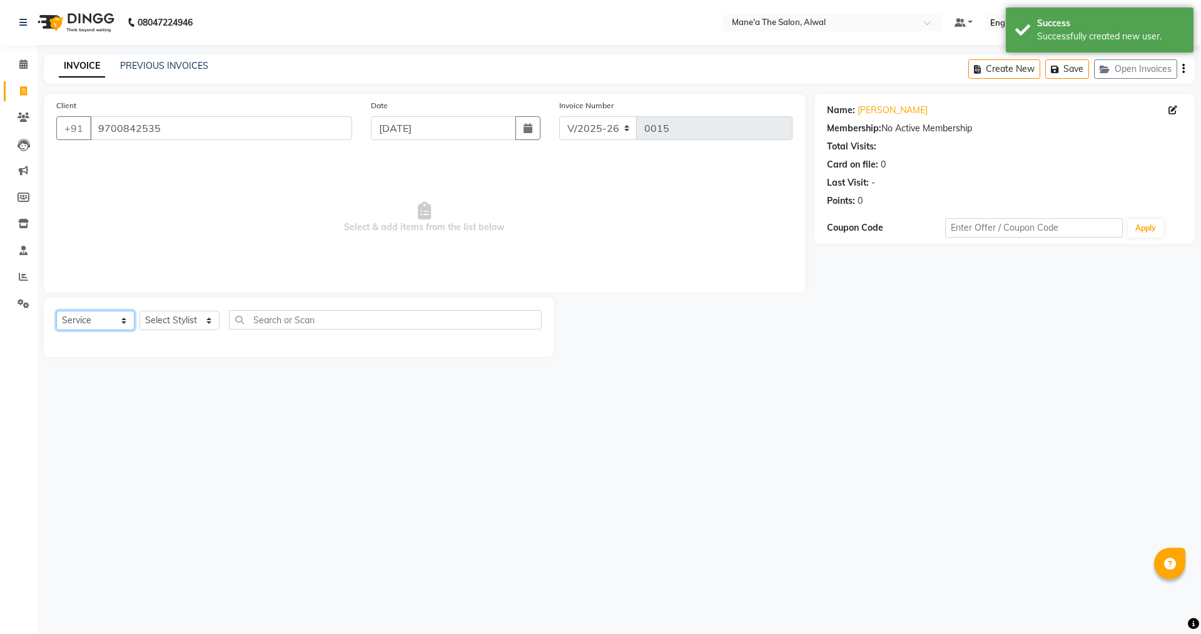
click at [128, 321] on select "Select Service Product Membership Package Voucher Prepaid Gift Card" at bounding box center [95, 320] width 78 height 19
click at [56, 311] on select "Select Service Product Membership Package Voucher Prepaid Gift Card" at bounding box center [95, 320] width 78 height 19
click at [202, 325] on select "Select Stylist Admin(Ashok) Admin([PERSON_NAME]) [PERSON_NAME] [PERSON_NAME] Un…" at bounding box center [180, 320] width 80 height 19
click at [342, 392] on div "08047224946 Select Location × Mane'a The Salon, Alwal Default Panel My Panel En…" at bounding box center [600, 317] width 1201 height 634
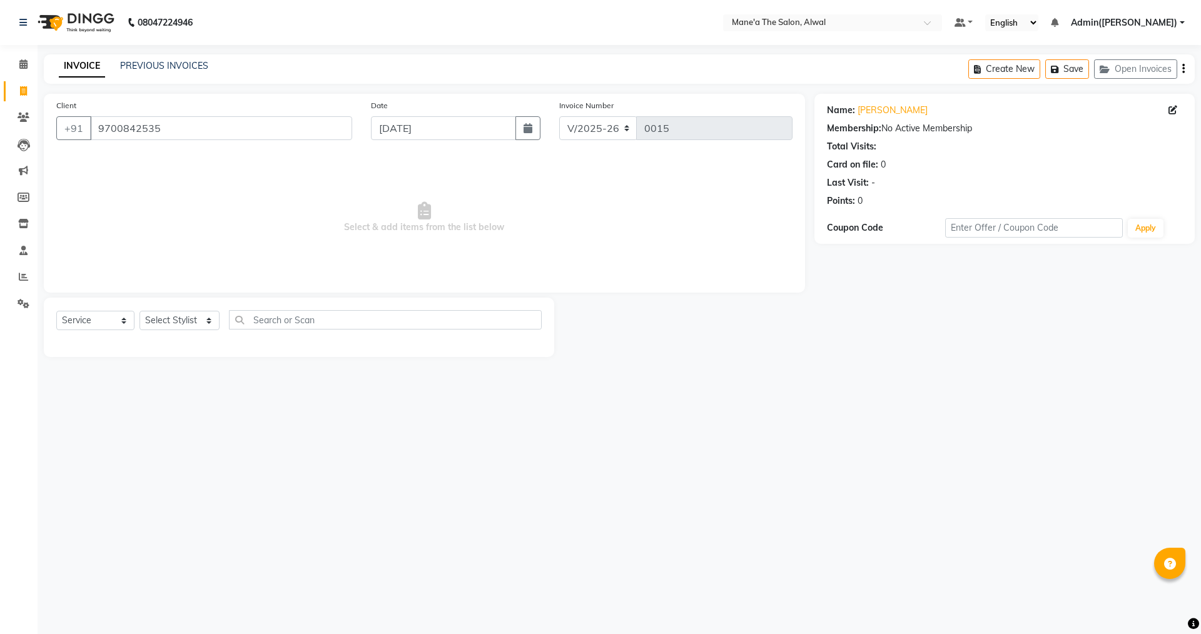
click at [173, 353] on div "Select Service Product Membership Package Voucher Prepaid Gift Card Select Styl…" at bounding box center [299, 327] width 511 height 59
click at [28, 249] on icon at bounding box center [23, 250] width 8 height 9
click at [621, 171] on span "Select & add items from the list below" at bounding box center [424, 217] width 736 height 125
click at [358, 241] on span "Select & add items from the list below" at bounding box center [424, 217] width 736 height 125
drag, startPoint x: 213, startPoint y: 125, endPoint x: 16, endPoint y: 124, distance: 197.1
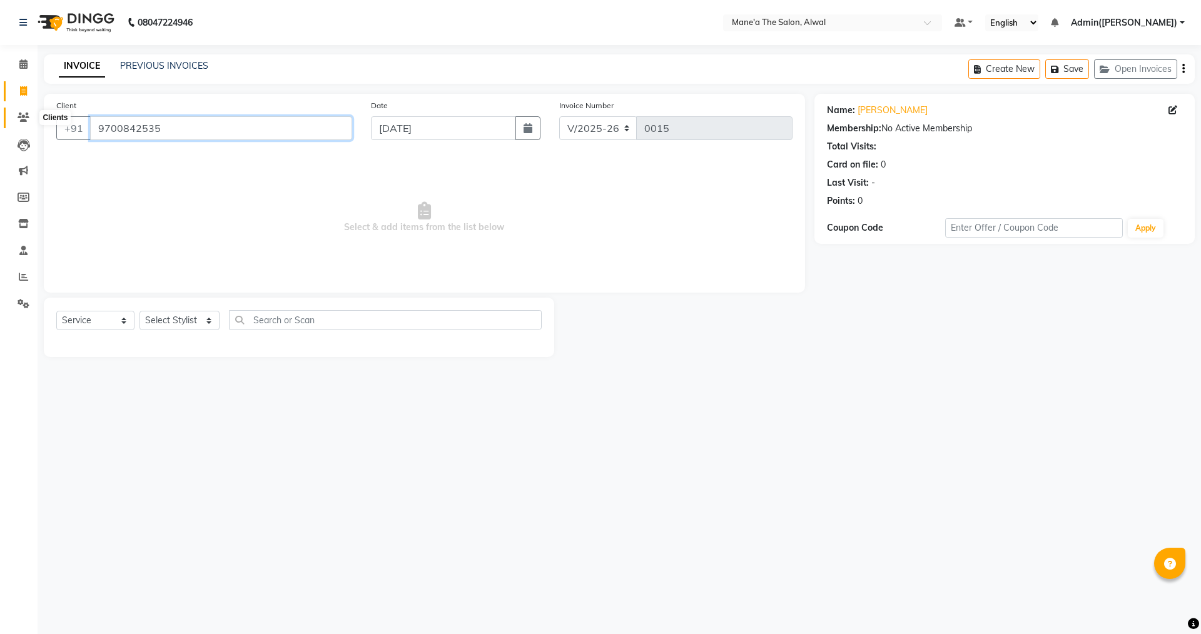
click at [16, 124] on app-home "08047224946 Select Location × Mane'a The Salon, Alwal Default Panel My Panel En…" at bounding box center [600, 188] width 1201 height 376
click at [297, 219] on span "Select & add items from the list below" at bounding box center [424, 217] width 736 height 125
click at [22, 253] on icon at bounding box center [23, 250] width 8 height 9
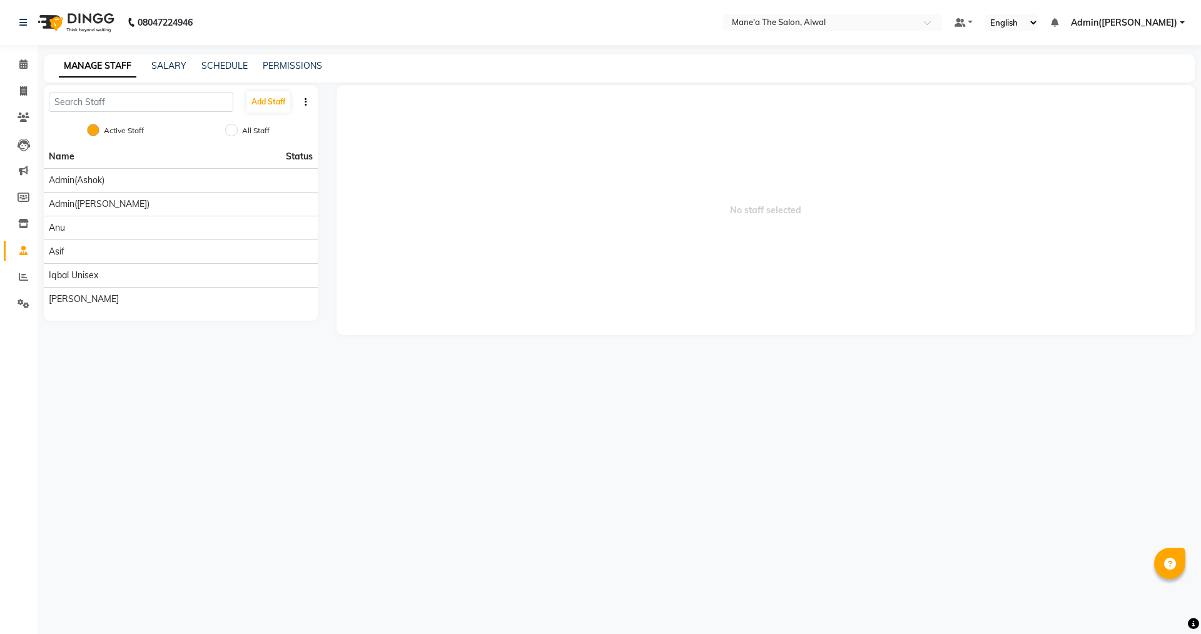
drag, startPoint x: 69, startPoint y: 300, endPoint x: 360, endPoint y: 343, distance: 293.5
click at [362, 345] on main "MANAGE STAFF SALARY SCHEDULE PERMISSIONS Add Staff Active Staff All Staff Name …" at bounding box center [620, 204] width 1164 height 300
click at [123, 297] on div "[PERSON_NAME]" at bounding box center [181, 299] width 264 height 13
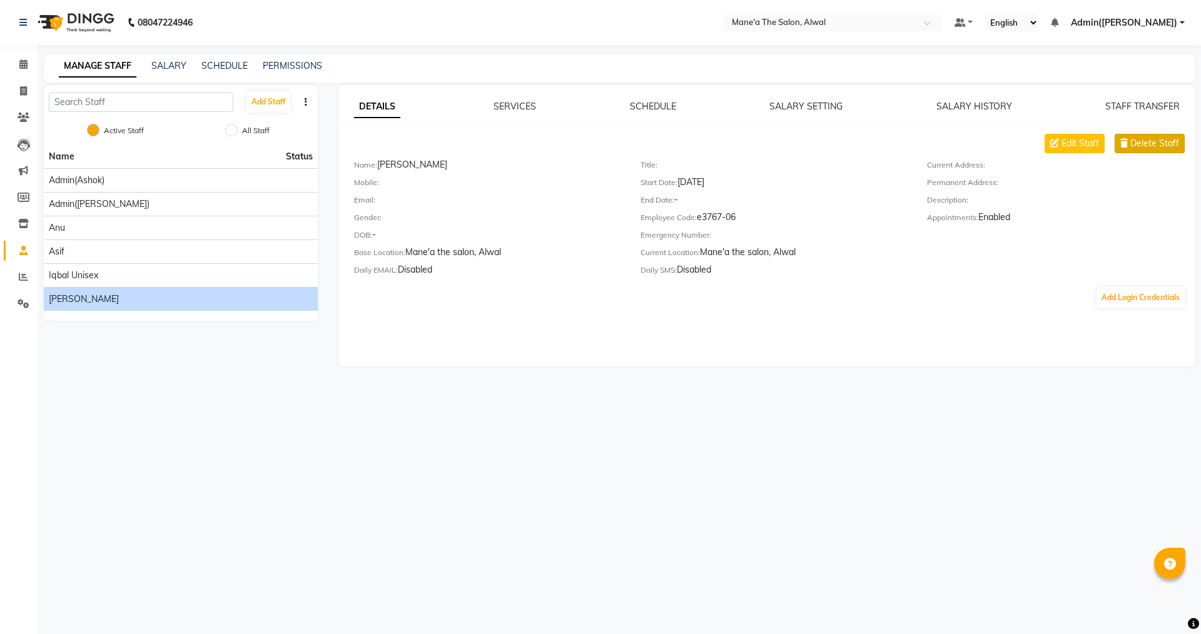
click at [1169, 140] on span "Delete Staff" at bounding box center [1155, 143] width 49 height 13
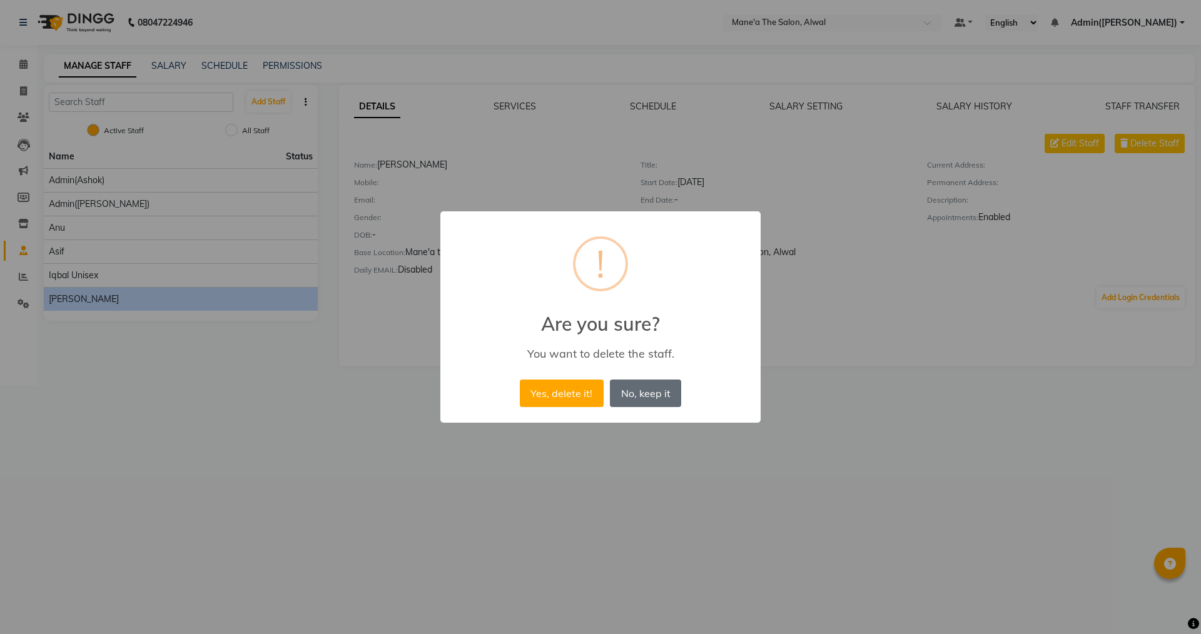
click at [668, 404] on button "No, keep it" at bounding box center [645, 394] width 71 height 28
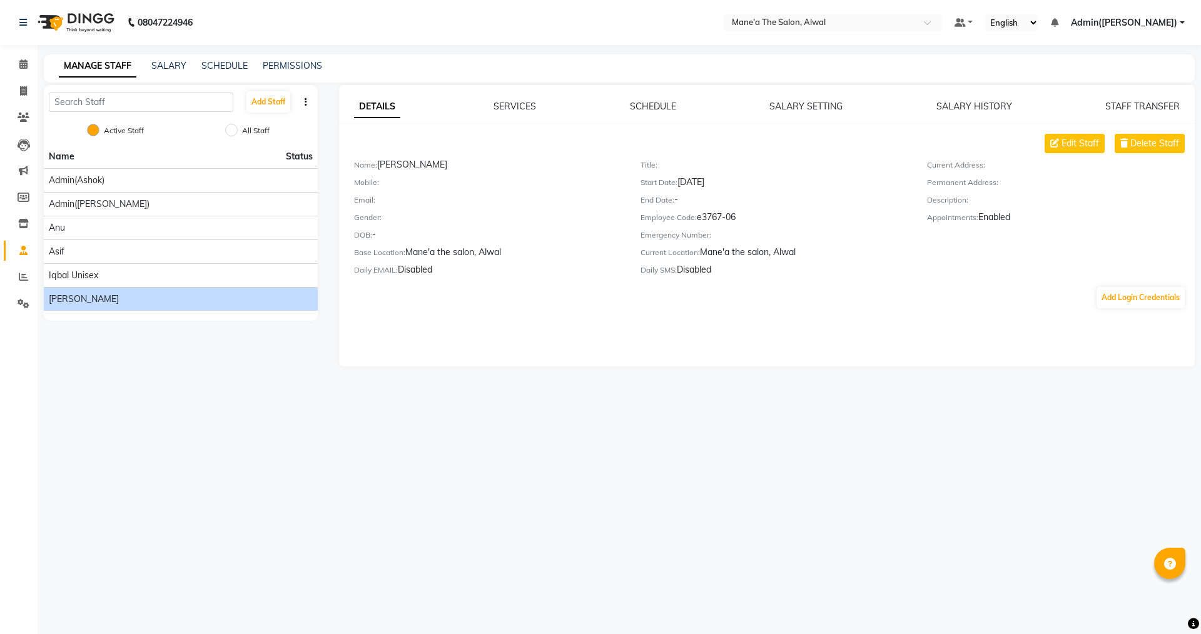
click at [764, 413] on div "08047224946 Select Location × Mane'a The Salon, Alwal Default Panel My Panel En…" at bounding box center [600, 317] width 1201 height 634
click at [1088, 150] on span "Edit Staff" at bounding box center [1081, 143] width 38 height 13
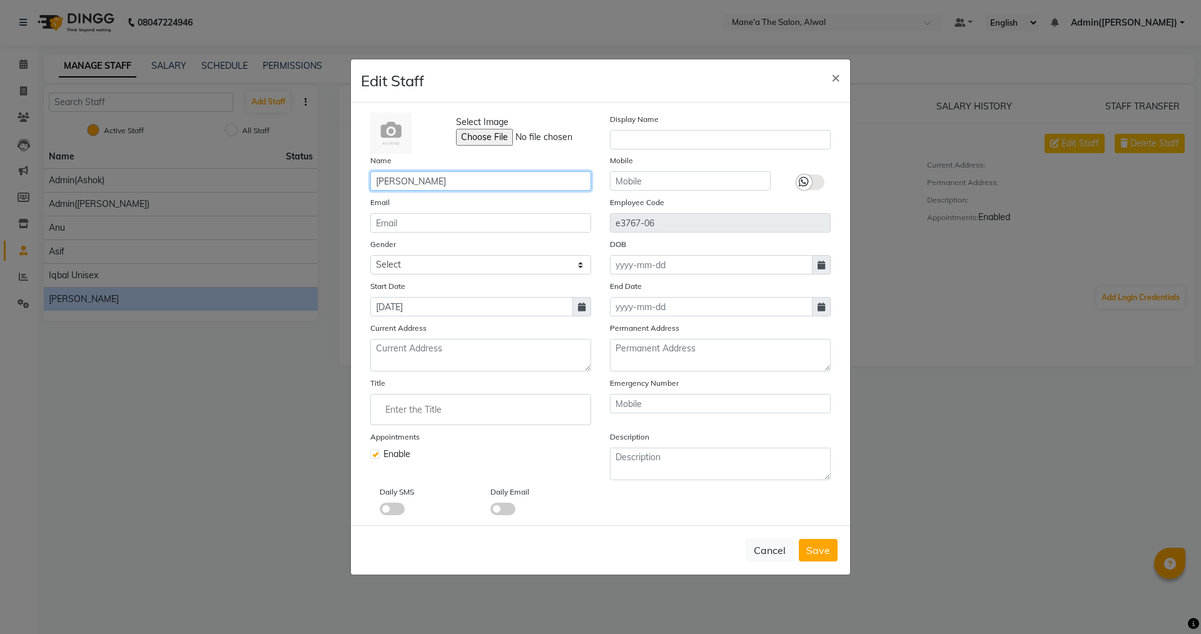
drag, startPoint x: 423, startPoint y: 185, endPoint x: 342, endPoint y: 185, distance: 80.7
click at [342, 185] on ngb-modal-window "Edit Staff × Select Image Display Name Name [PERSON_NAME] Mobile Email Employee…" at bounding box center [600, 317] width 1201 height 634
type input "Ayaan"
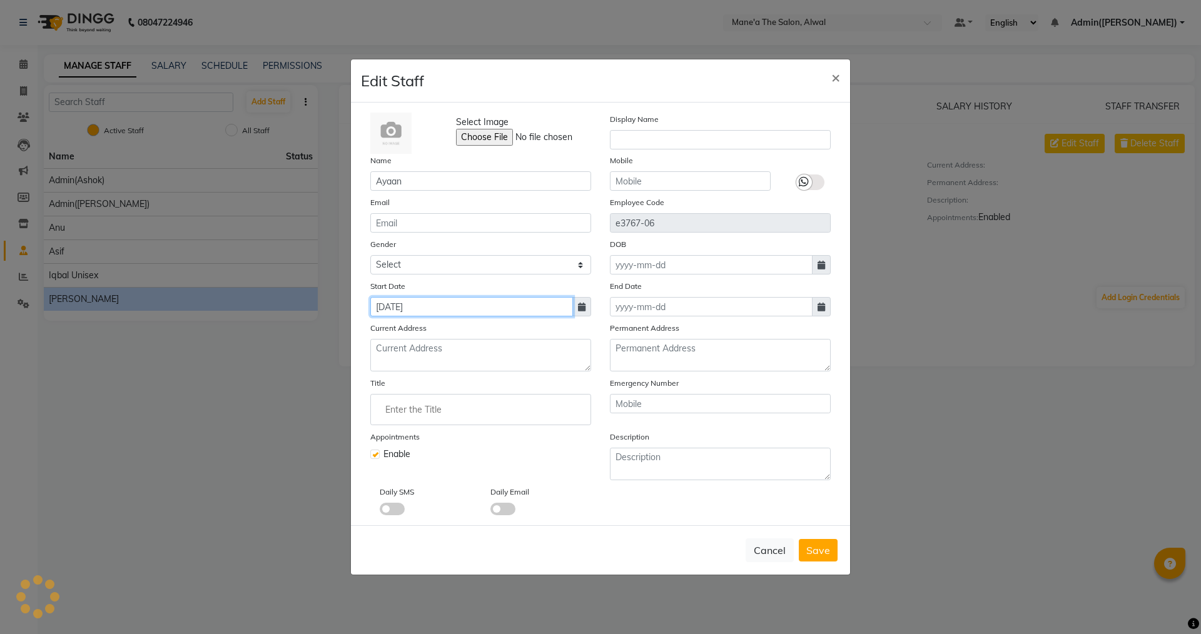
drag, startPoint x: 402, startPoint y: 305, endPoint x: 332, endPoint y: 316, distance: 70.9
click at [344, 313] on ngb-modal-window "Edit Staff × Select Image Display Name Name [PERSON_NAME] Mobile Email Employee…" at bounding box center [600, 317] width 1201 height 634
type input "[DATE]"
click at [470, 458] on div "Enable" at bounding box center [480, 454] width 221 height 13
click at [815, 555] on span "Save" at bounding box center [818, 550] width 24 height 13
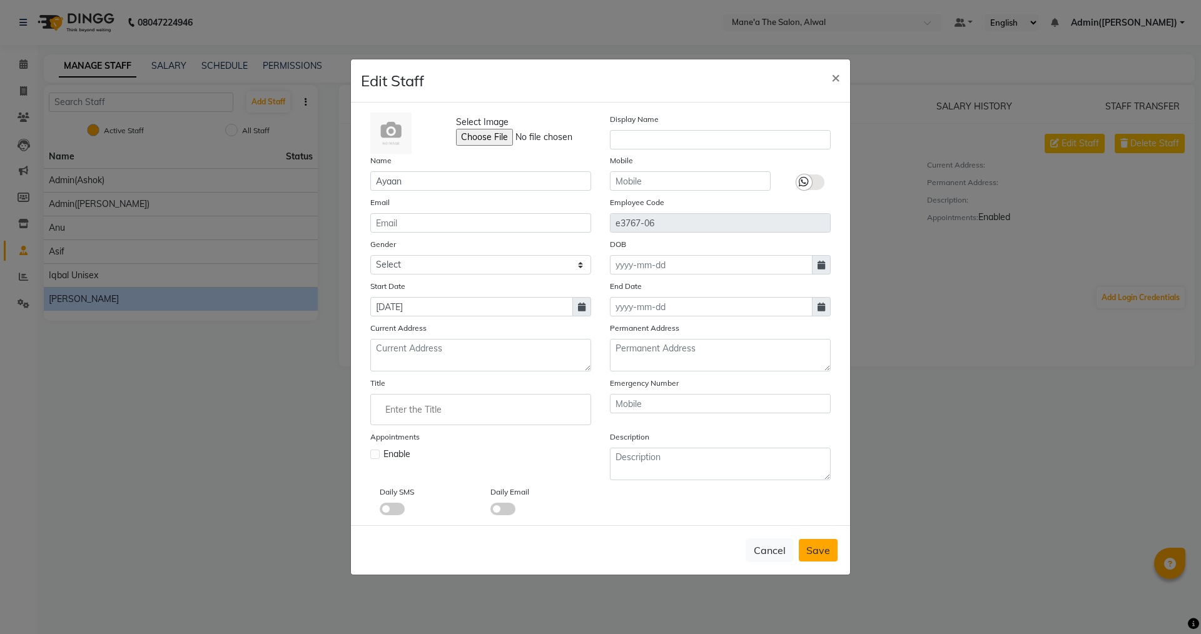
checkbox input "false"
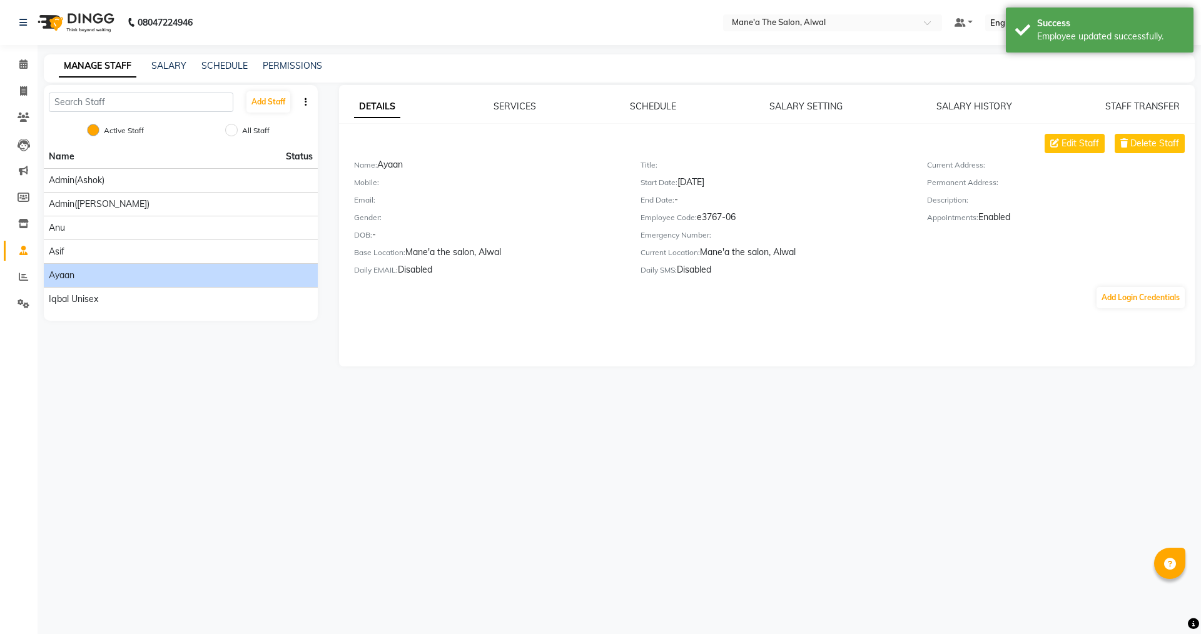
click at [109, 370] on main "MANAGE STAFF SALARY SCHEDULE PERMISSIONS Add Staff Active Staff All Staff Name …" at bounding box center [620, 219] width 1164 height 331
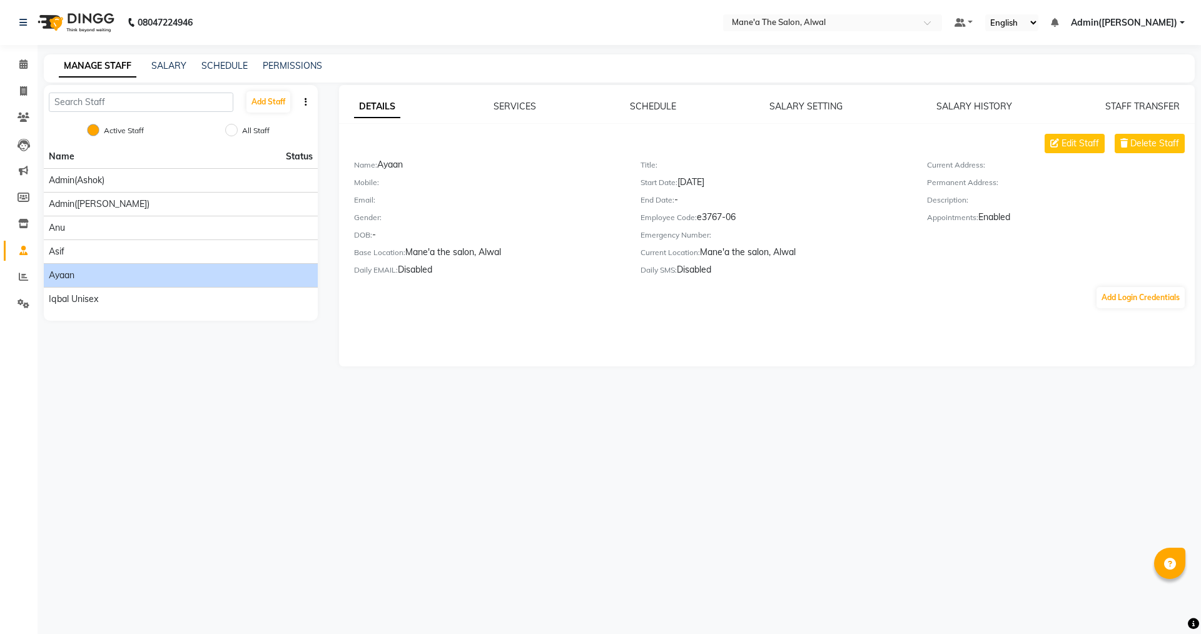
click at [576, 394] on div "08047224946 Select Location × Mane'a The Salon, Alwal Default Panel My Panel En…" at bounding box center [600, 317] width 1201 height 634
click at [26, 111] on span at bounding box center [24, 118] width 22 height 14
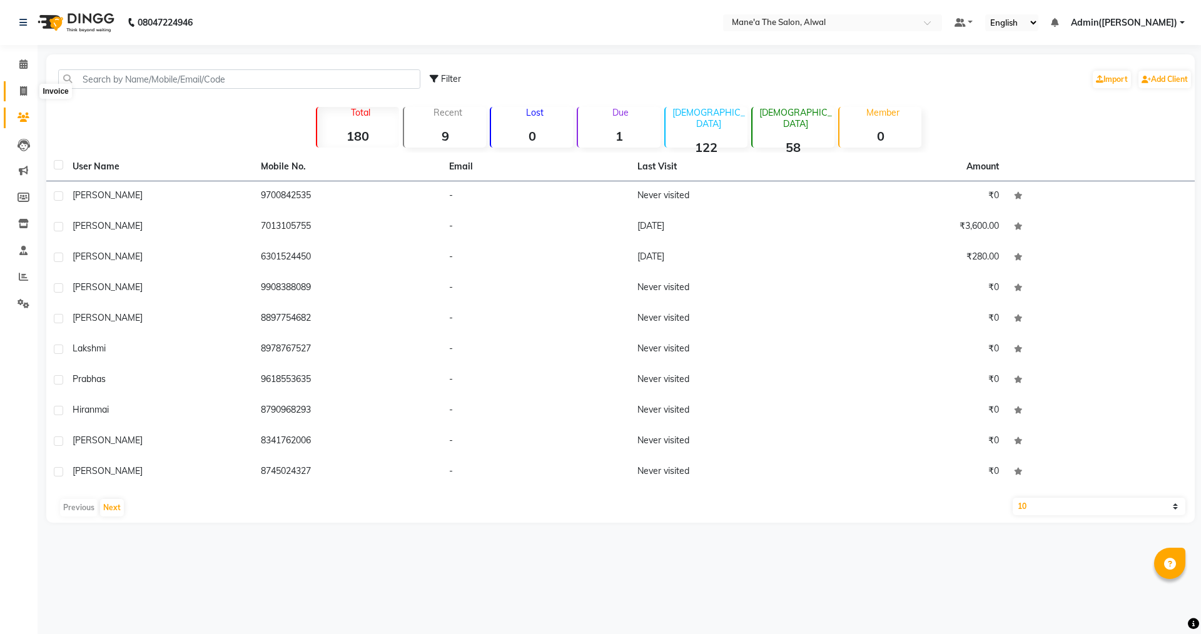
click at [22, 89] on icon at bounding box center [23, 90] width 7 height 9
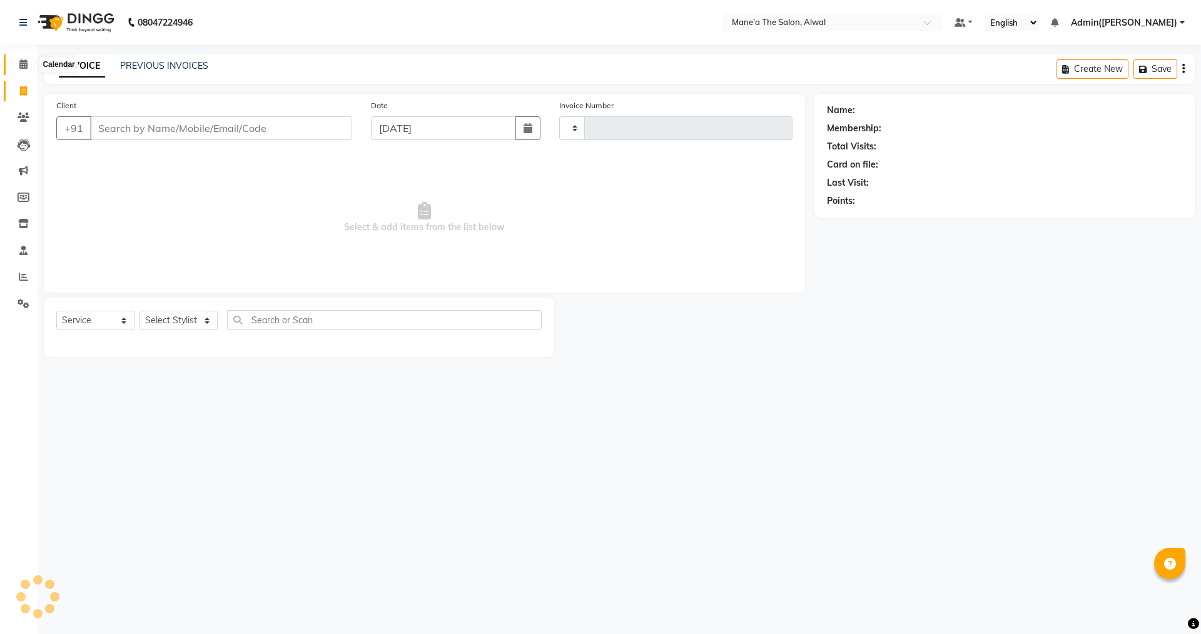
click at [19, 60] on icon at bounding box center [23, 63] width 8 height 9
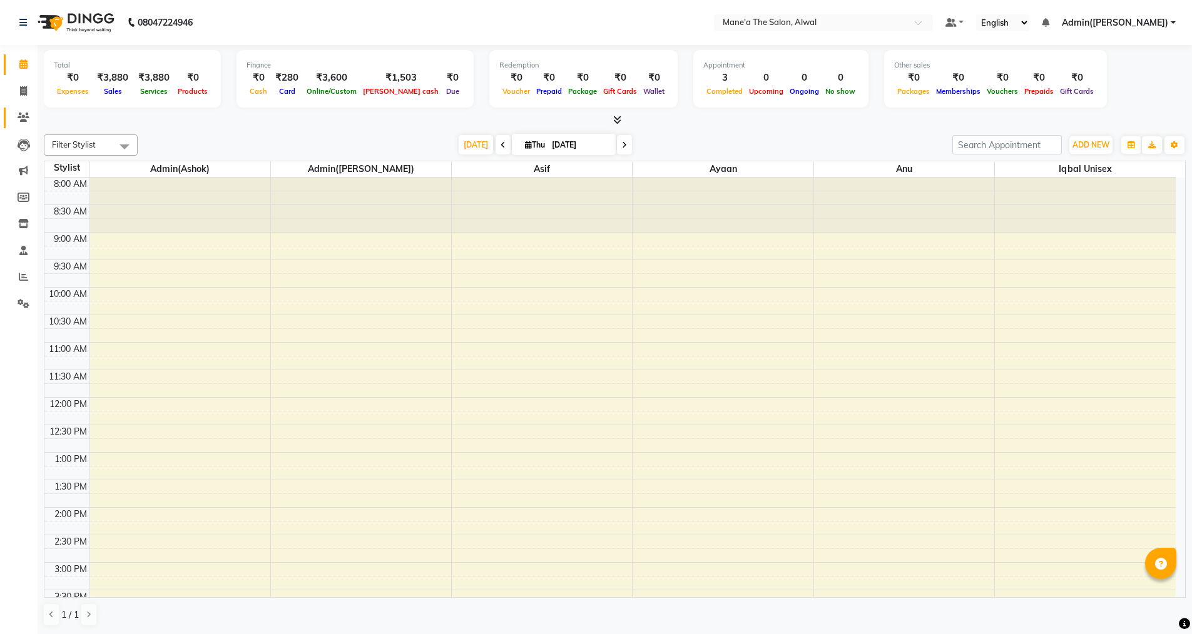
click at [21, 109] on link "Clients" at bounding box center [19, 118] width 30 height 21
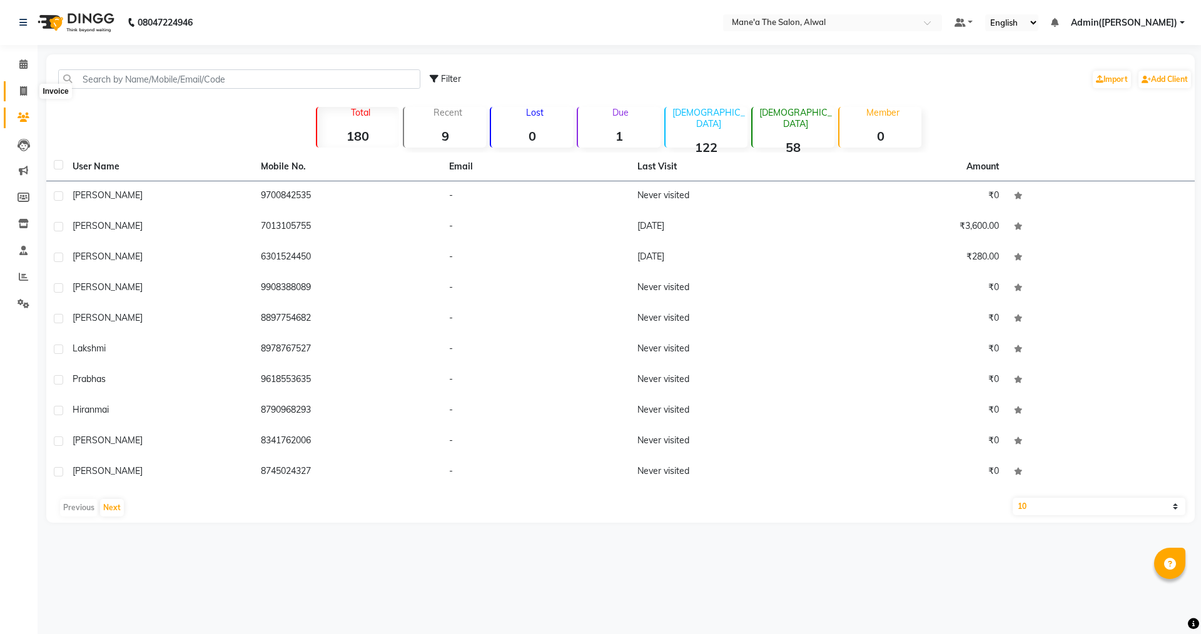
click at [24, 88] on icon at bounding box center [23, 90] width 7 height 9
select select "service"
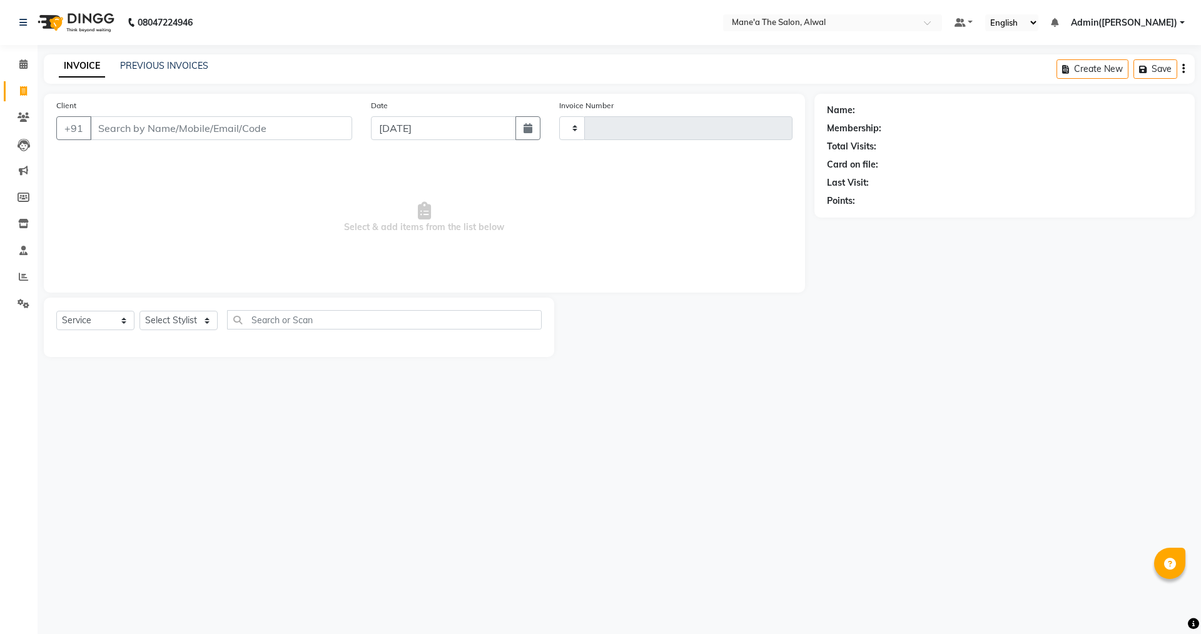
type input "0015"
select select "8493"
drag, startPoint x: 402, startPoint y: 457, endPoint x: 385, endPoint y: 448, distance: 19.0
click at [402, 456] on div "08047224946 Select Location × Mane'a The Salon, Alwal Default Panel My Panel En…" at bounding box center [600, 317] width 1201 height 634
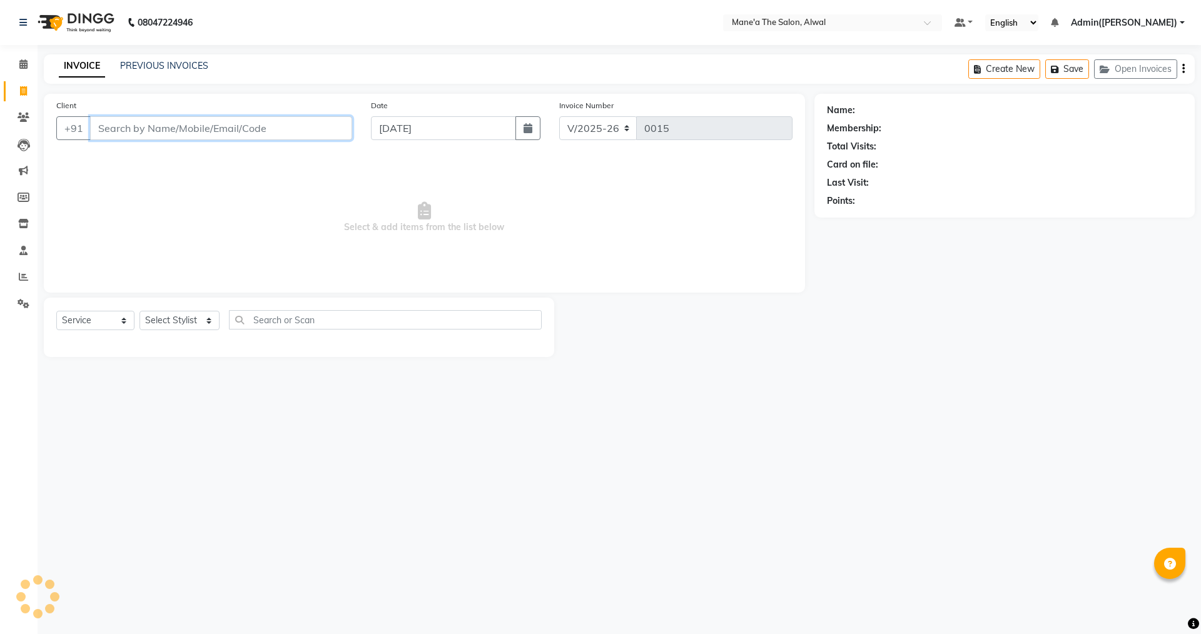
click at [141, 122] on input "Client" at bounding box center [221, 128] width 262 height 24
paste input "[PERSON_NAME]"
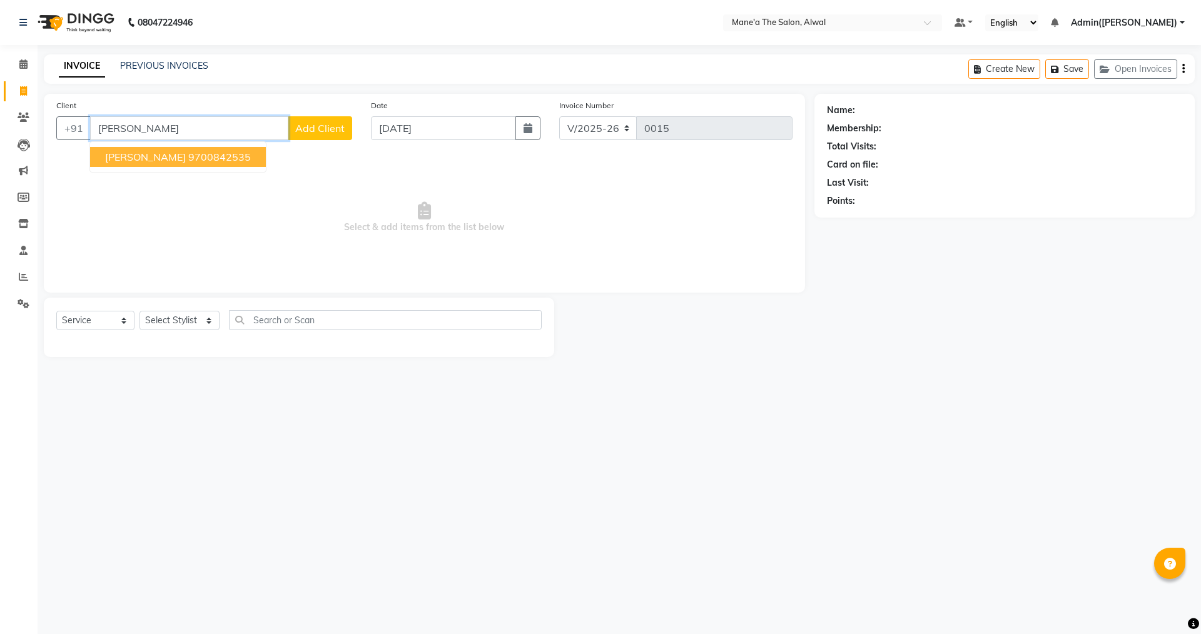
type input "[PERSON_NAME]"
click at [326, 131] on span "Add Client" at bounding box center [319, 128] width 49 height 13
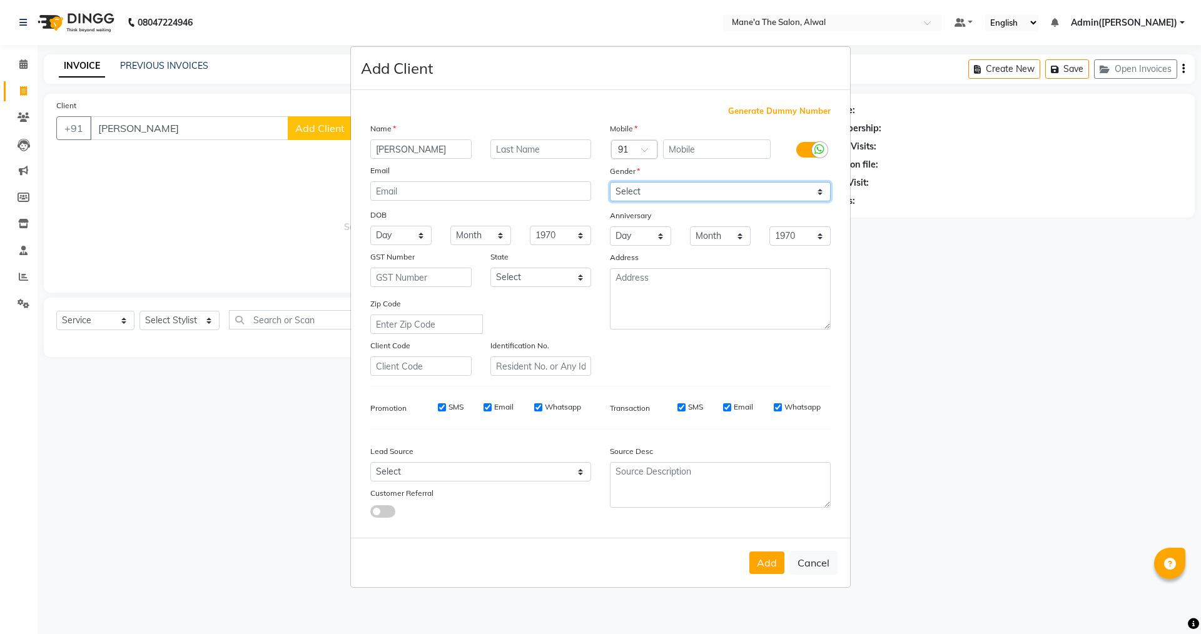
click at [686, 189] on select "Select [DEMOGRAPHIC_DATA] [DEMOGRAPHIC_DATA] Other Prefer Not To Say" at bounding box center [720, 191] width 221 height 19
click at [691, 150] on input "text" at bounding box center [717, 149] width 108 height 19
paste input "9700842535"
type input "9700842535"
click at [676, 188] on div "Mobile Country Code × 91 9700842535 Gender Select [DEMOGRAPHIC_DATA] [DEMOGRAPH…" at bounding box center [721, 249] width 240 height 254
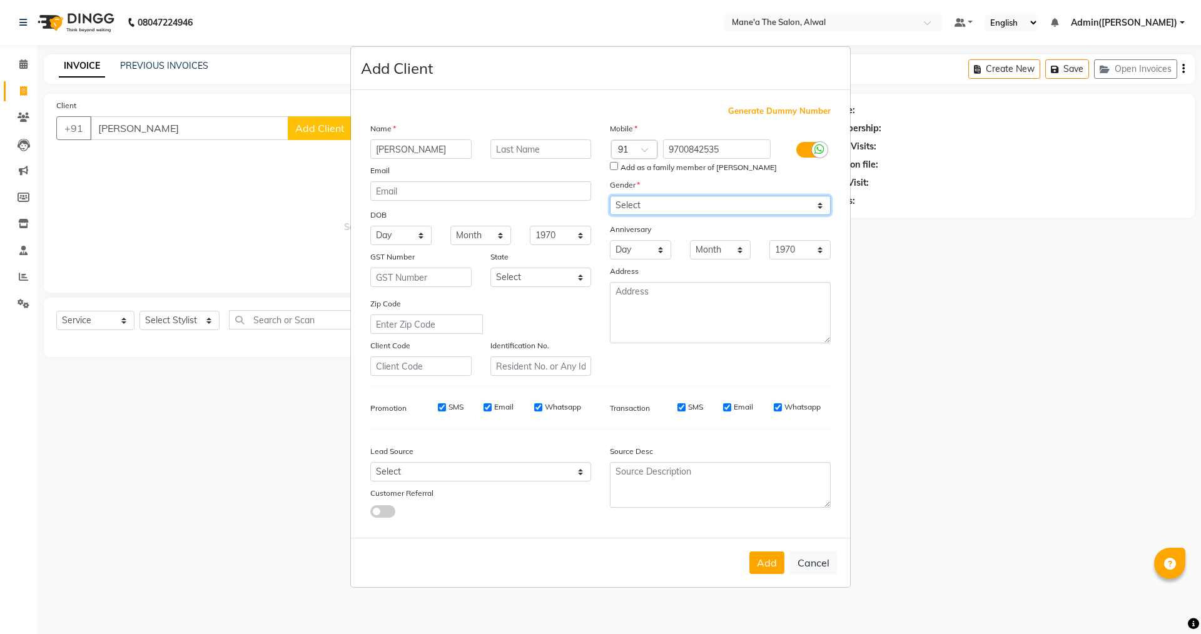
select select "[DEMOGRAPHIC_DATA]"
click at [610, 196] on select "Select [DEMOGRAPHIC_DATA] [DEMOGRAPHIC_DATA] Other Prefer Not To Say" at bounding box center [720, 205] width 221 height 19
click at [459, 427] on div "Generate Dummy Number Name [PERSON_NAME] Email DOB Day 01 02 03 04 05 06 07 08 …" at bounding box center [600, 317] width 479 height 424
click at [766, 566] on button "Add" at bounding box center [766, 563] width 35 height 23
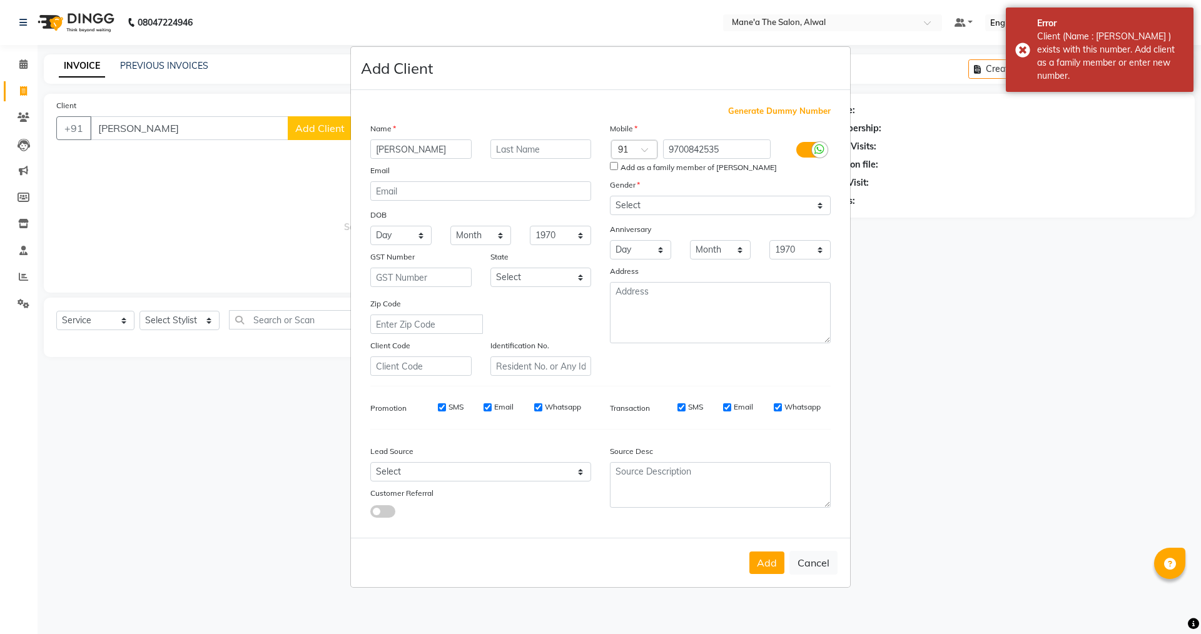
click at [967, 181] on ngb-modal-window "Add Client Generate Dummy Number Name [PERSON_NAME] Email DOB Day 01 02 03 04 0…" at bounding box center [600, 317] width 1201 height 634
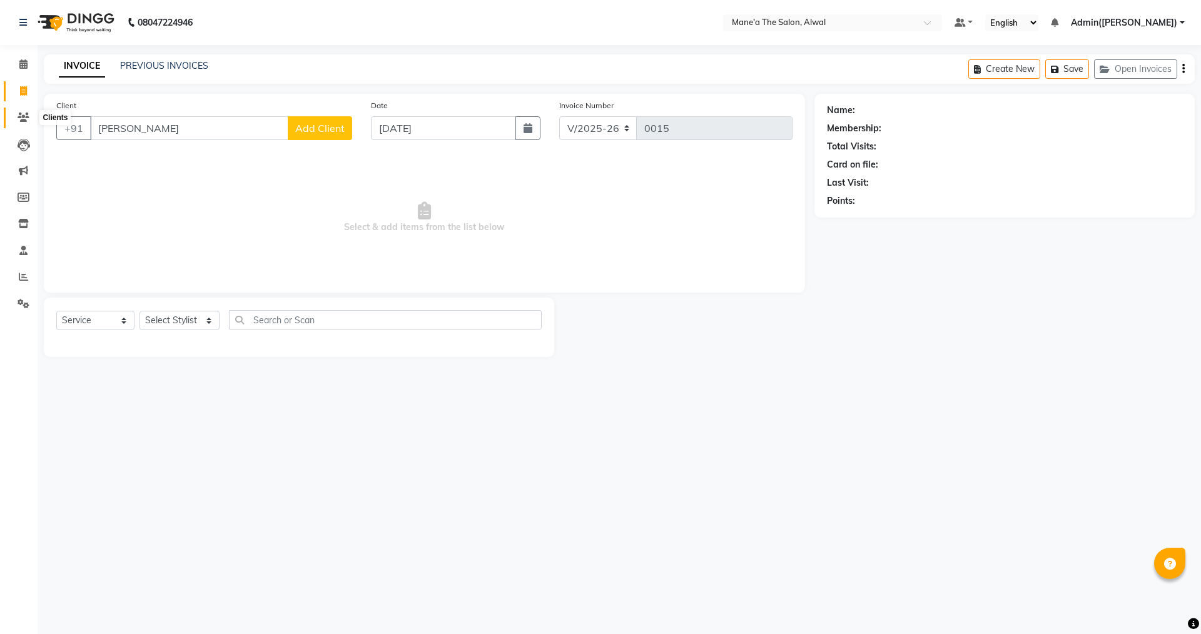
click at [14, 118] on span at bounding box center [24, 118] width 22 height 14
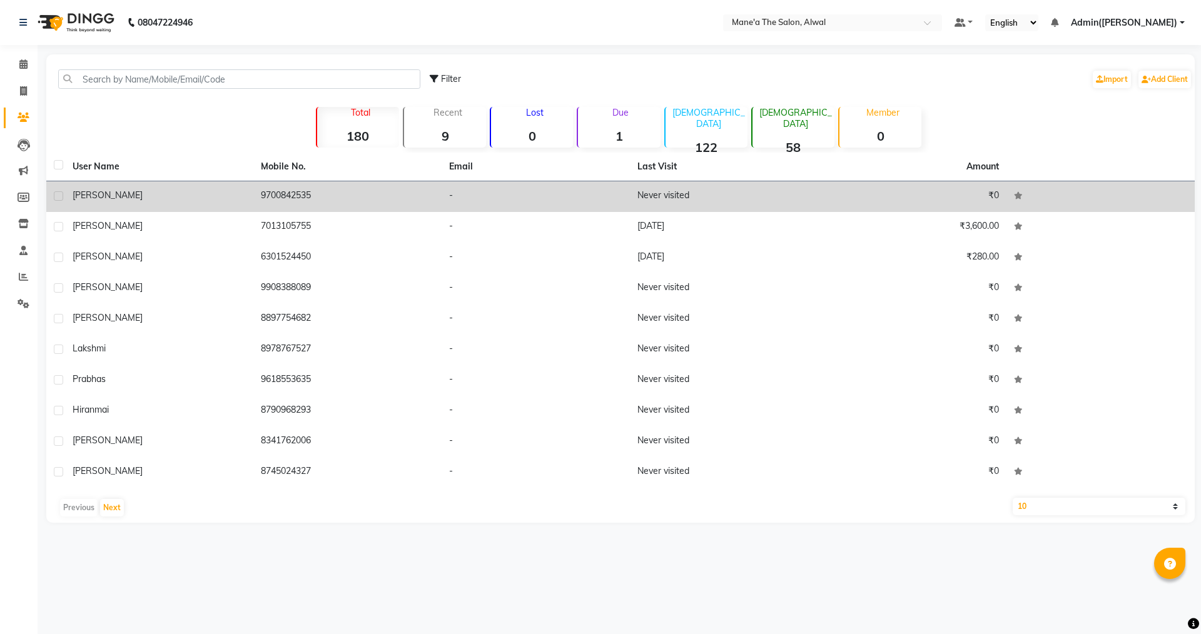
click at [310, 195] on td "9700842535" at bounding box center [347, 196] width 188 height 31
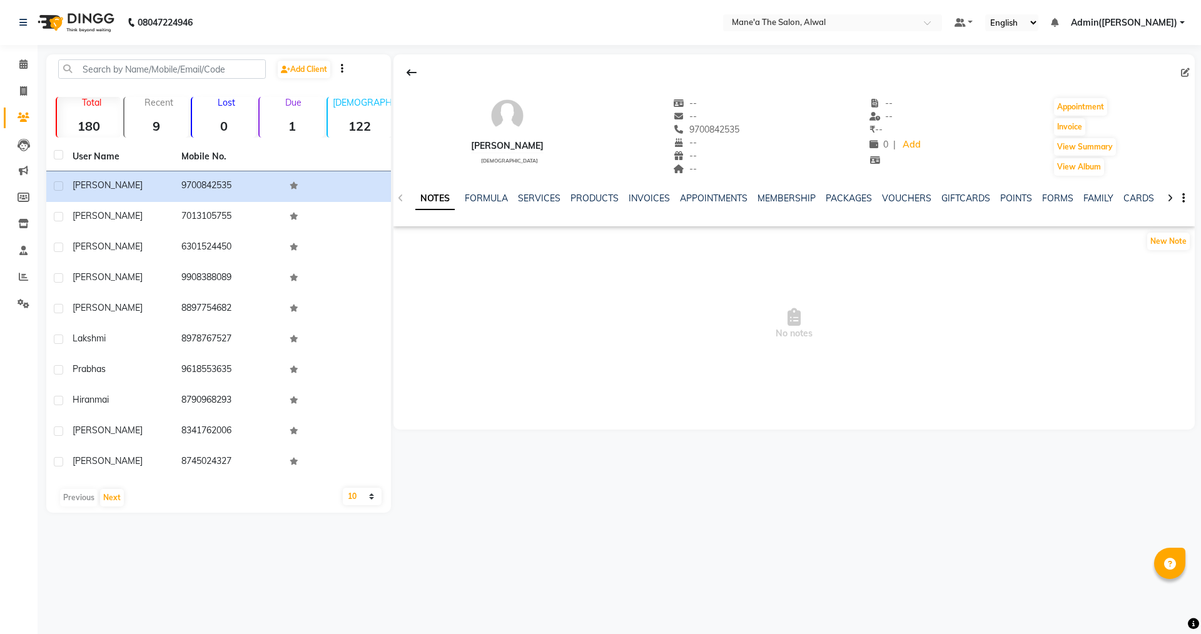
click at [24, 75] on li "Calendar" at bounding box center [19, 64] width 38 height 27
click at [26, 68] on icon at bounding box center [23, 63] width 8 height 9
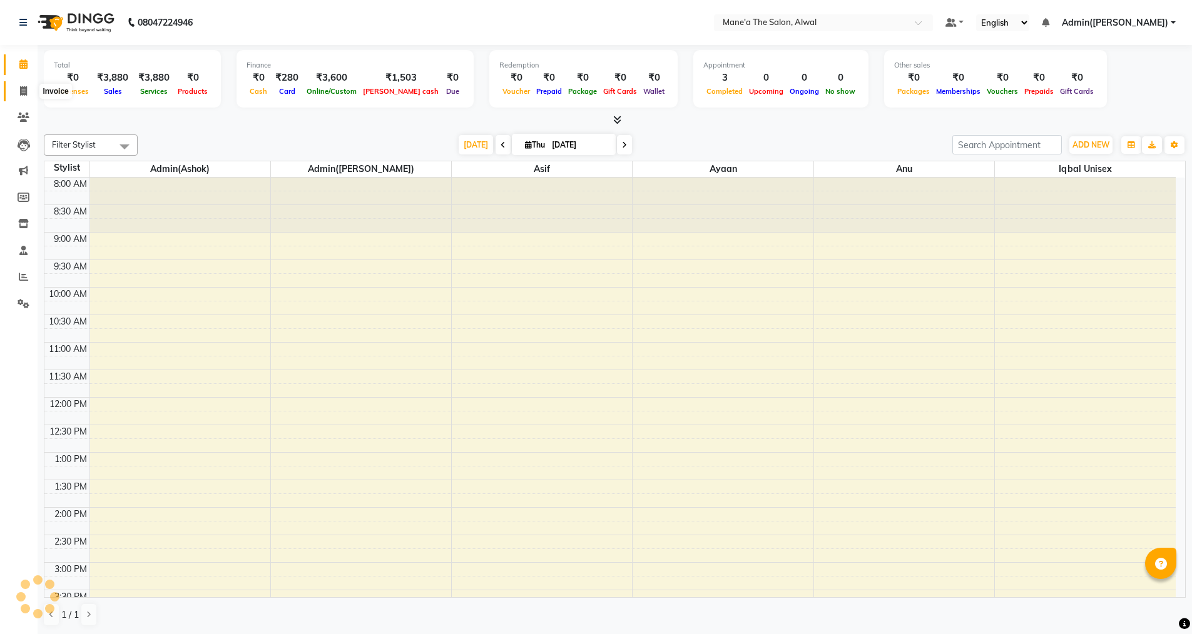
click at [23, 96] on span at bounding box center [24, 91] width 22 height 14
select select "service"
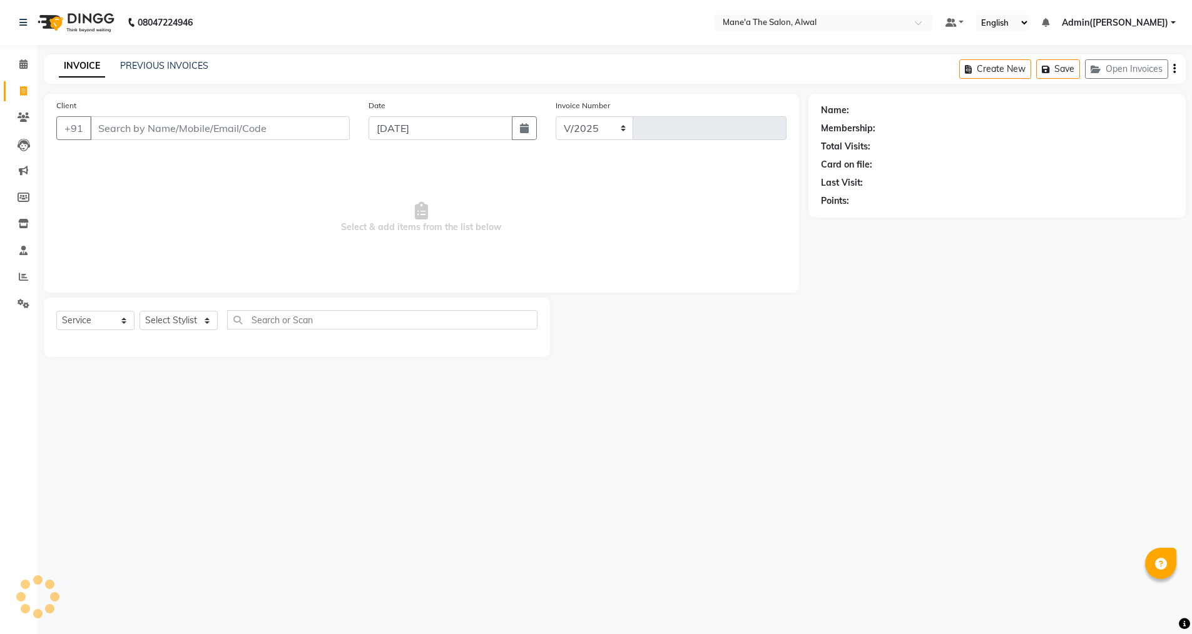
select select "8493"
type input "0015"
click at [186, 126] on input "Client" at bounding box center [221, 128] width 262 height 24
type input "9700842535"
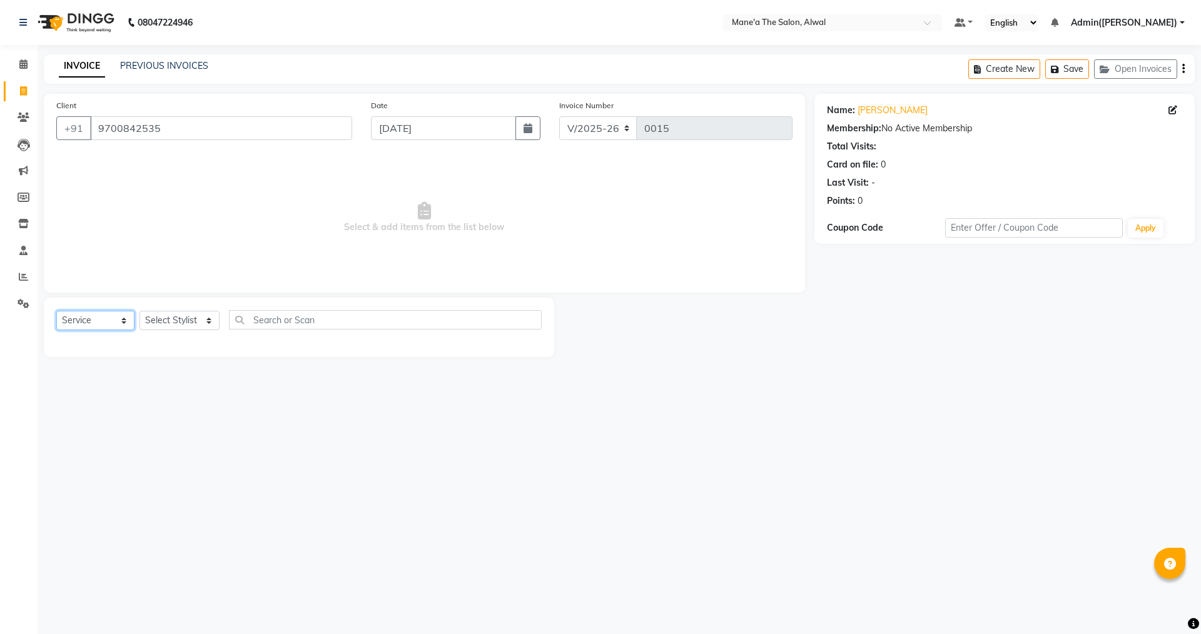
click at [111, 325] on select "Select Service Product Membership Package Voucher Prepaid Gift Card" at bounding box center [95, 320] width 78 height 19
click at [56, 311] on select "Select Service Product Membership Package Voucher Prepaid Gift Card" at bounding box center [95, 320] width 78 height 19
click at [154, 313] on select "Select Stylist Admin(Ashok) Admin([PERSON_NAME]) [PERSON_NAME] [PERSON_NAME] Un…" at bounding box center [180, 320] width 80 height 19
select select "86013"
click at [140, 311] on select "Select Stylist Admin(Ashok) Admin([PERSON_NAME]) [PERSON_NAME] [PERSON_NAME] Un…" at bounding box center [180, 320] width 80 height 19
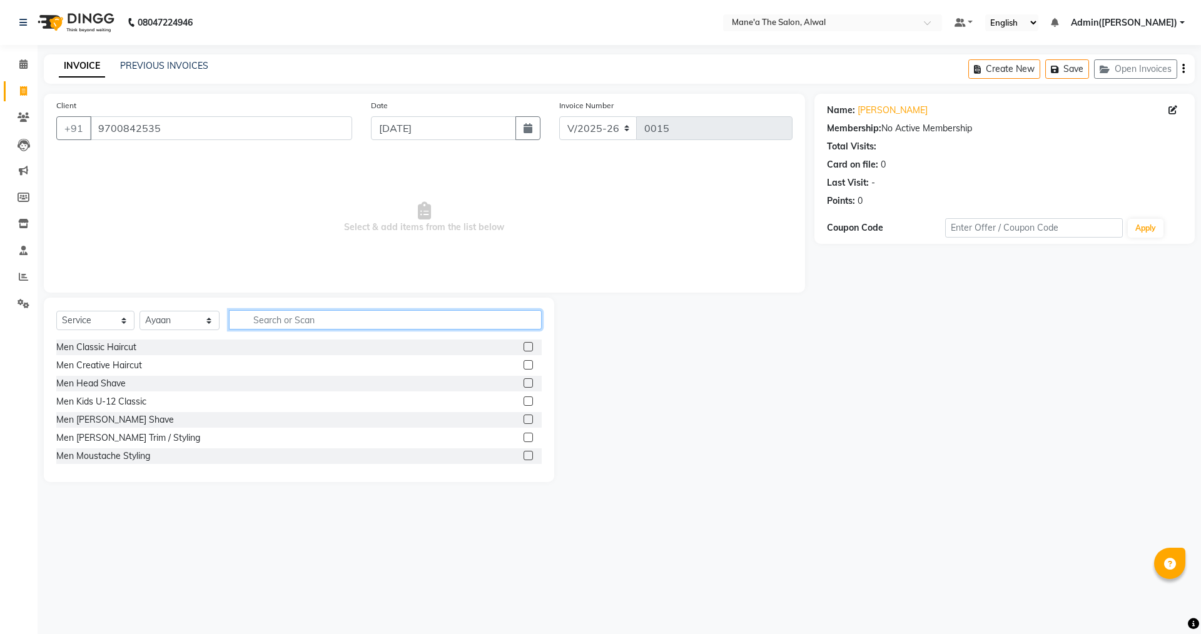
click at [346, 322] on input "text" at bounding box center [385, 319] width 313 height 19
click at [123, 419] on div "Men [PERSON_NAME] Shave" at bounding box center [115, 420] width 118 height 13
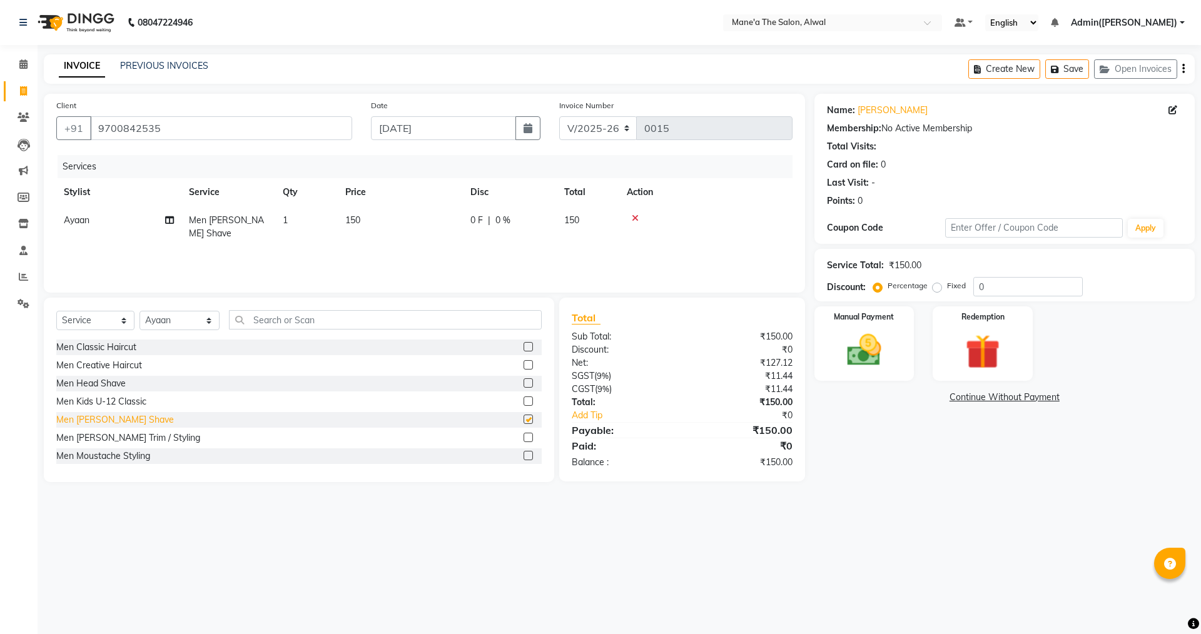
checkbox input "false"
click at [131, 437] on div "Men [PERSON_NAME] Trim / Styling" at bounding box center [128, 438] width 144 height 13
checkbox input "false"
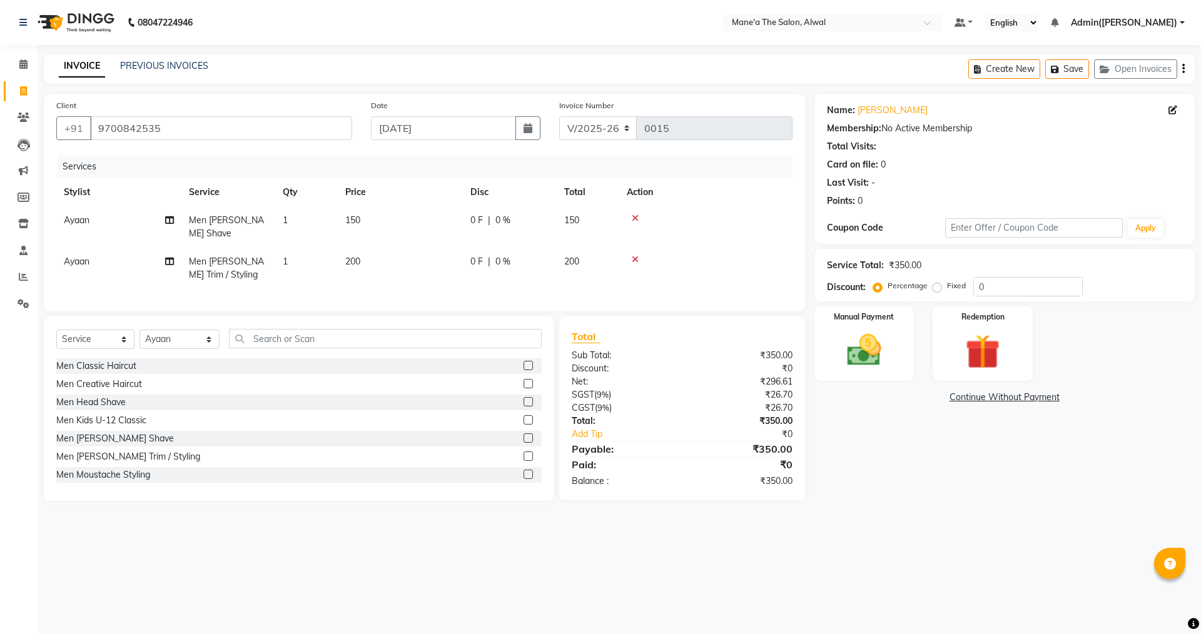
click at [638, 220] on icon at bounding box center [635, 218] width 7 height 9
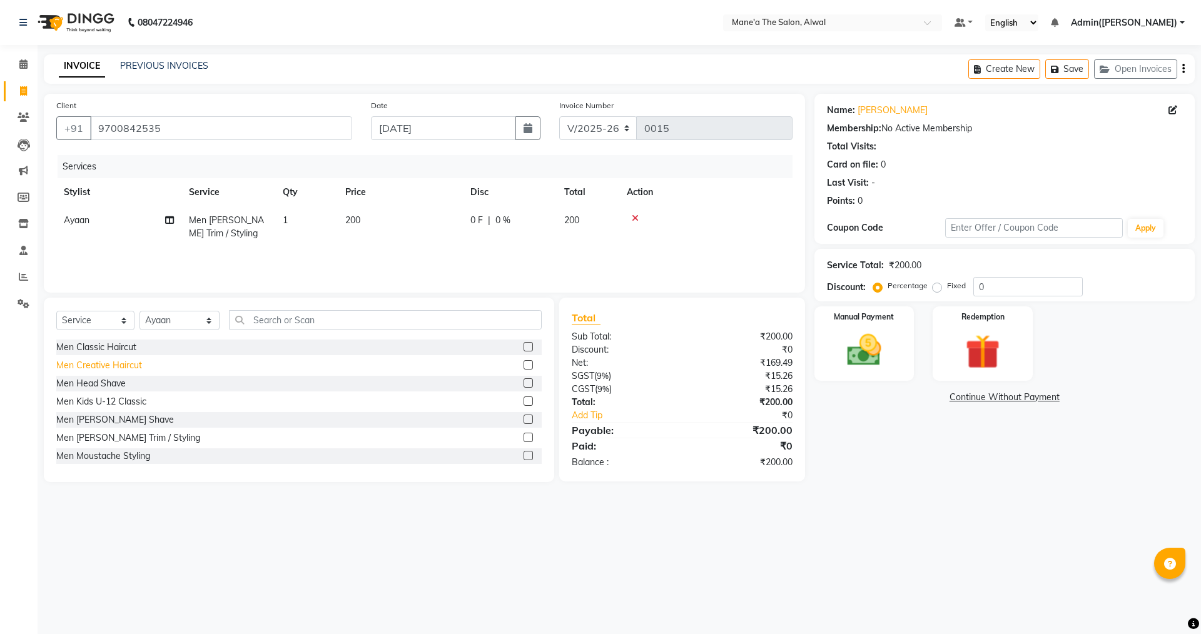
click at [131, 362] on div "Men Creative Haircut" at bounding box center [99, 365] width 86 height 13
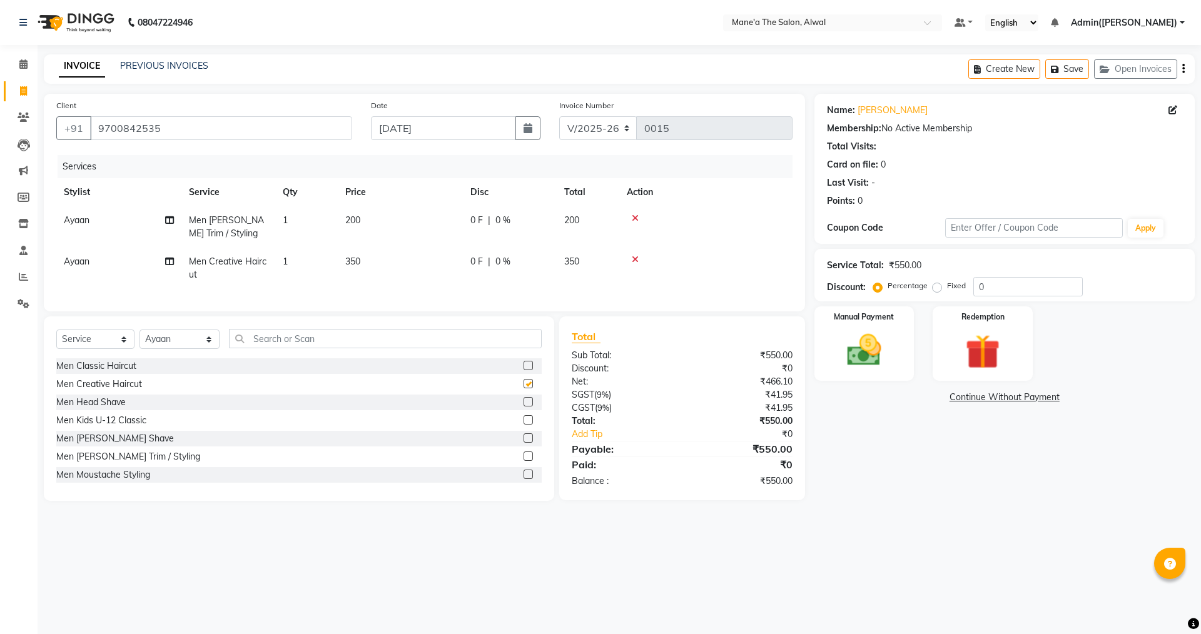
checkbox input "false"
click at [498, 218] on span "0 %" at bounding box center [502, 220] width 15 height 13
select select "86013"
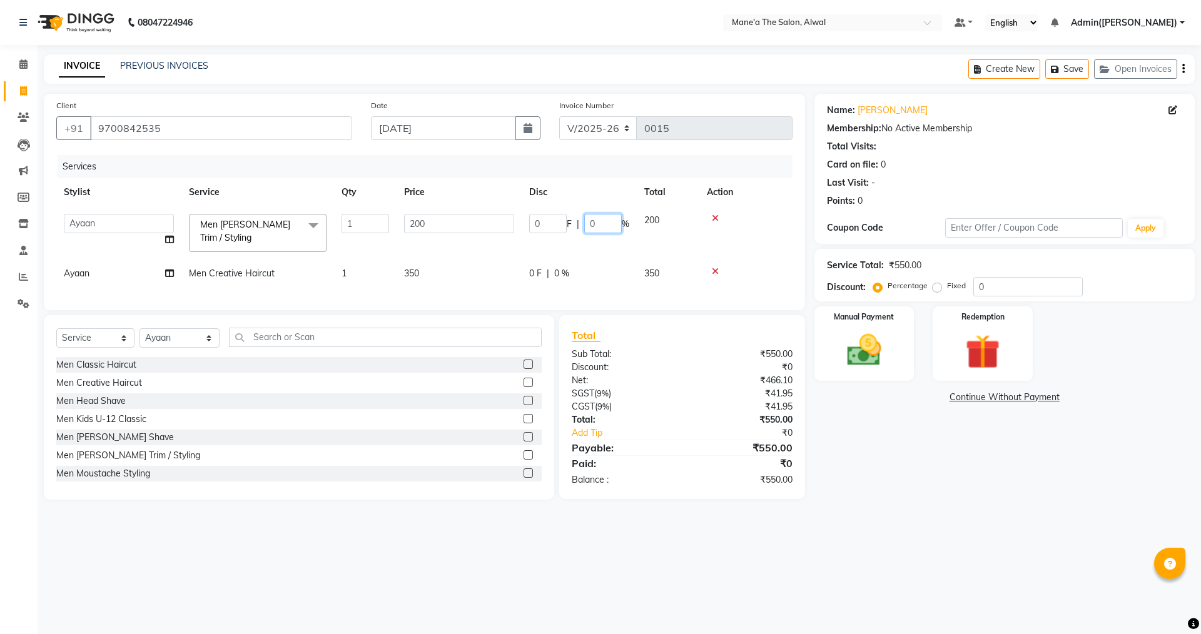
drag, startPoint x: 606, startPoint y: 223, endPoint x: 579, endPoint y: 222, distance: 27.5
click at [579, 222] on div "0 F | 0 %" at bounding box center [579, 223] width 100 height 19
type input "20"
click at [570, 277] on tr "Ayaan Men Creative Haircut 1 350 0 F | 0 % 350" at bounding box center [424, 274] width 736 height 28
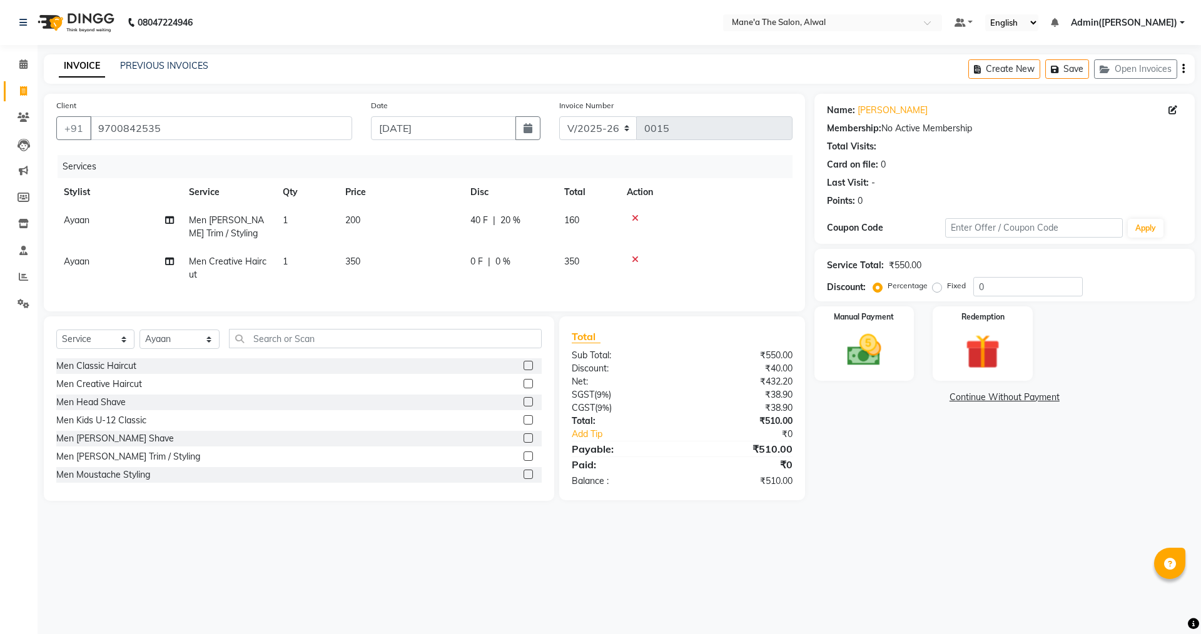
click at [509, 258] on span "0 %" at bounding box center [502, 261] width 15 height 13
select select "86013"
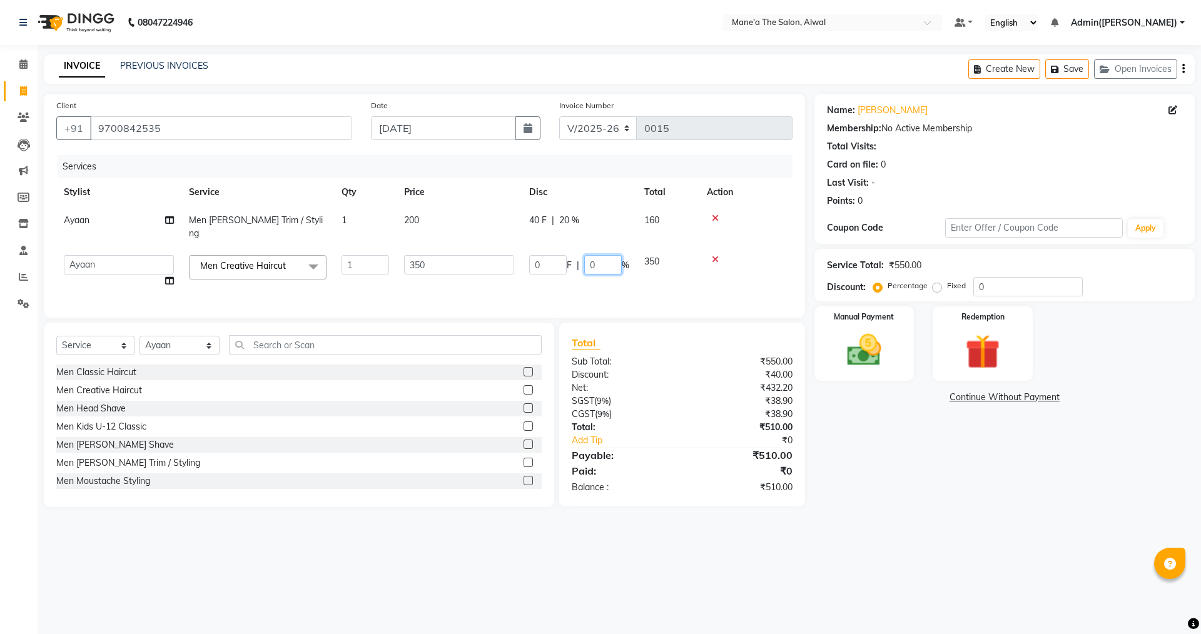
drag, startPoint x: 599, startPoint y: 251, endPoint x: 573, endPoint y: 250, distance: 25.7
click at [573, 255] on div "0 F | 0 %" at bounding box center [579, 264] width 100 height 19
type input "20"
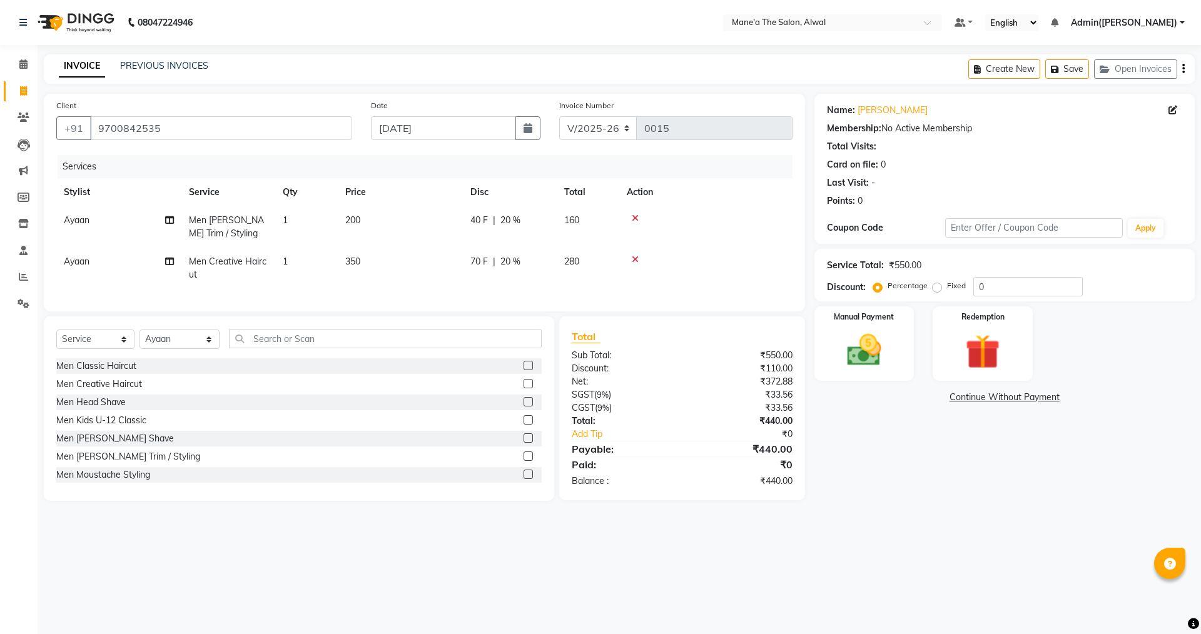
click at [481, 520] on main "INVOICE PREVIOUS INVOICES Create New Save Open Invoices Client [PHONE_NUMBER] D…" at bounding box center [620, 286] width 1164 height 465
click at [126, 349] on select "Select Service Product Membership Package Voucher Prepaid Gift Card" at bounding box center [95, 339] width 78 height 19
select select "membership"
click at [56, 339] on select "Select Service Product Membership Package Voucher Prepaid Gift Card" at bounding box center [95, 339] width 78 height 19
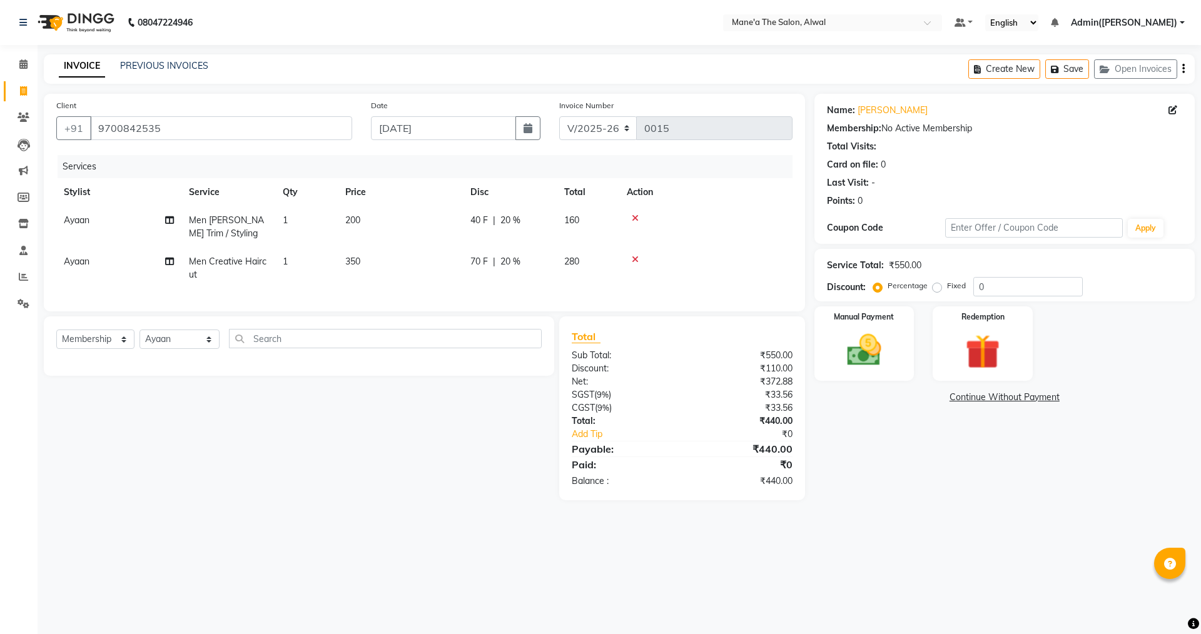
click at [191, 406] on div "Select Service Product Membership Package Voucher Prepaid Gift Card Select Styl…" at bounding box center [294, 409] width 520 height 184
click at [188, 349] on select "Select Stylist Admin(Ashok) Admin([PERSON_NAME]) [PERSON_NAME] [PERSON_NAME] Un…" at bounding box center [180, 339] width 80 height 19
click at [140, 339] on select "Select Stylist Admin(Ashok) Admin([PERSON_NAME]) [PERSON_NAME] [PERSON_NAME] Un…" at bounding box center [180, 339] width 80 height 19
click at [312, 401] on div "Select Service Product Membership Package Voucher Prepaid Gift Card Select Styl…" at bounding box center [294, 409] width 520 height 184
click at [297, 347] on input "text" at bounding box center [385, 338] width 313 height 19
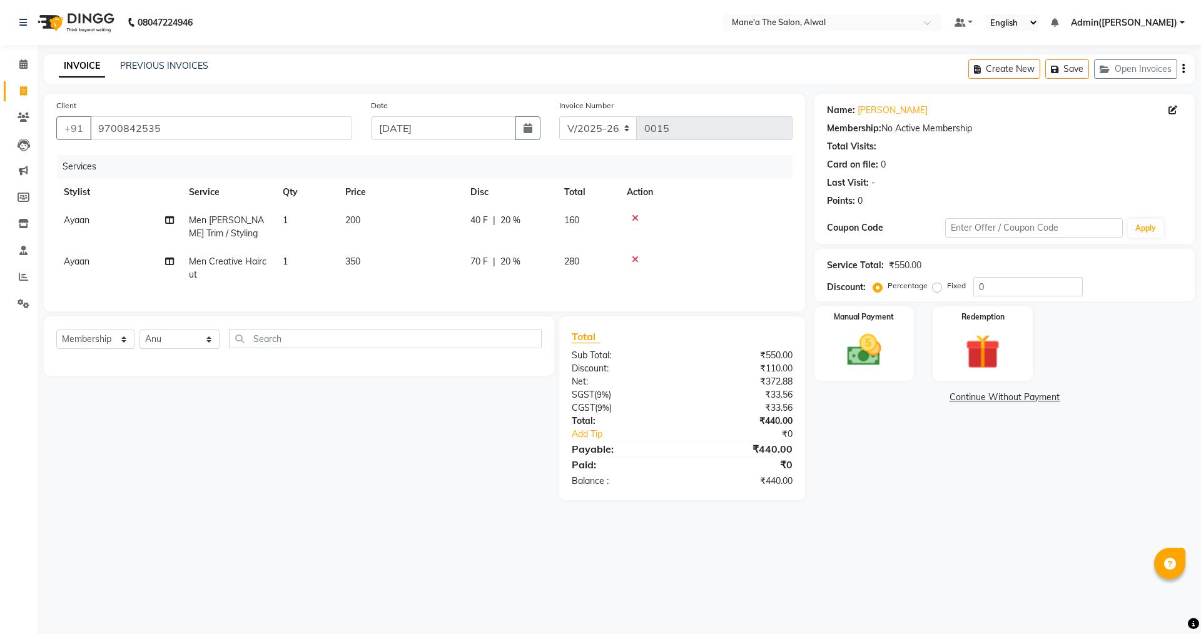
click at [252, 409] on div "Select Service Product Membership Package Voucher Prepaid Gift Card Select Styl…" at bounding box center [294, 409] width 520 height 184
click at [871, 340] on img at bounding box center [864, 350] width 58 height 41
click at [922, 400] on span "CARD" at bounding box center [918, 398] width 27 height 14
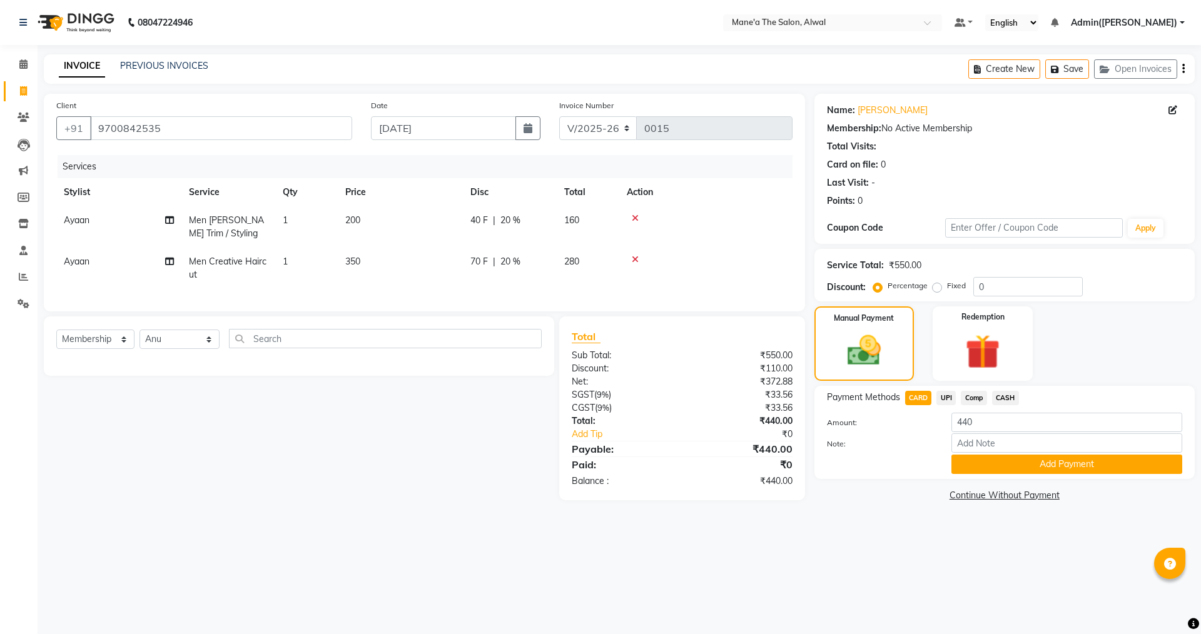
drag, startPoint x: 1017, startPoint y: 469, endPoint x: 943, endPoint y: 532, distance: 97.6
click at [944, 532] on div "08047224946 Select Location × Mane'a The Salon, Alwal Default Panel My Panel En…" at bounding box center [600, 317] width 1201 height 634
click at [310, 348] on input "text" at bounding box center [385, 338] width 313 height 19
click at [198, 349] on select "Select Stylist Admin(Ashok) Admin([PERSON_NAME]) [PERSON_NAME] [PERSON_NAME] Un…" at bounding box center [180, 339] width 80 height 19
select select "86013"
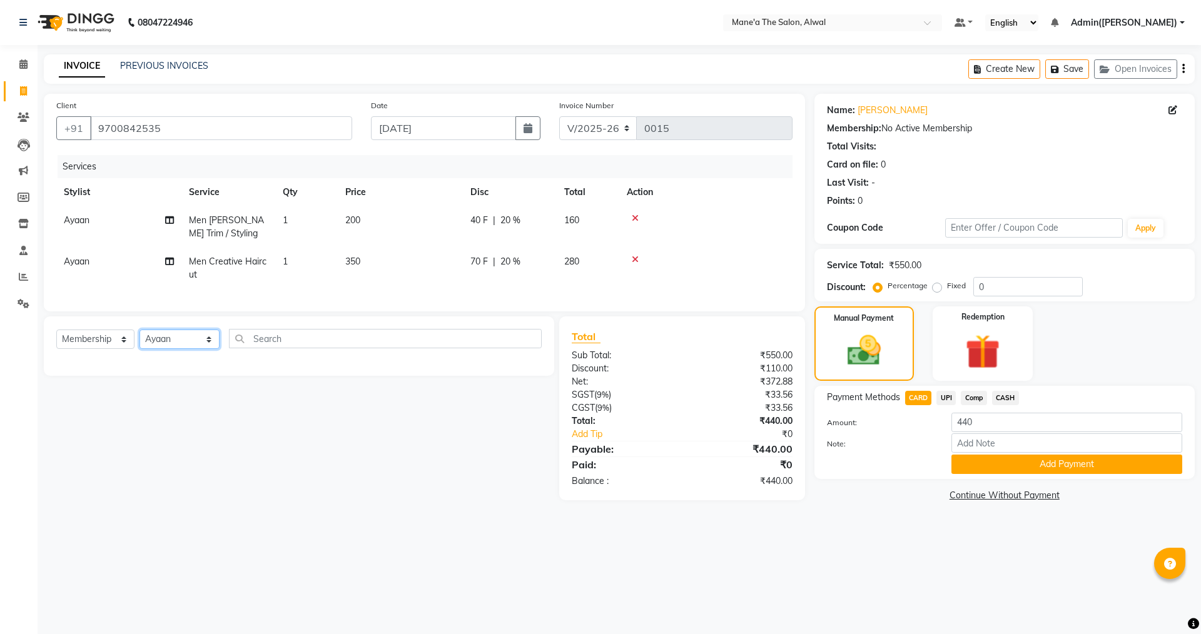
click at [140, 339] on select "Select Stylist Admin(Ashok) Admin([PERSON_NAME]) [PERSON_NAME] [PERSON_NAME] Un…" at bounding box center [180, 339] width 80 height 19
click at [101, 349] on select "Select Service Product Membership Package Voucher Prepaid Gift Card" at bounding box center [95, 339] width 78 height 19
select select "service"
click at [56, 339] on select "Select Service Product Membership Package Voucher Prepaid Gift Card" at bounding box center [95, 339] width 78 height 19
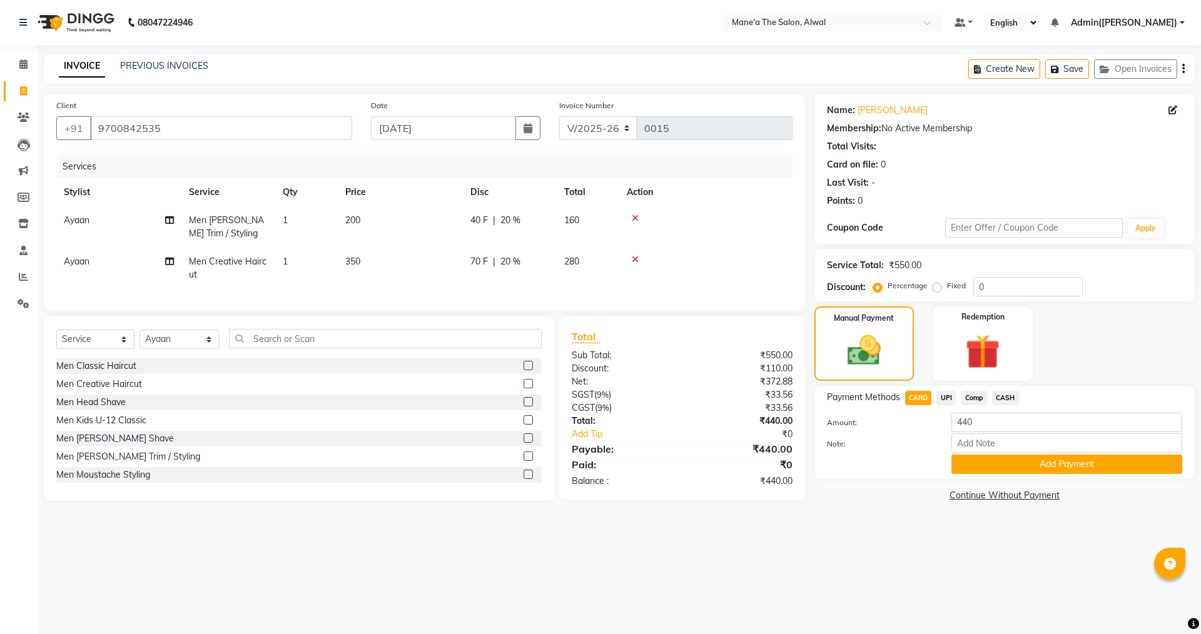
click at [305, 524] on main "INVOICE PREVIOUS INVOICES Create New Save Open Invoices Client [PHONE_NUMBER] D…" at bounding box center [620, 288] width 1164 height 469
click at [1010, 465] on button "Add Payment" at bounding box center [1067, 464] width 231 height 19
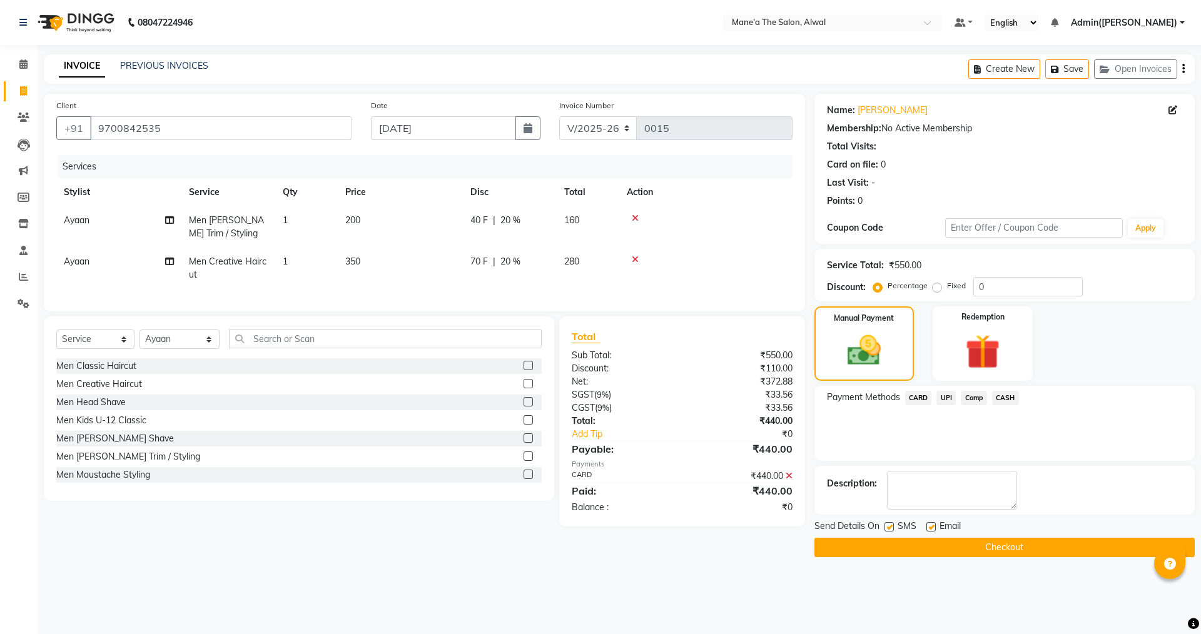
click at [967, 546] on button "Checkout" at bounding box center [1005, 547] width 380 height 19
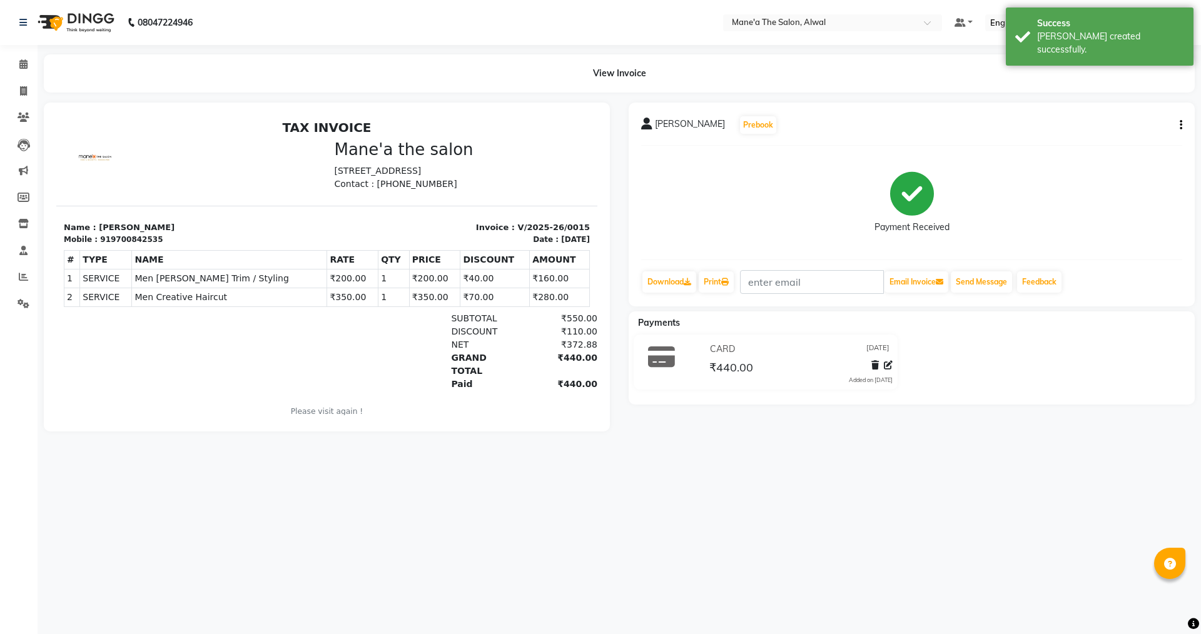
click at [549, 511] on div "08047224946 Select Location × Mane'a The Salon, Alwal Default Panel My Panel En…" at bounding box center [600, 317] width 1201 height 634
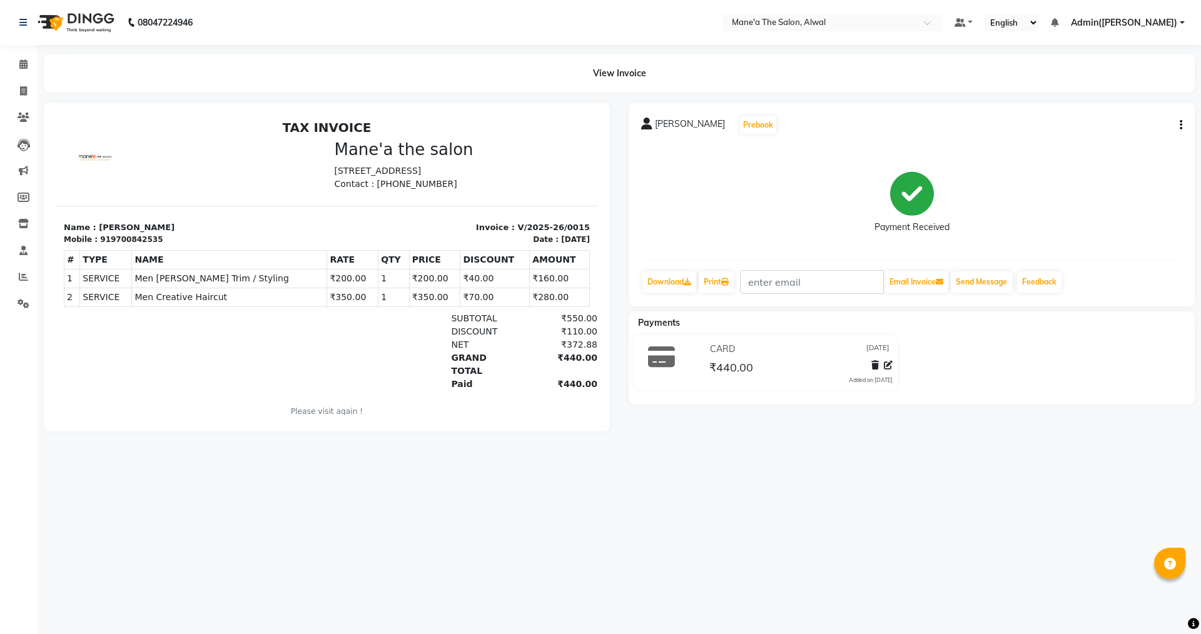
click at [469, 443] on main "View Invoice [PERSON_NAME] Prebook Payment Received Download Print Email Invoic…" at bounding box center [620, 252] width 1164 height 396
drag, startPoint x: 494, startPoint y: 487, endPoint x: 504, endPoint y: 472, distance: 17.7
click at [495, 485] on div "08047224946 Select Location × Mane'a The Salon, Alwal Default Panel My Panel En…" at bounding box center [600, 317] width 1201 height 634
click at [796, 501] on div "08047224946 Select Location × Mane'a The Salon, Alwal Default Panel My Panel En…" at bounding box center [600, 317] width 1201 height 634
click at [689, 450] on main "View Invoice [PERSON_NAME] Prebook Payment Received Download Print Email Invoic…" at bounding box center [620, 252] width 1164 height 396
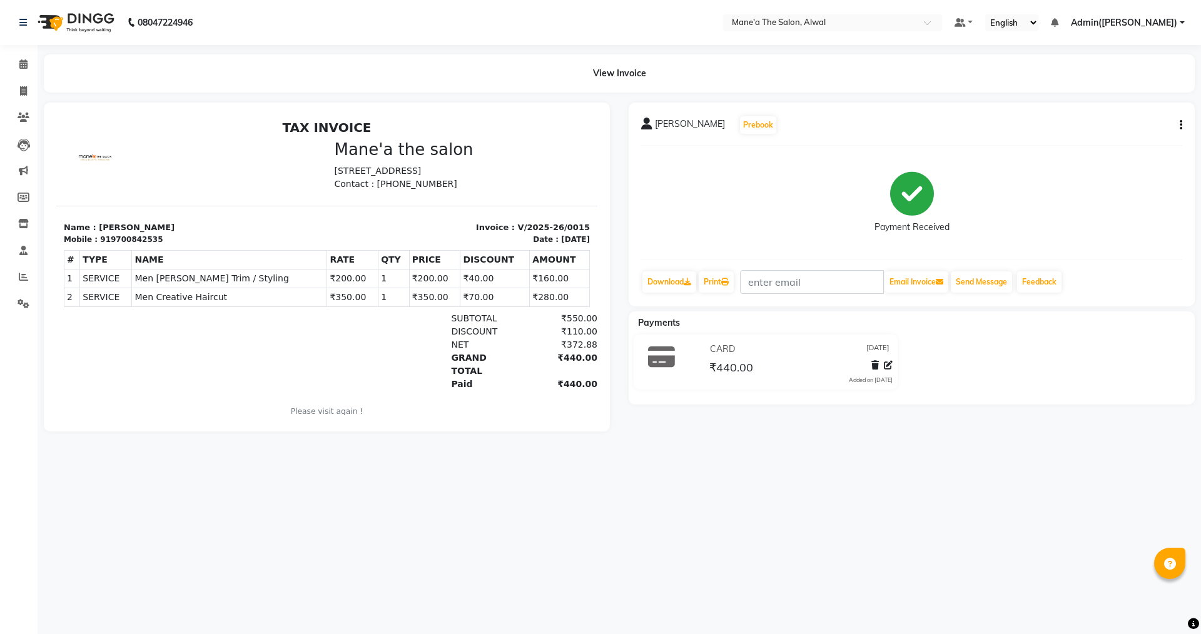
click at [422, 542] on div "08047224946 Select Location × Mane'a The Salon, Alwal Default Panel My Panel En…" at bounding box center [600, 317] width 1201 height 634
